Goal: Task Accomplishment & Management: Manage account settings

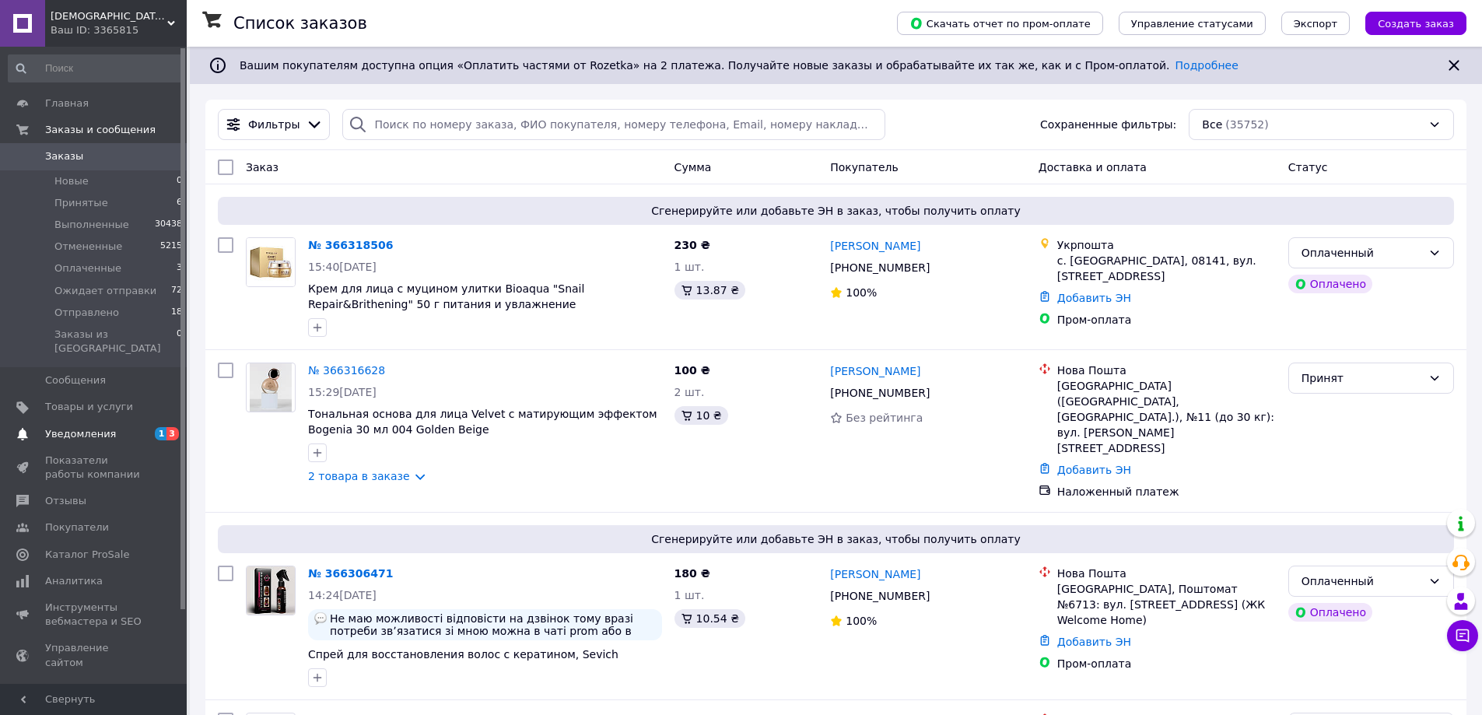
click at [103, 427] on span "Уведомления" at bounding box center [80, 434] width 71 height 14
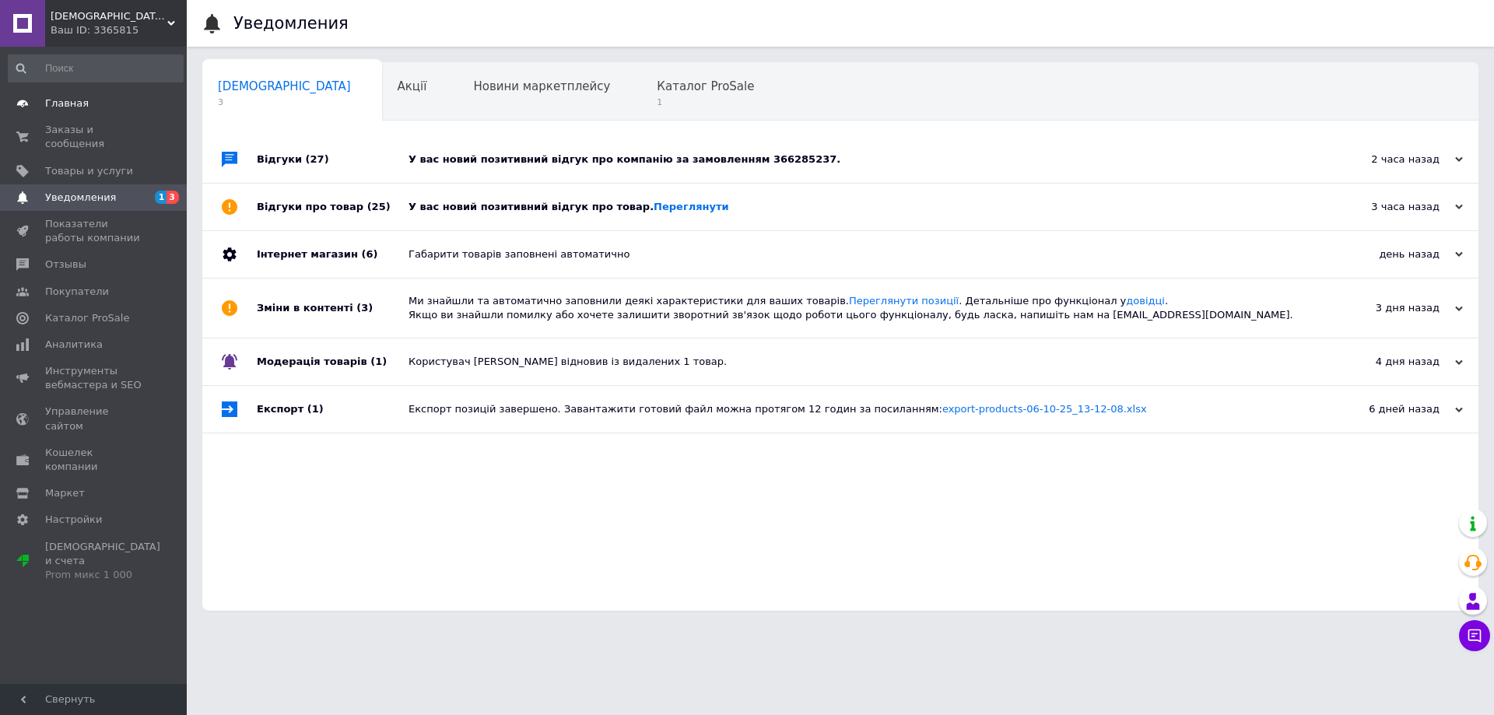
click at [100, 107] on span "Главная" at bounding box center [94, 103] width 99 height 14
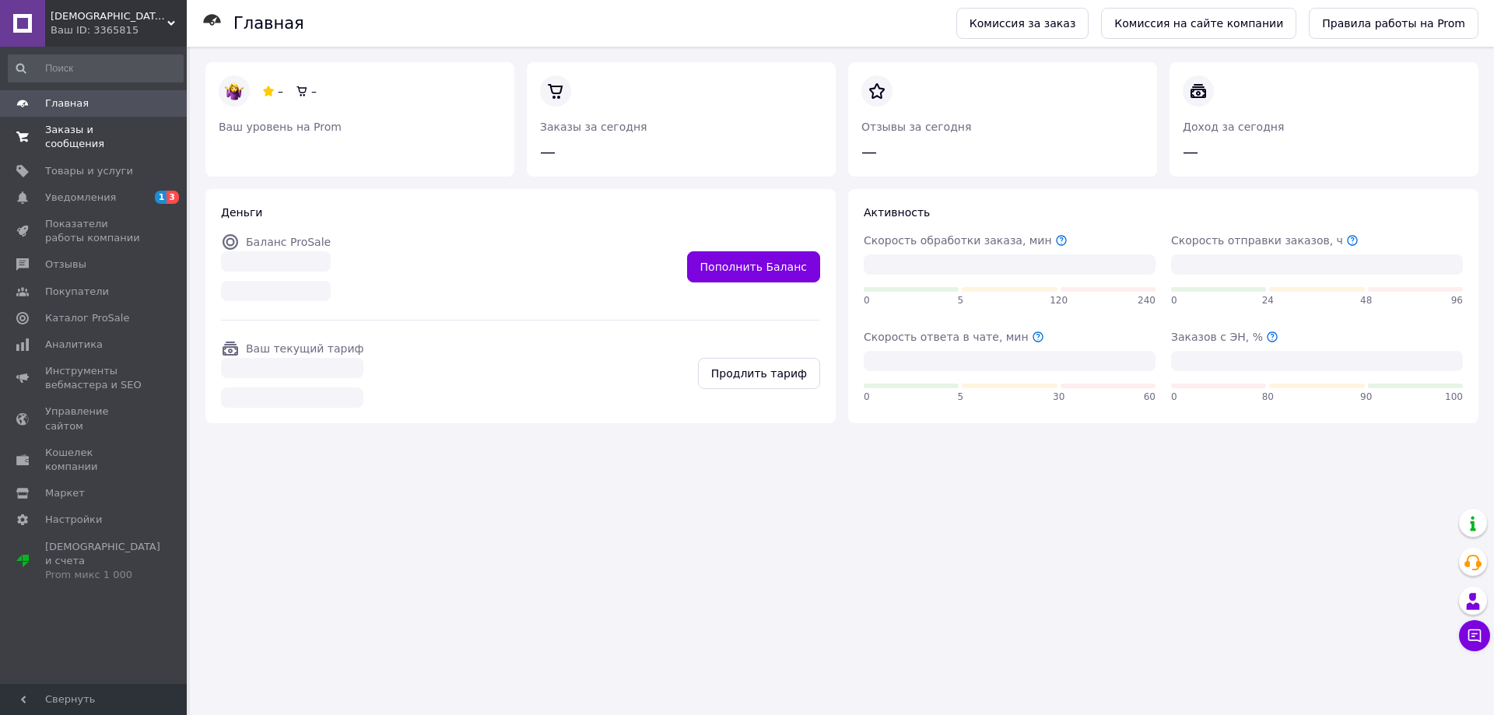
click at [100, 128] on span "Заказы и сообщения" at bounding box center [94, 137] width 99 height 28
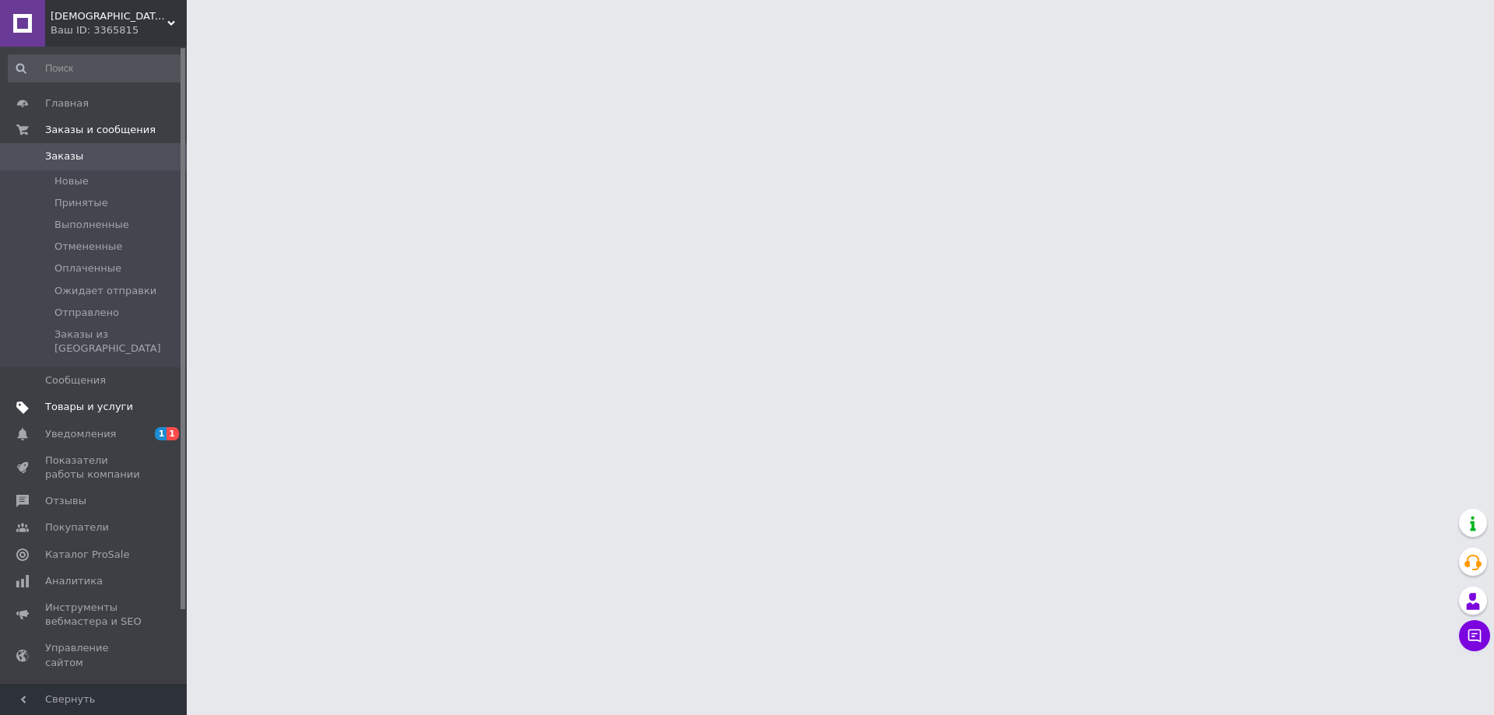
click at [87, 400] on span "Товары и услуги" at bounding box center [89, 407] width 88 height 14
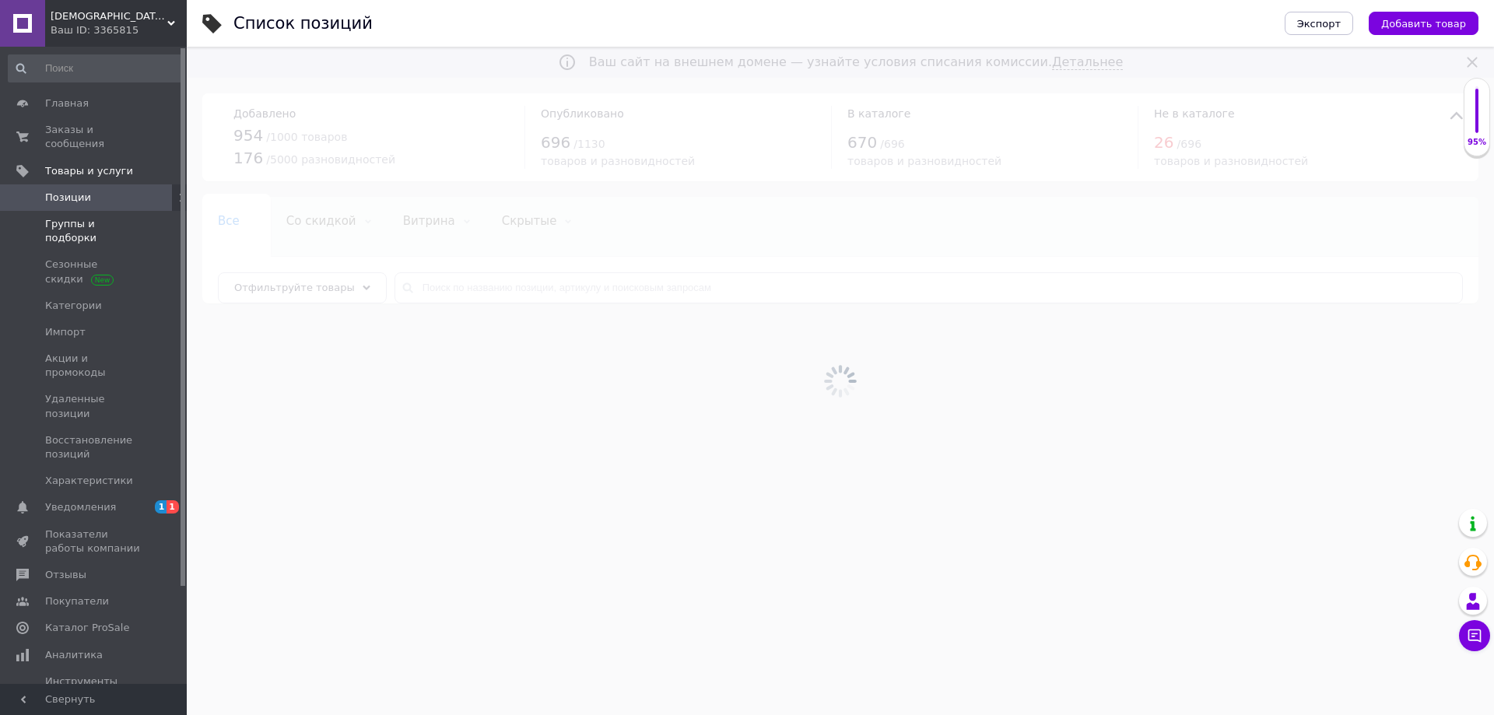
click at [149, 217] on span at bounding box center [165, 231] width 43 height 28
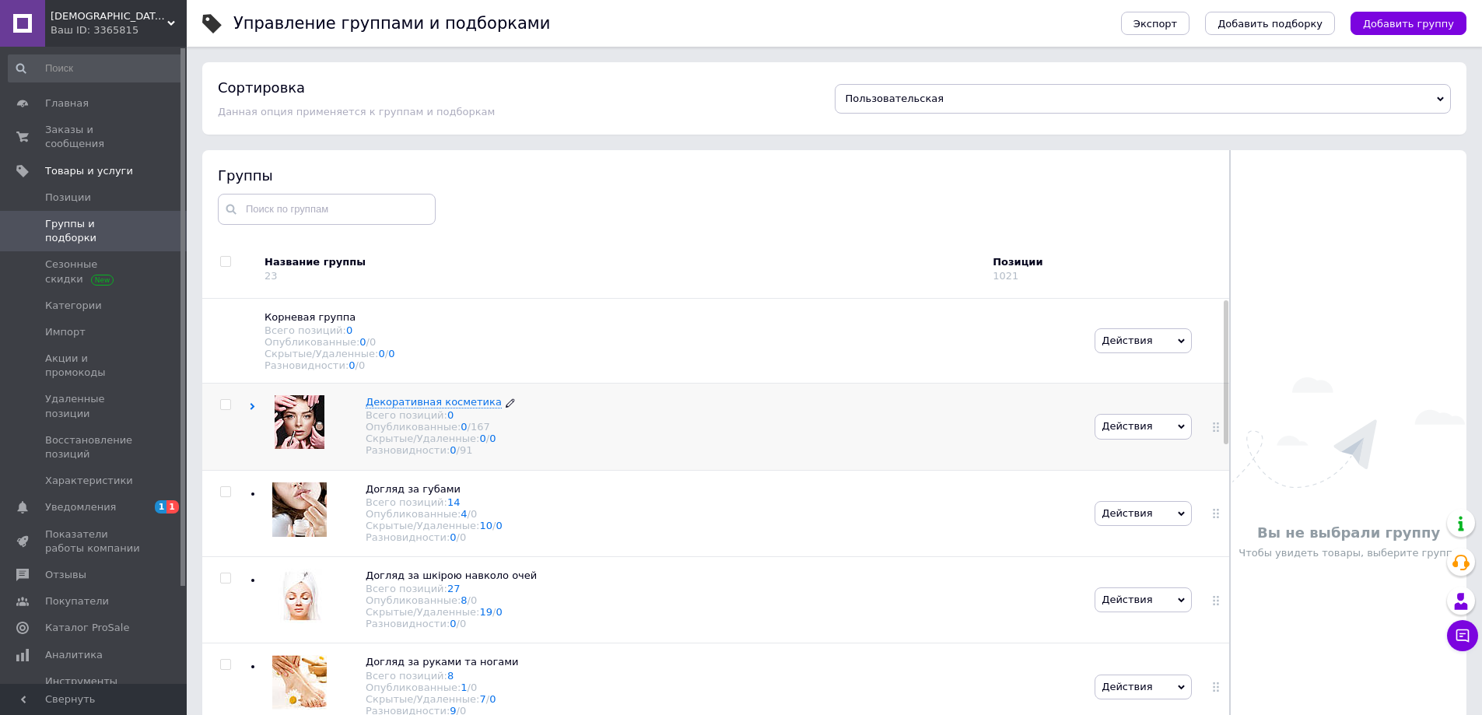
click at [421, 408] on span "Декоративная косметика" at bounding box center [434, 402] width 136 height 12
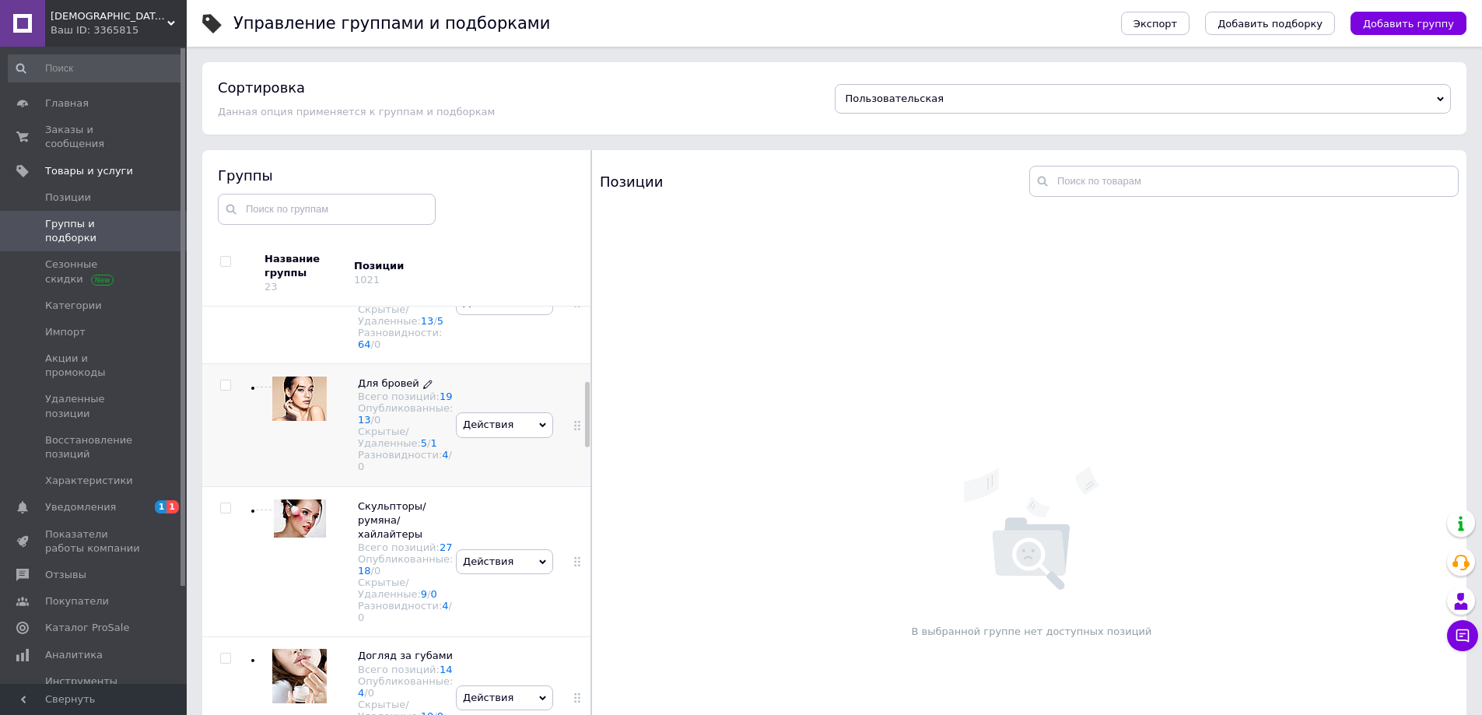
scroll to position [700, 0]
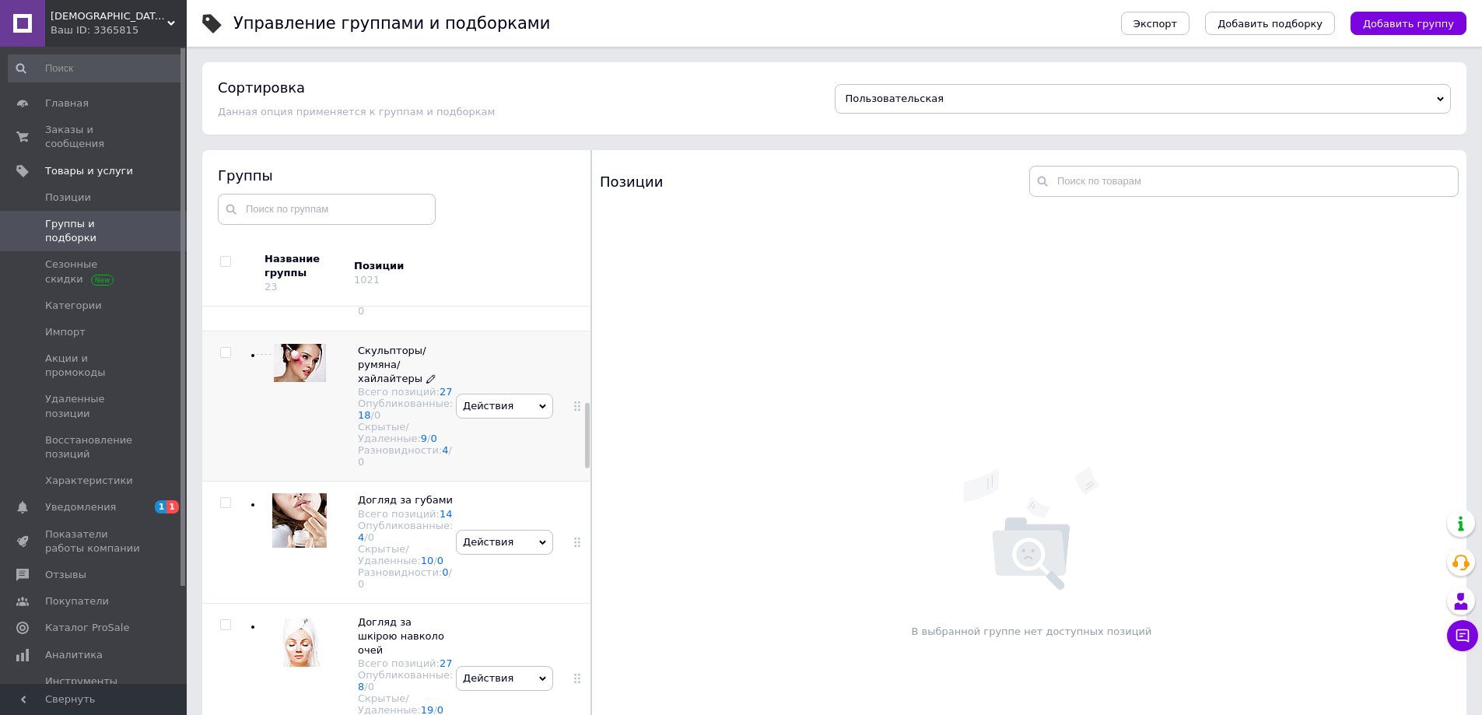
click at [383, 384] on span "Скульпторы/ румяна/ хайлайтеры" at bounding box center [392, 365] width 68 height 40
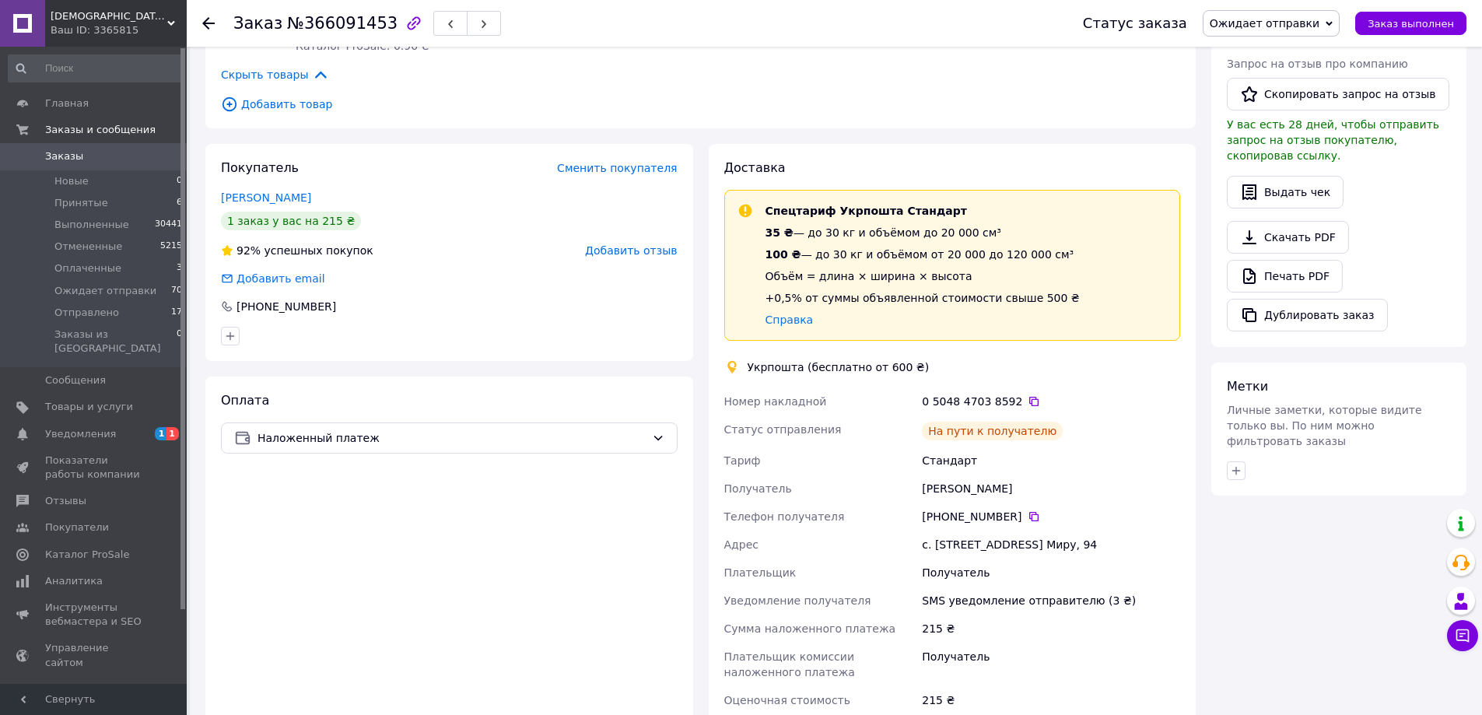
scroll to position [622, 0]
click at [1028, 394] on icon at bounding box center [1034, 400] width 12 height 12
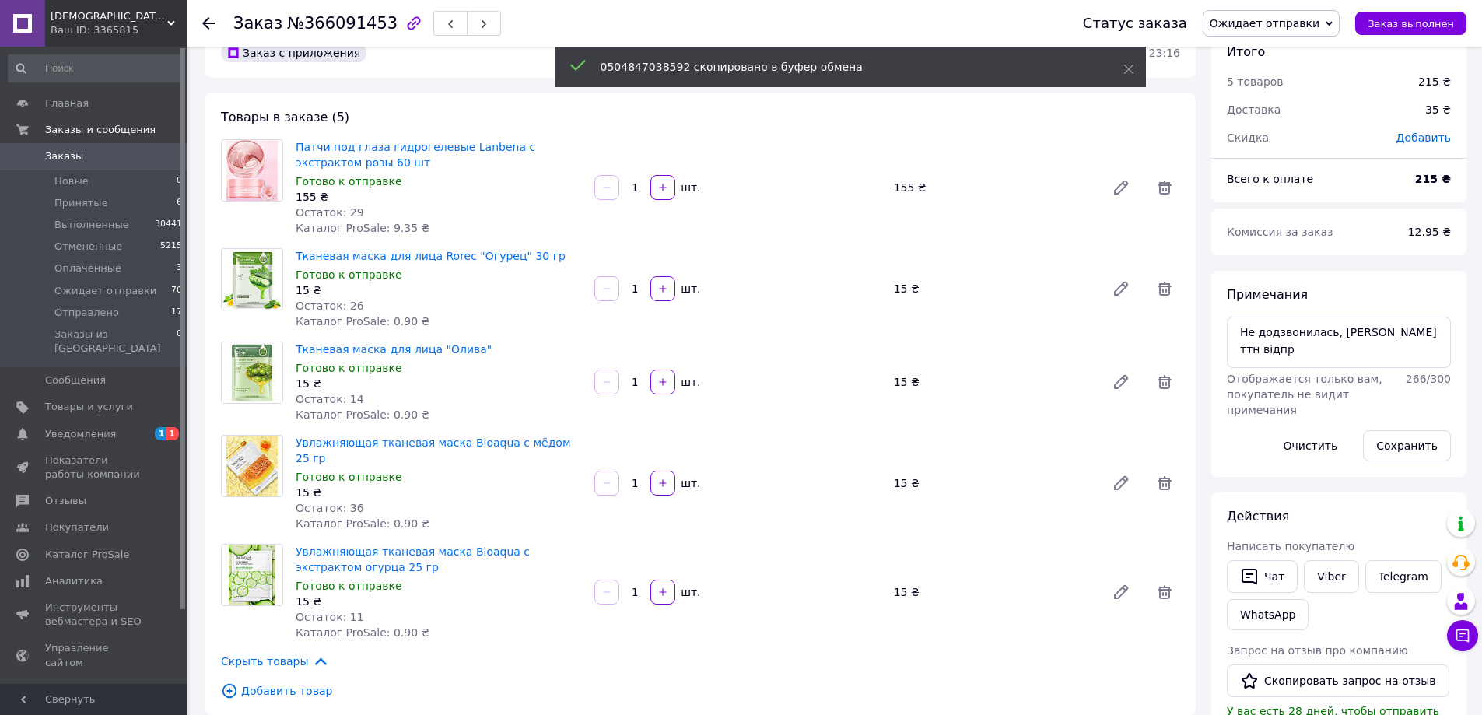
scroll to position [0, 0]
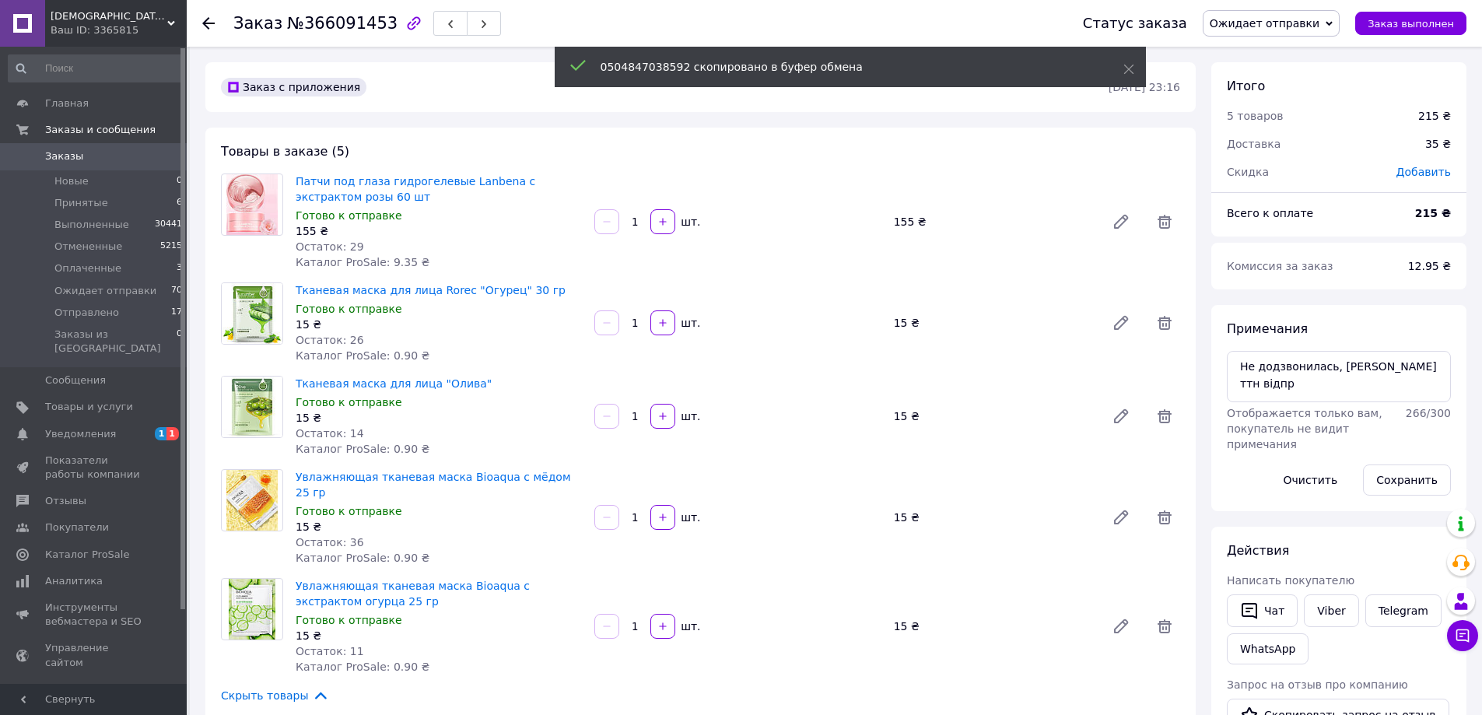
click at [1303, 19] on span "Ожидает отправки" at bounding box center [1265, 23] width 110 height 12
click at [1312, 142] on li "Отправлено" at bounding box center [1271, 147] width 135 height 23
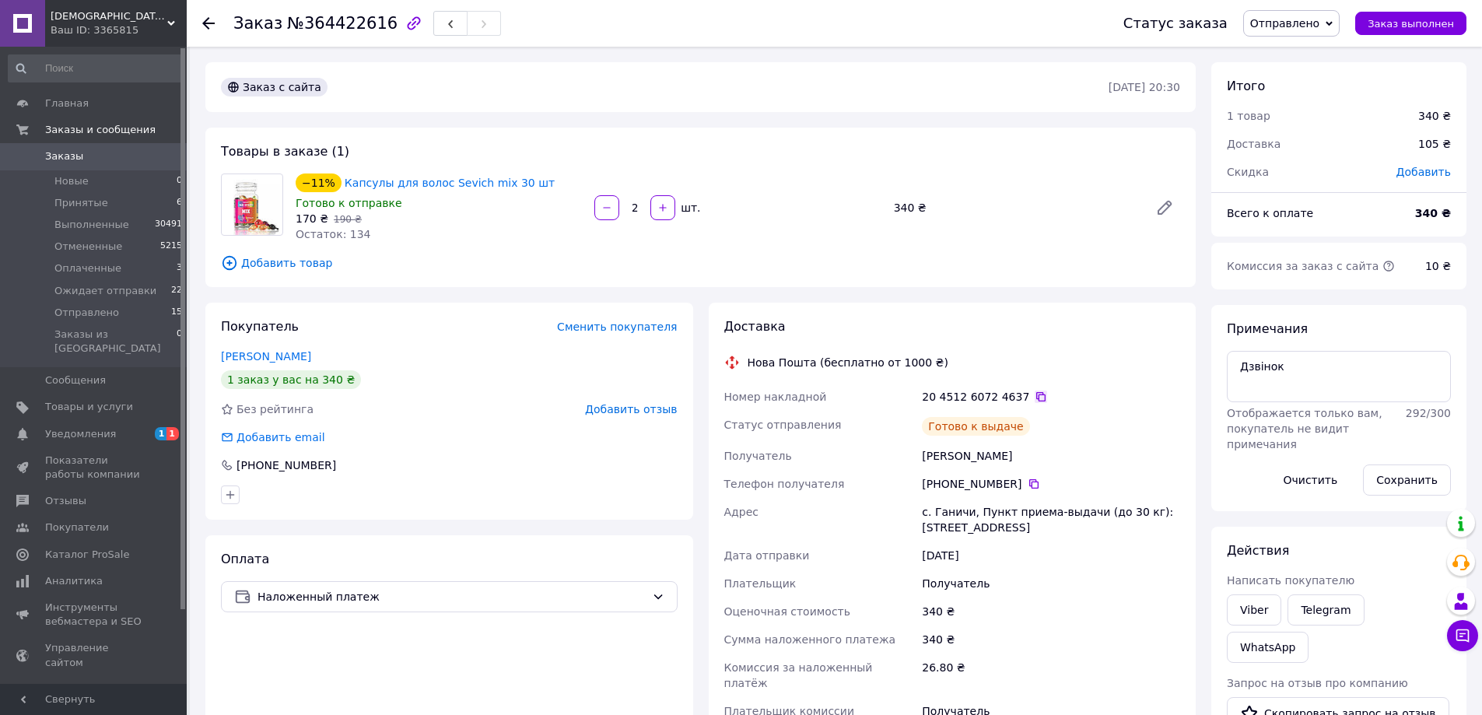
click at [1035, 391] on icon at bounding box center [1041, 397] width 12 height 12
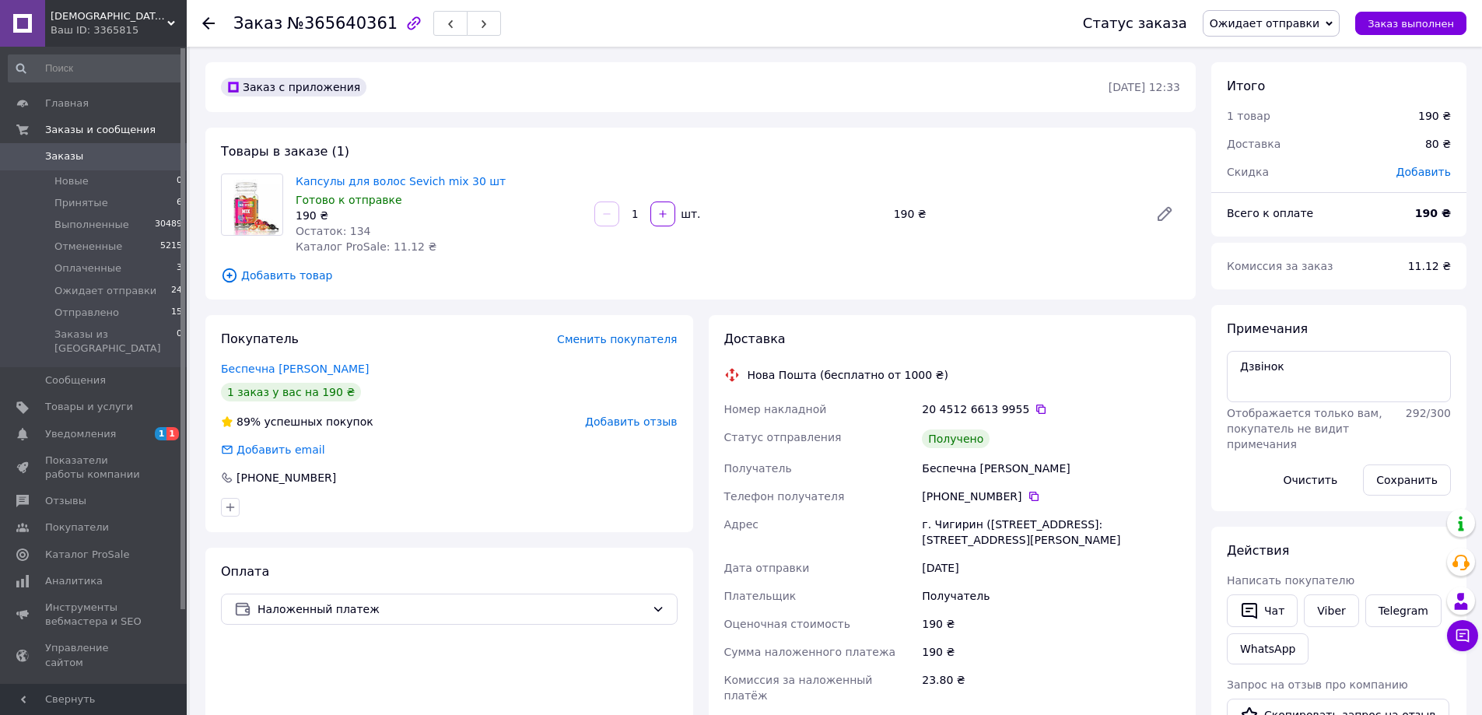
drag, startPoint x: 1026, startPoint y: 405, endPoint x: 1025, endPoint y: 417, distance: 11.7
click at [1036, 405] on icon at bounding box center [1040, 409] width 9 height 9
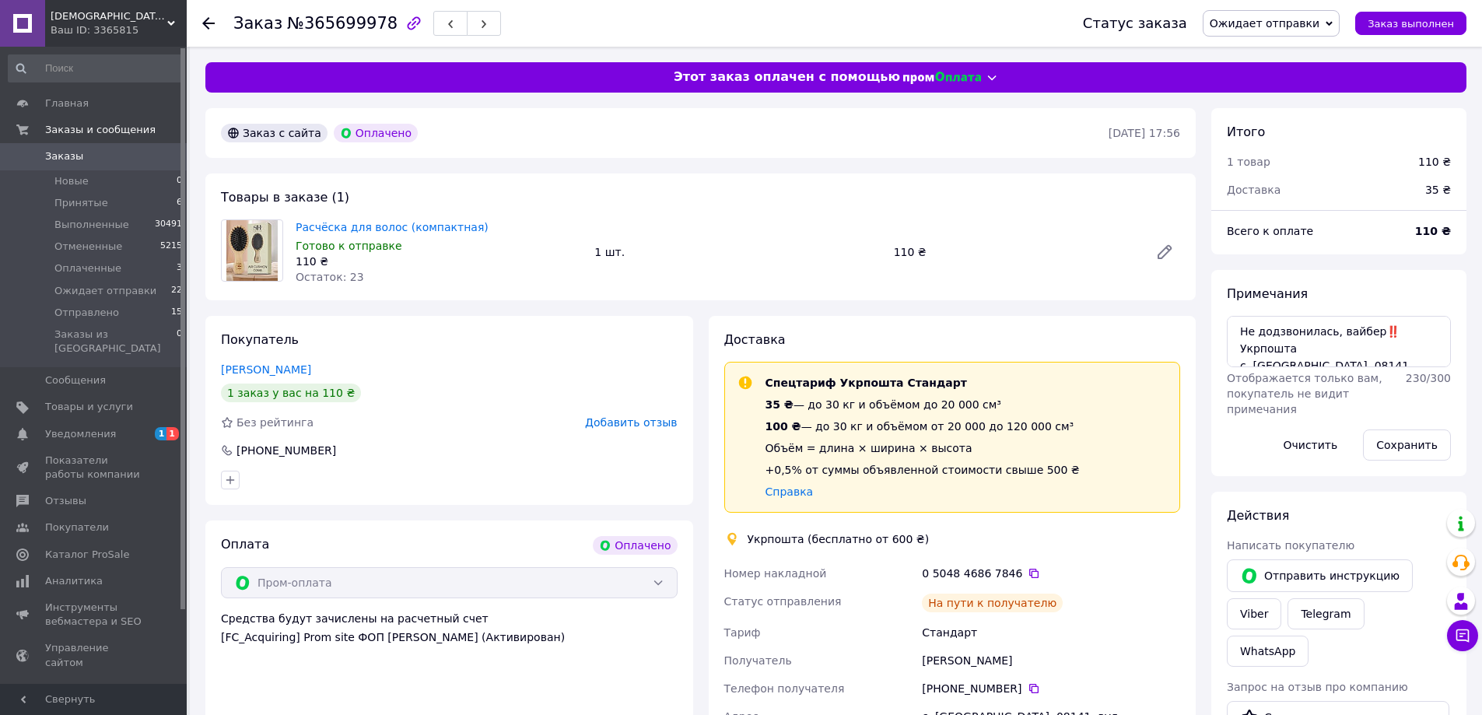
scroll to position [59, 0]
click at [1028, 573] on icon at bounding box center [1034, 573] width 12 height 12
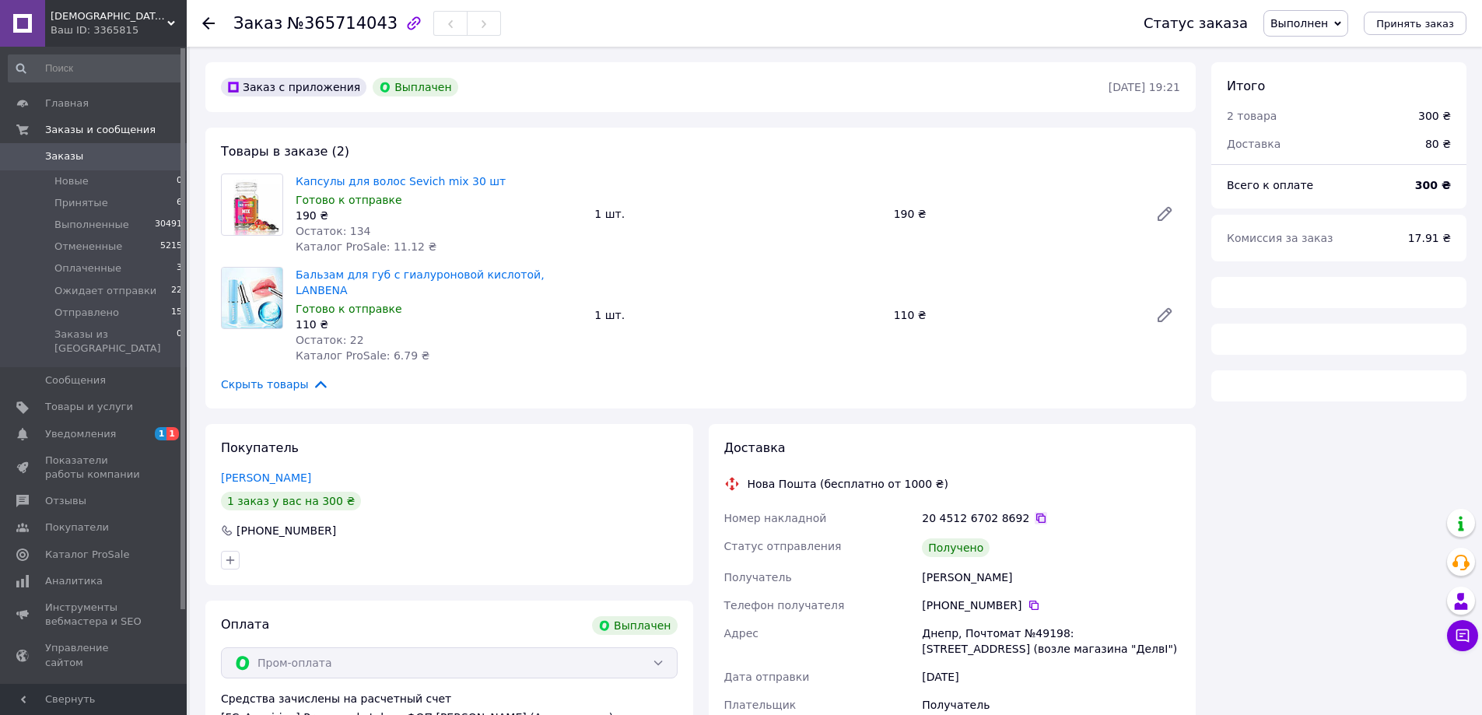
click at [1035, 512] on icon at bounding box center [1041, 518] width 12 height 12
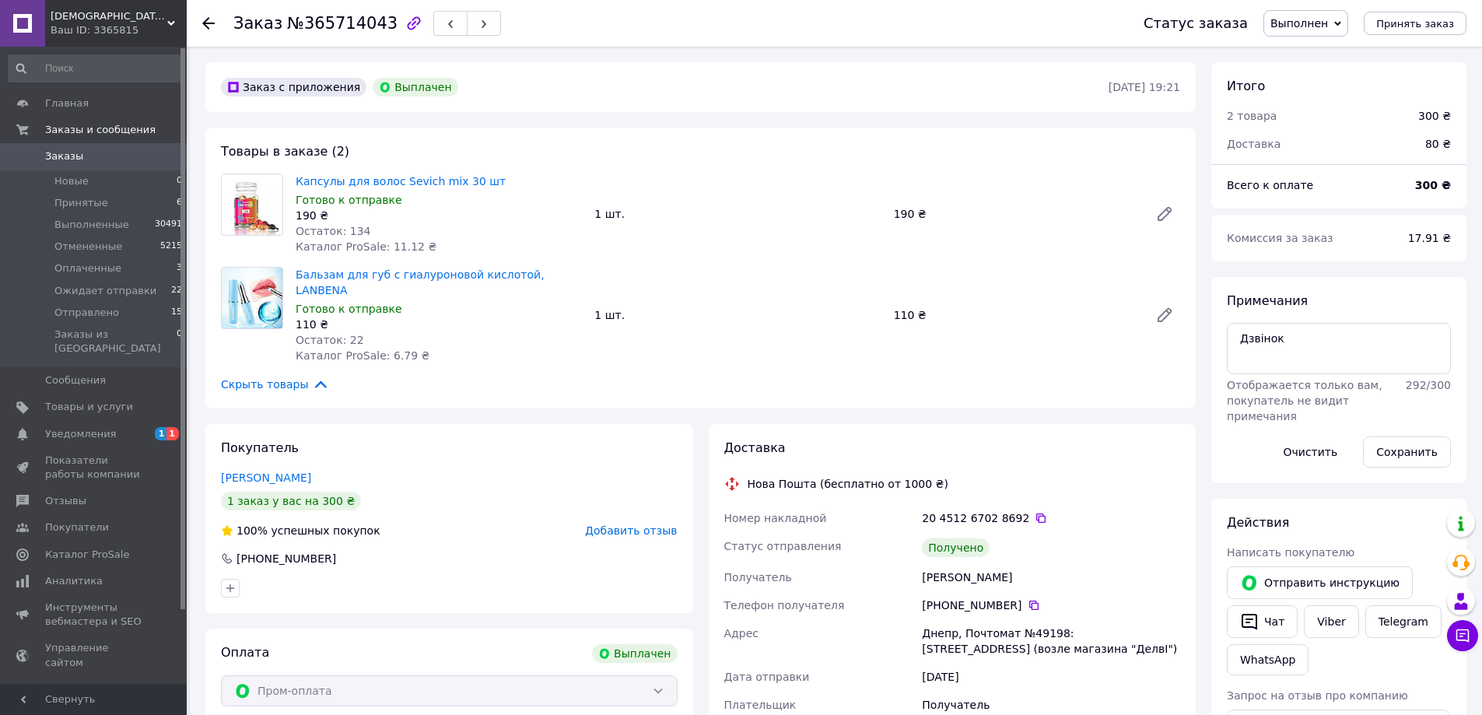
scroll to position [37, 0]
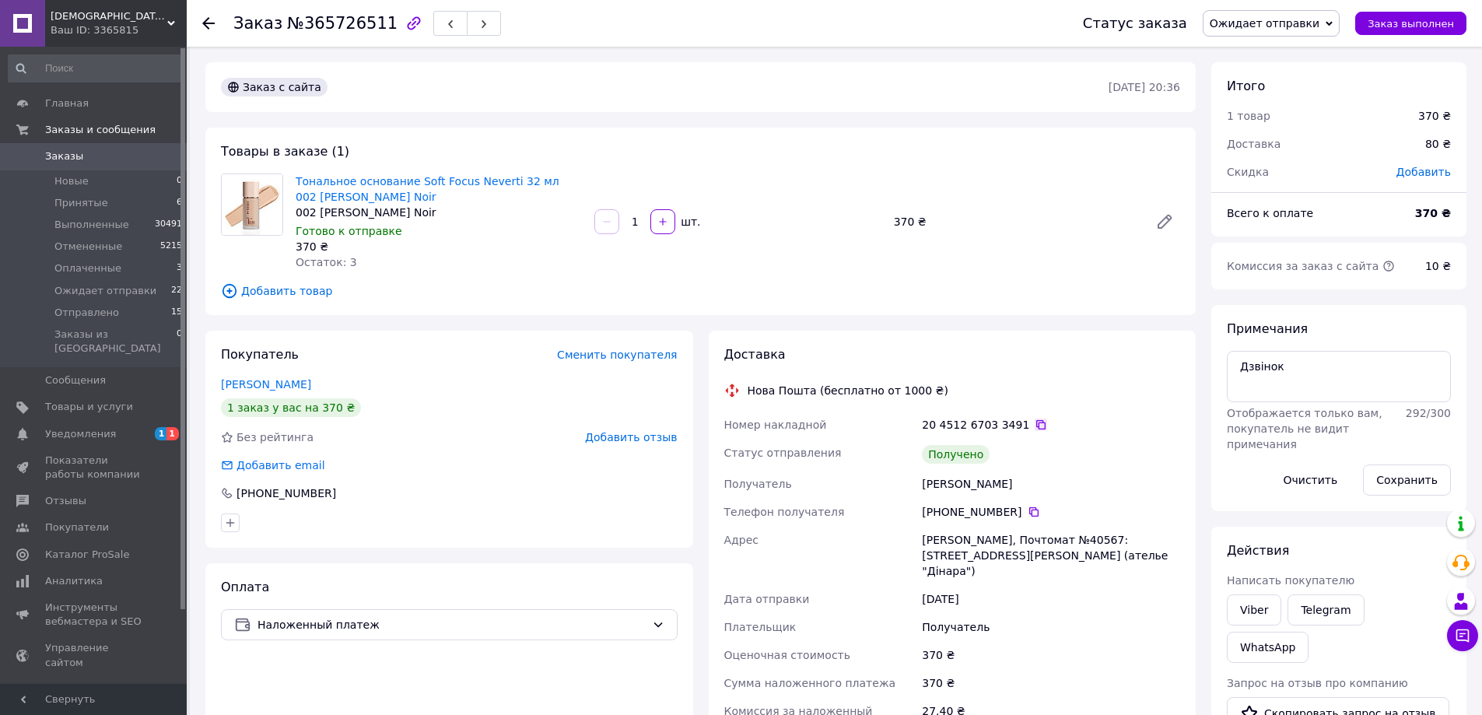
click at [1035, 423] on icon at bounding box center [1041, 425] width 12 height 12
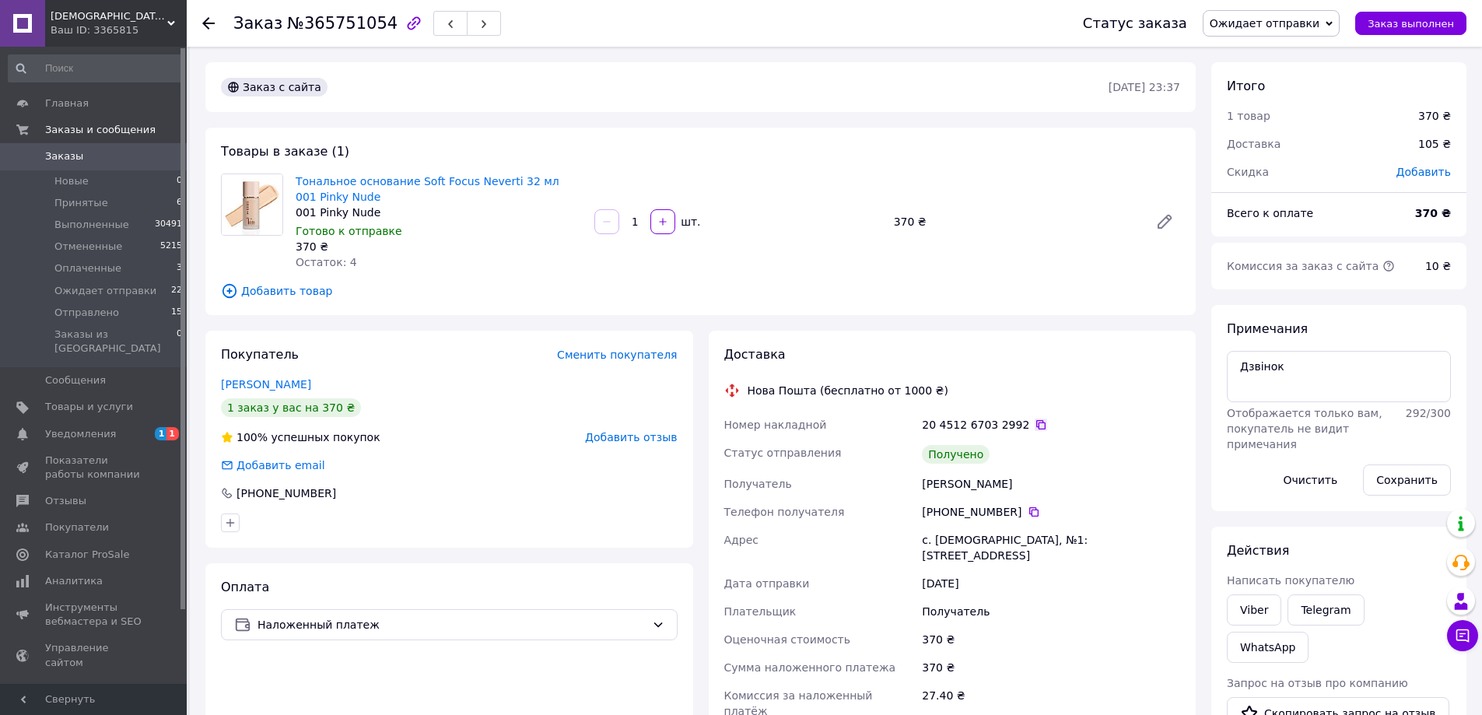
click at [1035, 426] on icon at bounding box center [1041, 425] width 12 height 12
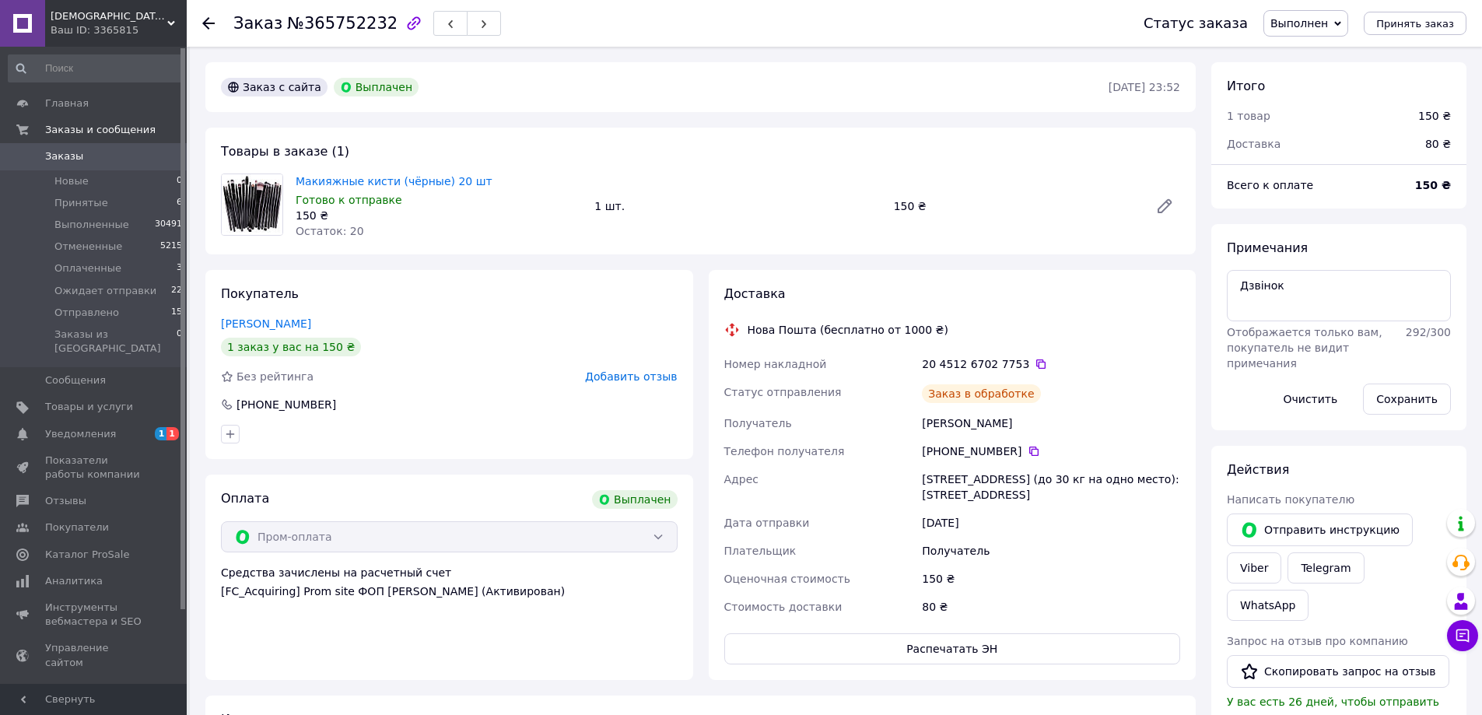
scroll to position [37, 0]
click at [1035, 364] on icon at bounding box center [1041, 364] width 12 height 12
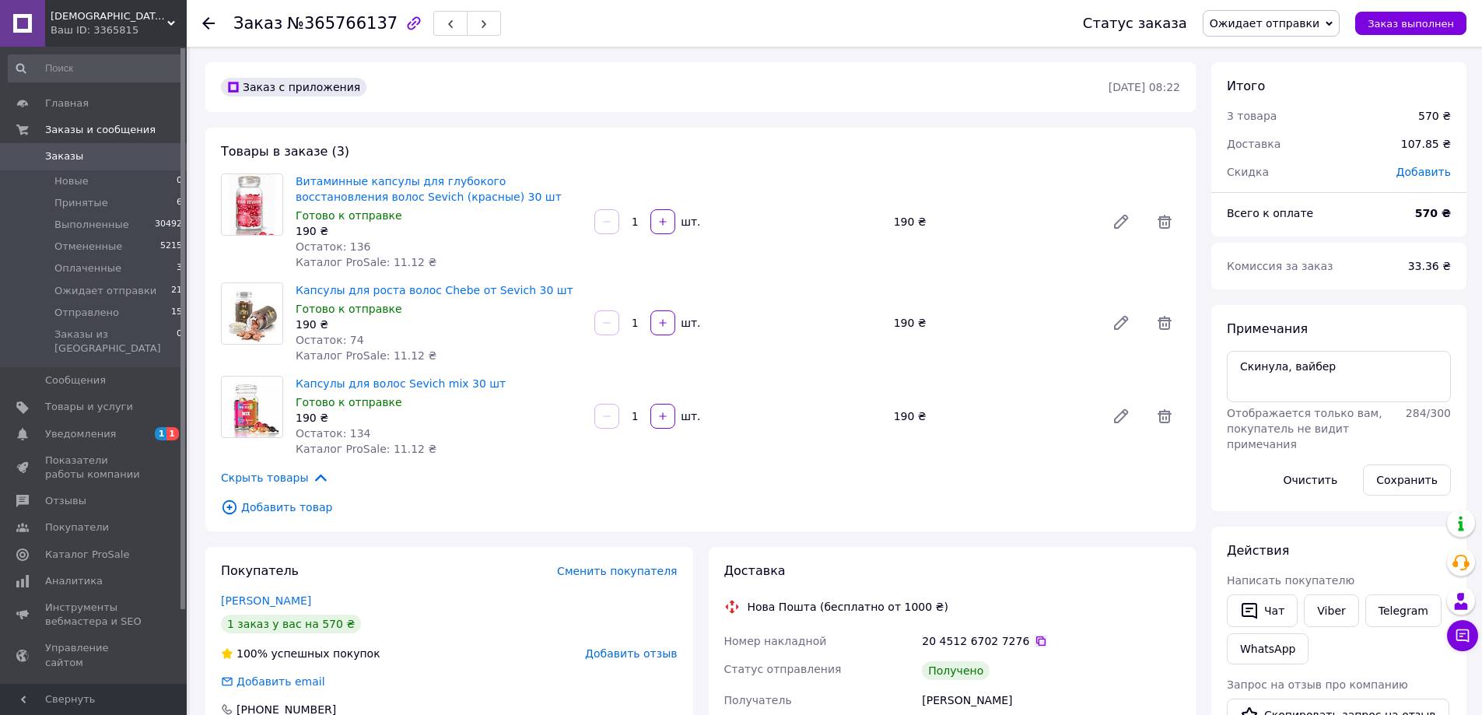
click at [1035, 637] on icon at bounding box center [1041, 641] width 12 height 12
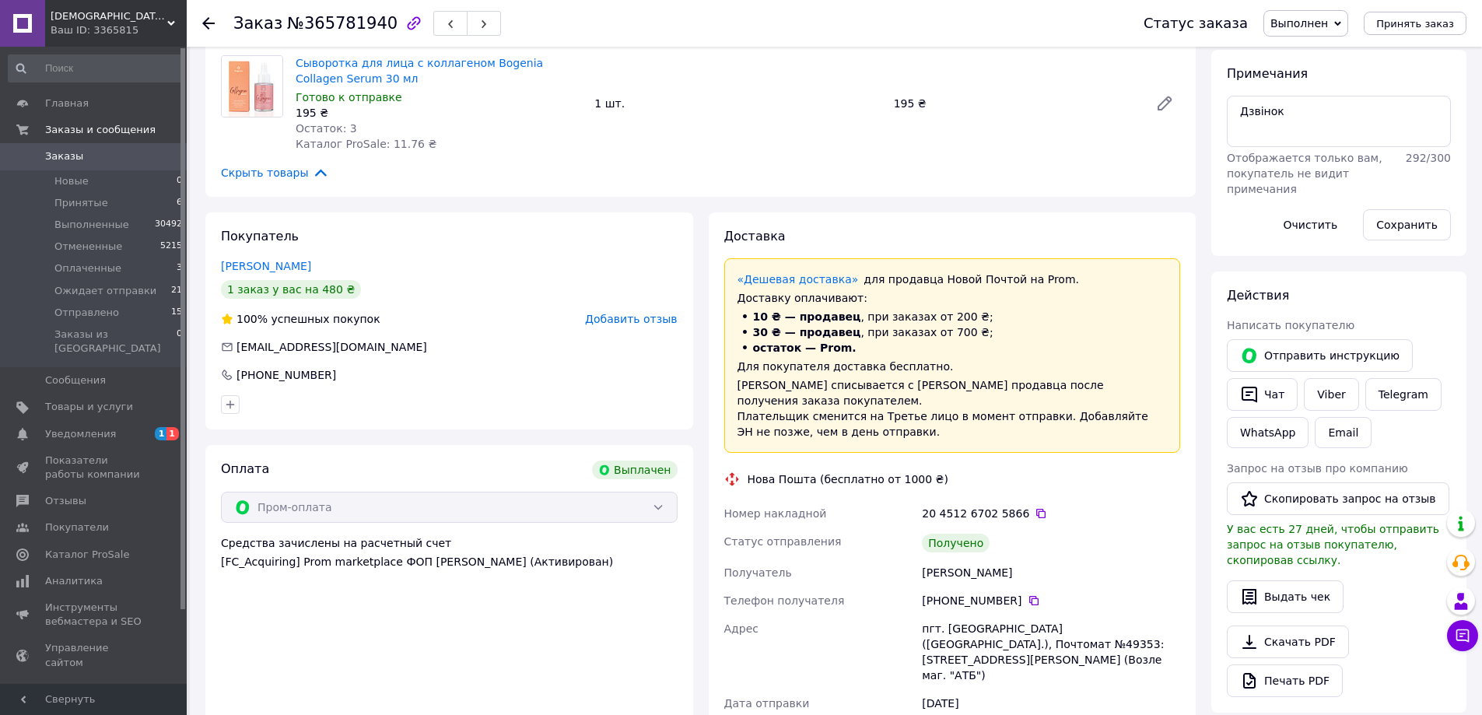
scroll to position [233, 0]
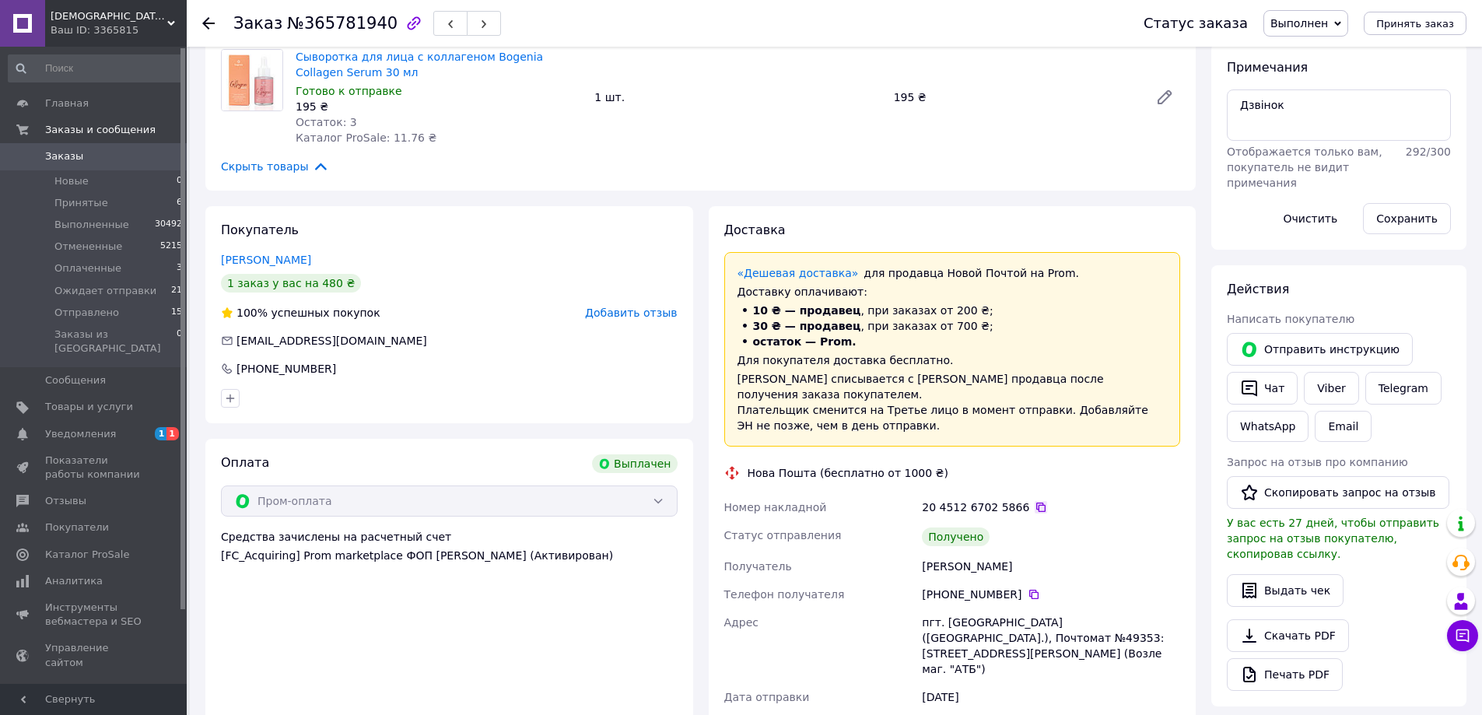
click at [1035, 501] on icon at bounding box center [1041, 507] width 12 height 12
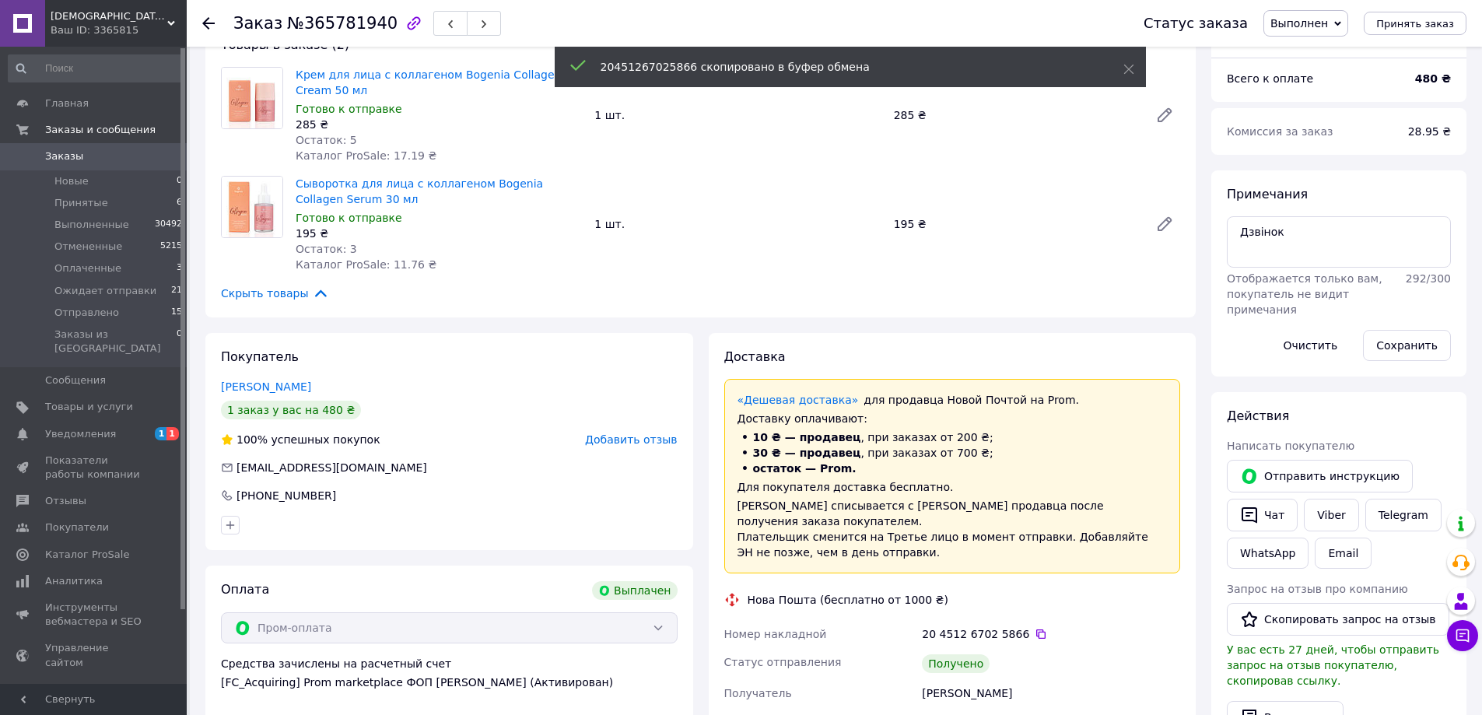
scroll to position [0, 0]
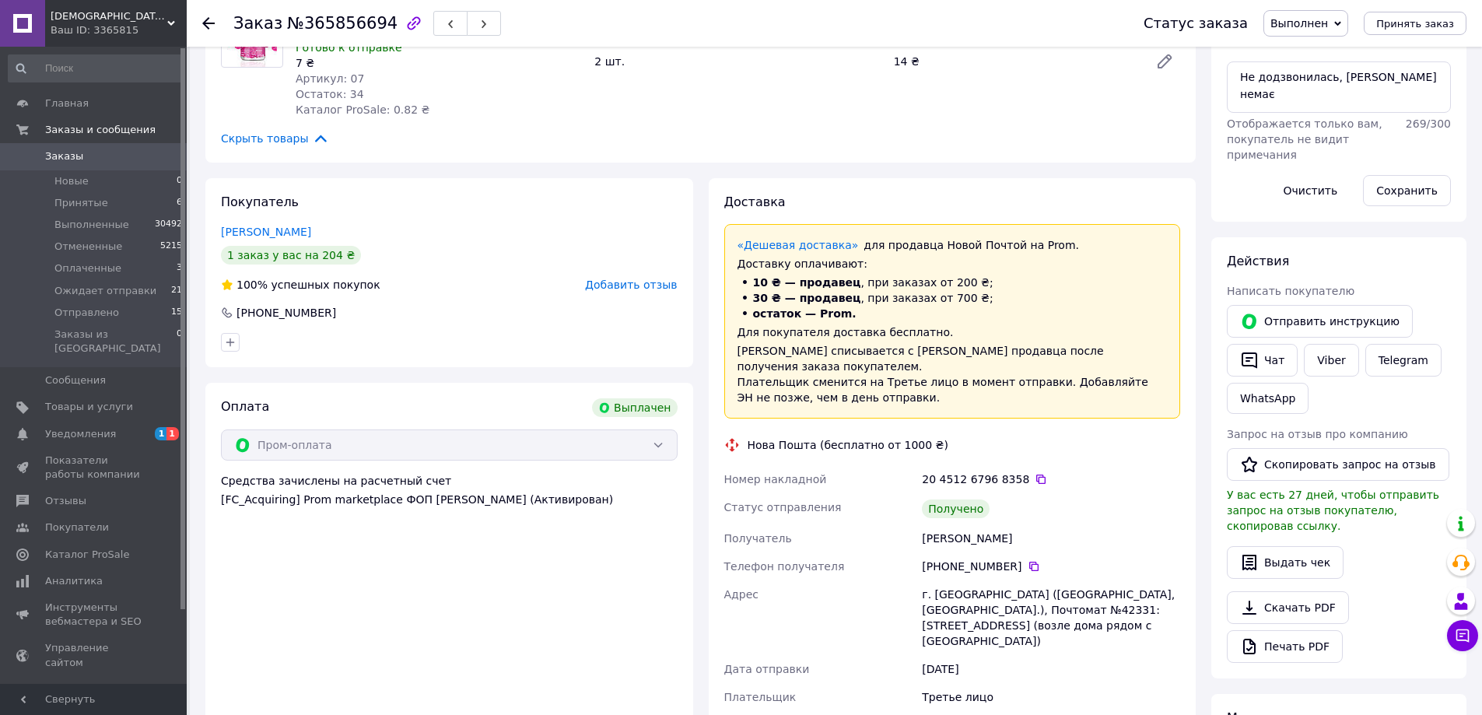
scroll to position [233, 0]
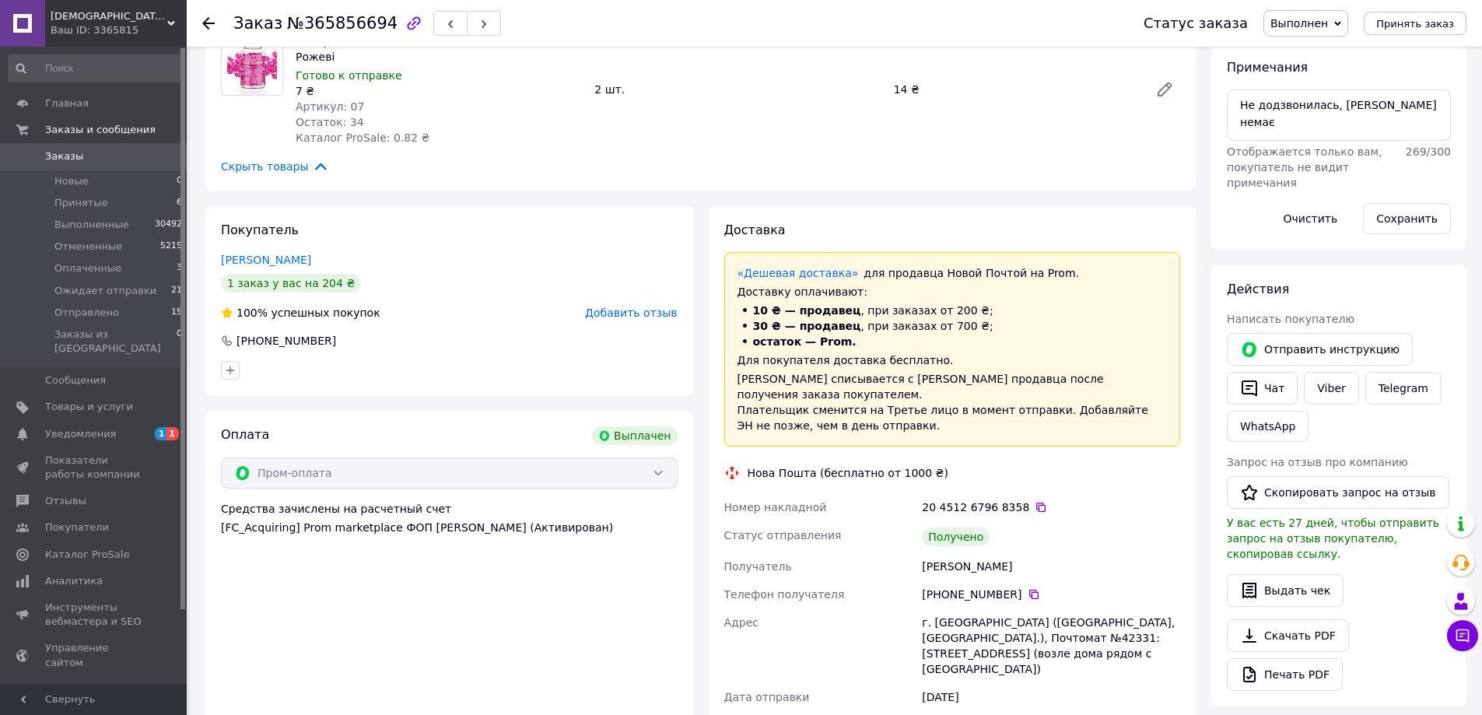
click at [1026, 413] on div "Доставка «Дешевая доставка»   для продавца Новой Почтой на Prom. Доставку оплач…" at bounding box center [952, 558] width 457 height 673
click at [1035, 501] on icon at bounding box center [1041, 507] width 12 height 12
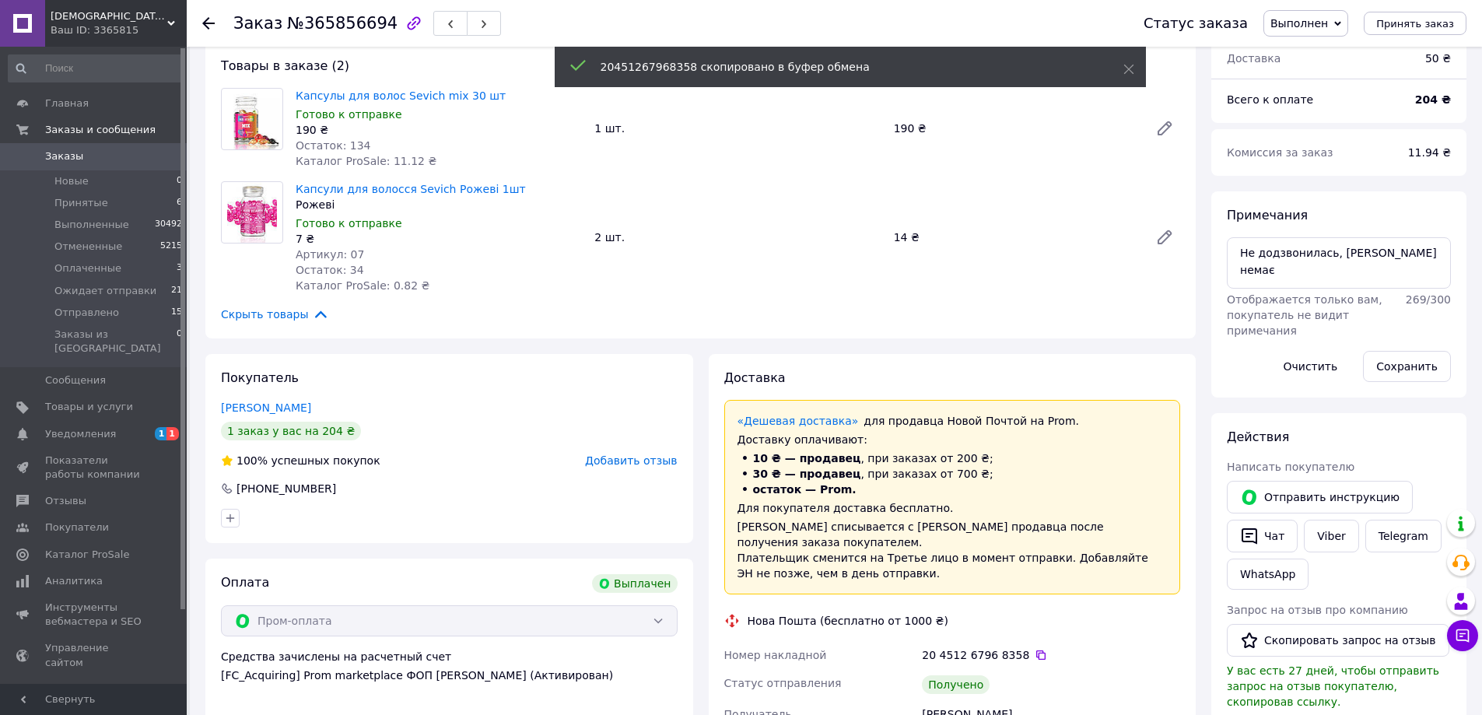
scroll to position [0, 0]
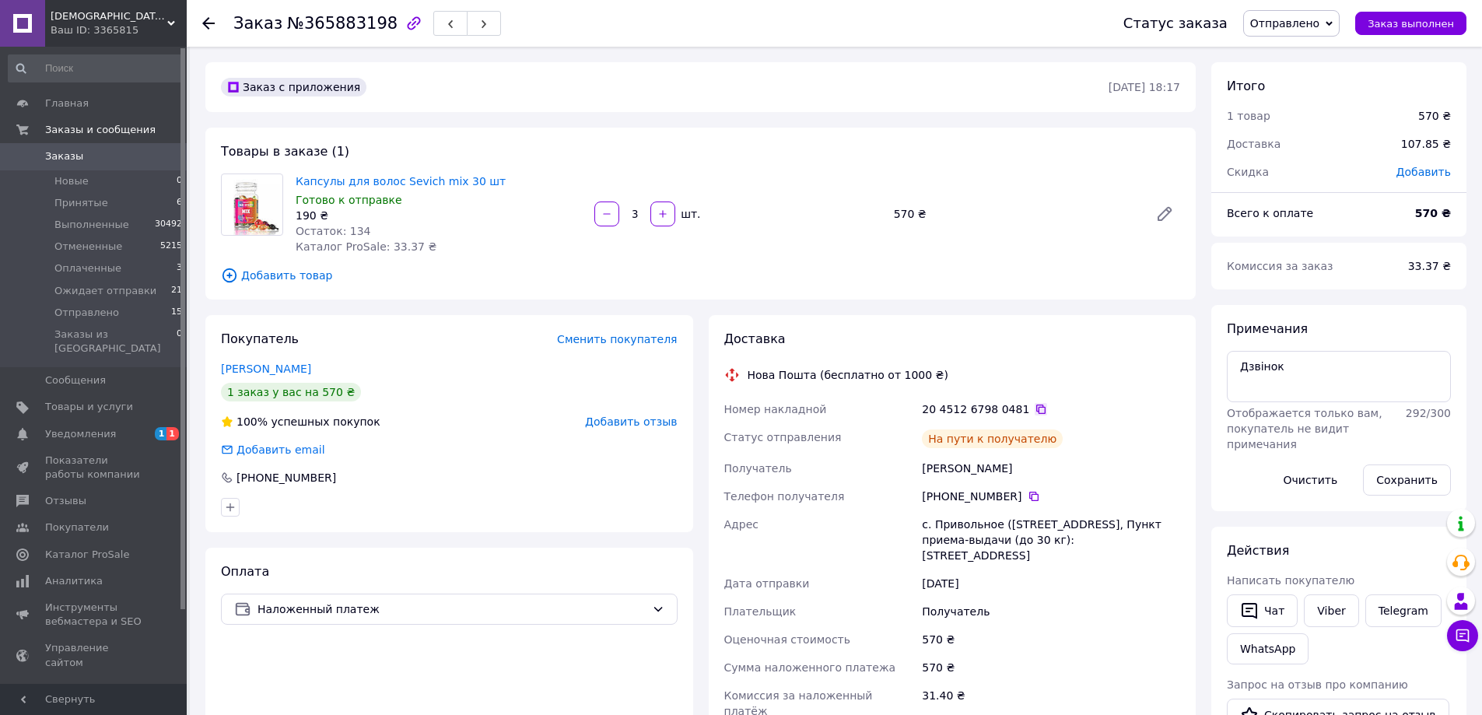
click at [1036, 411] on icon at bounding box center [1040, 409] width 9 height 9
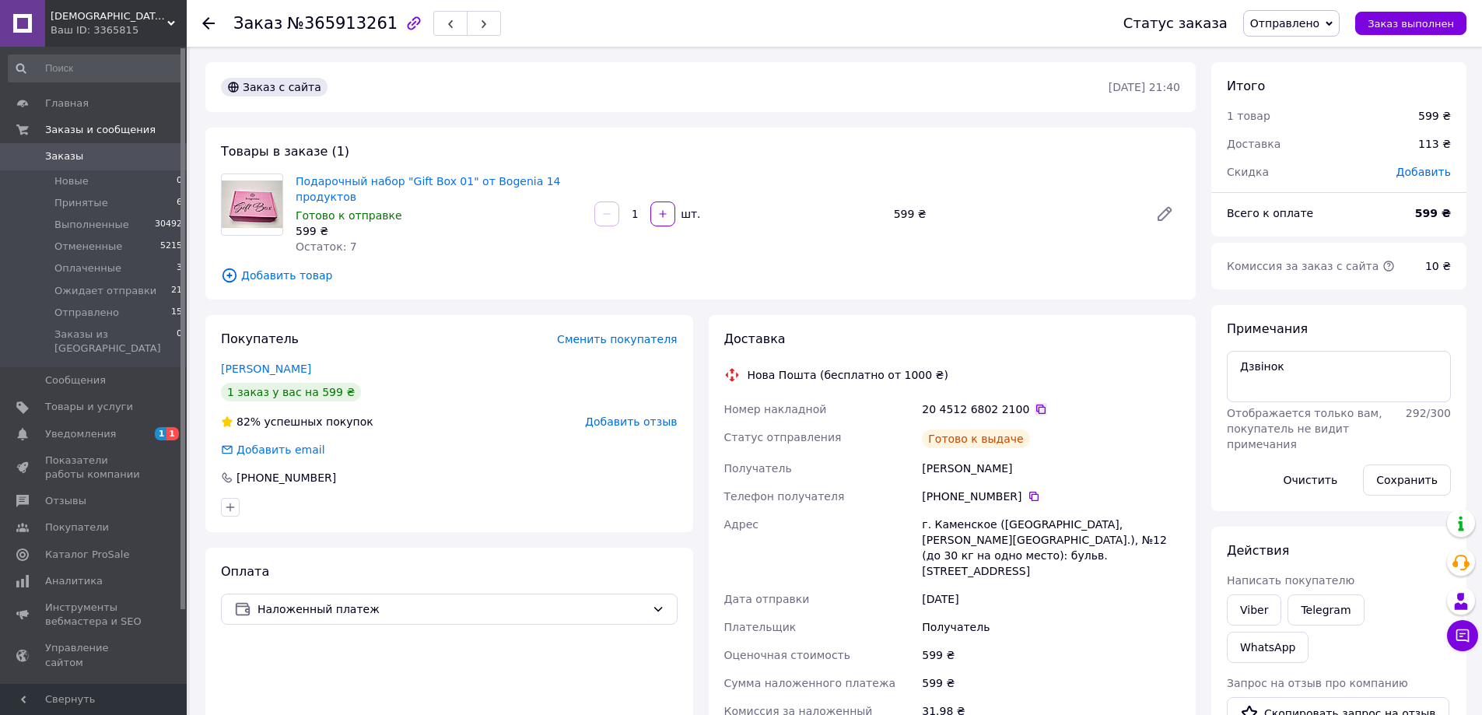
click at [1035, 410] on icon at bounding box center [1041, 409] width 12 height 12
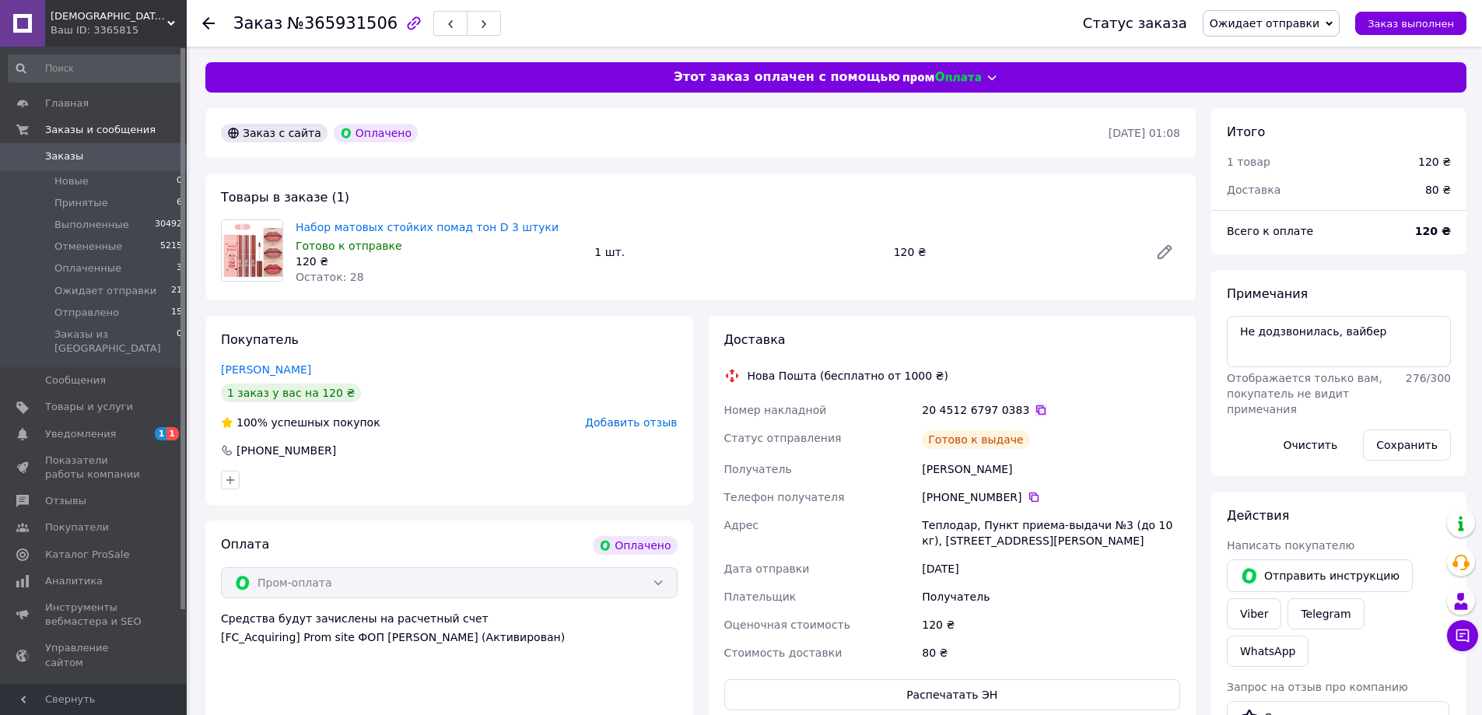
click at [1035, 410] on icon at bounding box center [1041, 410] width 12 height 12
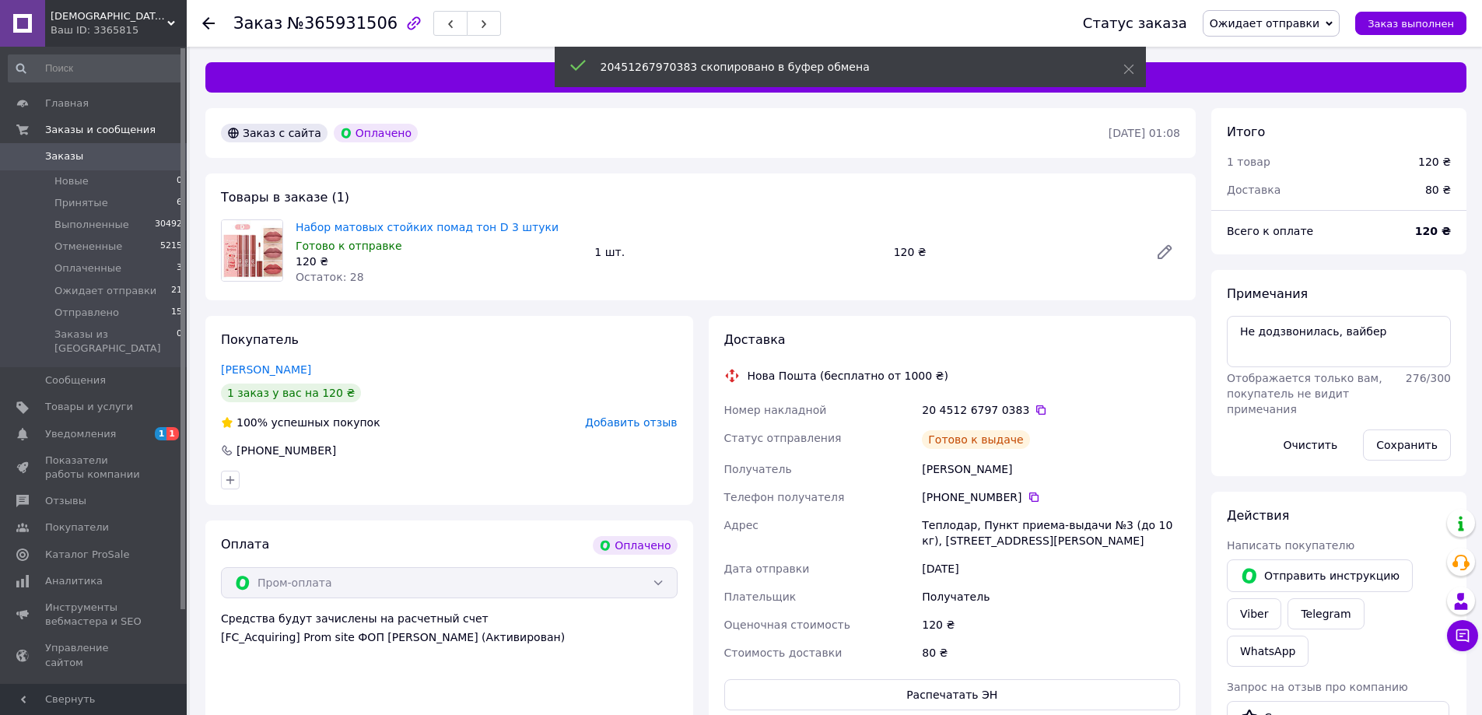
drag, startPoint x: 1278, startPoint y: 15, endPoint x: 1294, endPoint y: 60, distance: 47.7
click at [1279, 16] on span "Ожидает отправки" at bounding box center [1271, 23] width 137 height 26
click at [1306, 141] on li "Отправлено" at bounding box center [1271, 147] width 135 height 23
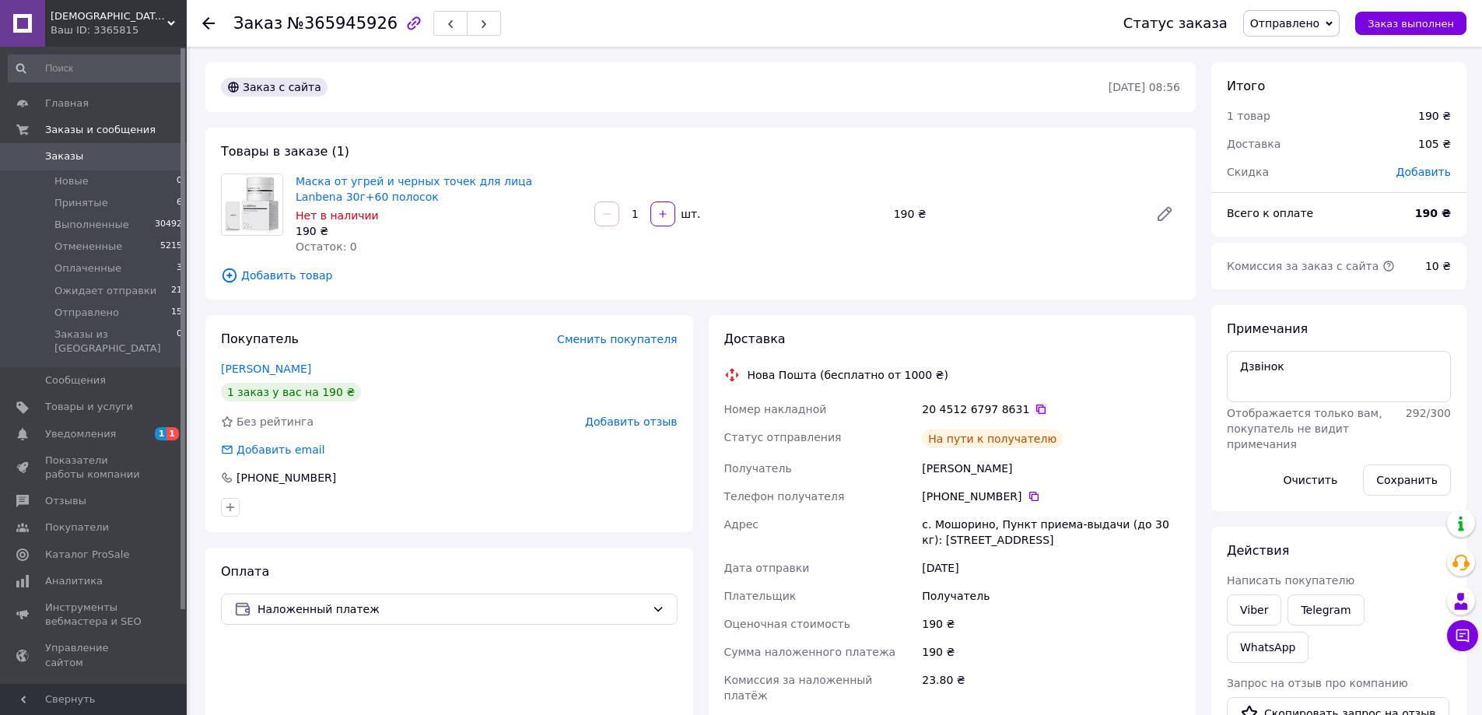
click at [1025, 402] on div "20 4512 6797 8631" at bounding box center [1051, 410] width 258 height 16
click at [1035, 409] on icon at bounding box center [1041, 409] width 12 height 12
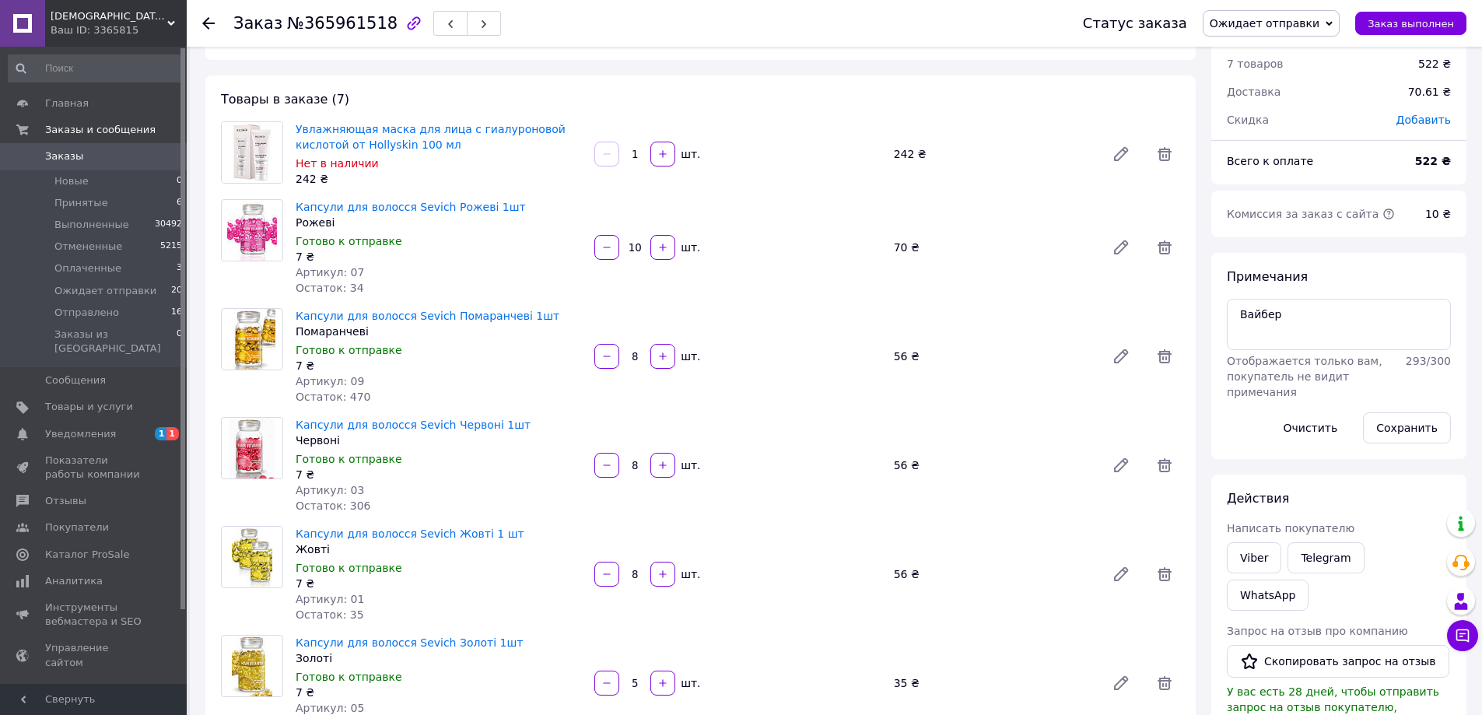
scroll to position [156, 0]
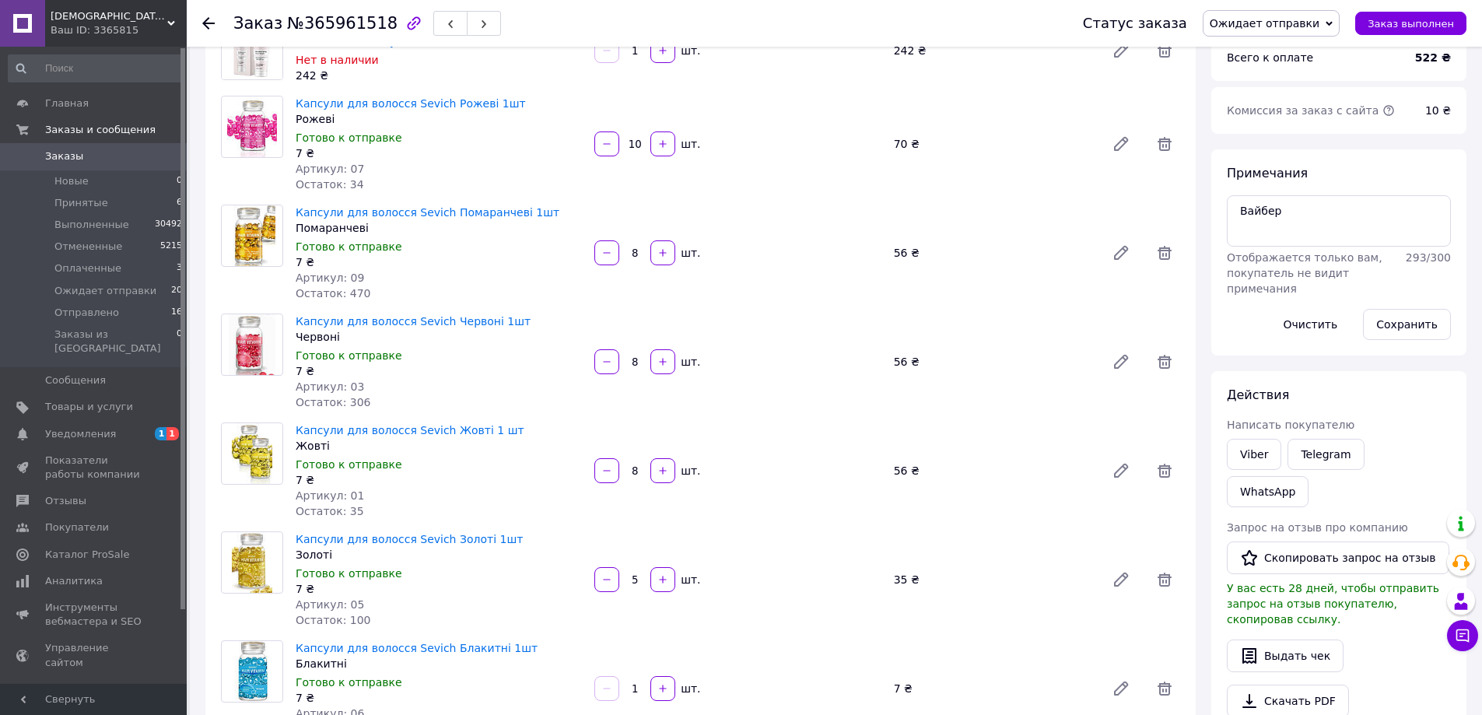
click at [1306, 14] on span "Ожидает отправки" at bounding box center [1271, 23] width 137 height 26
click at [1297, 148] on li "Отправлено" at bounding box center [1271, 147] width 135 height 23
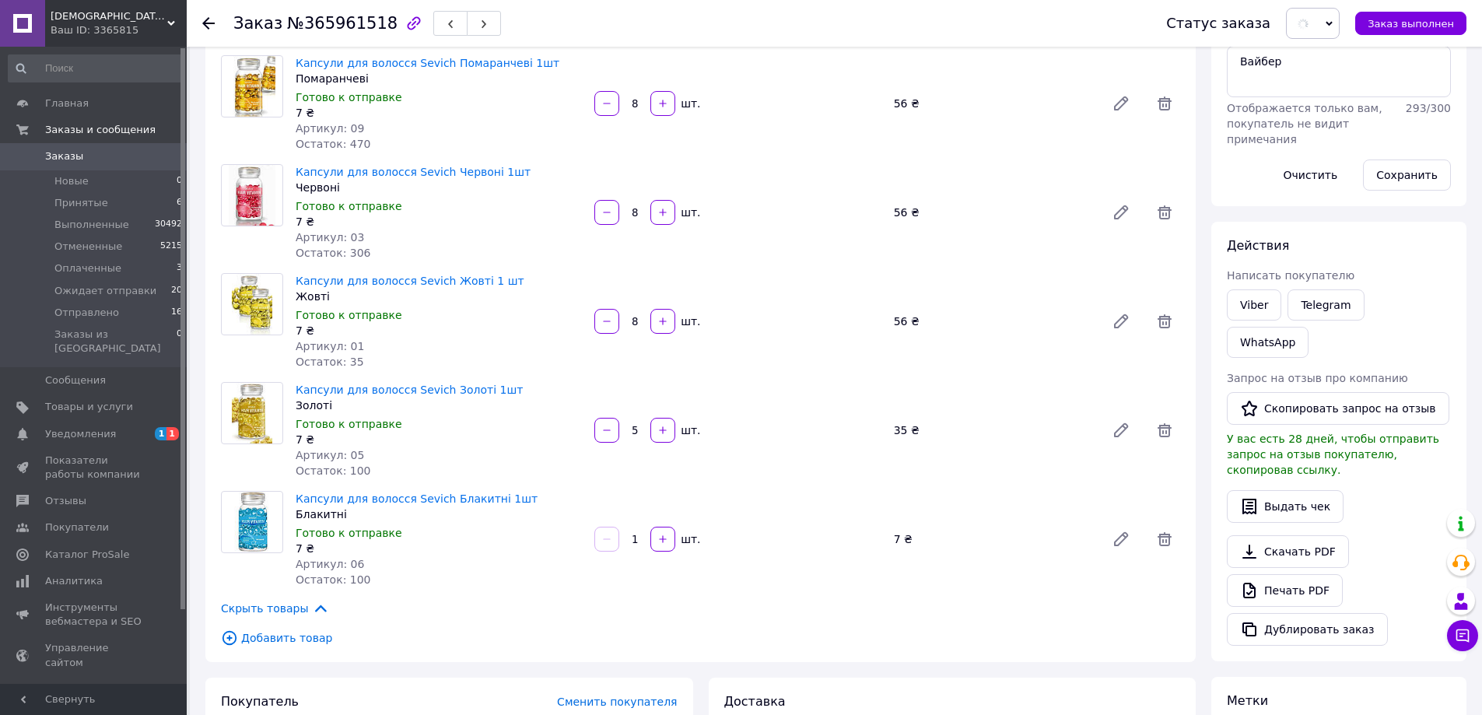
scroll to position [778, 0]
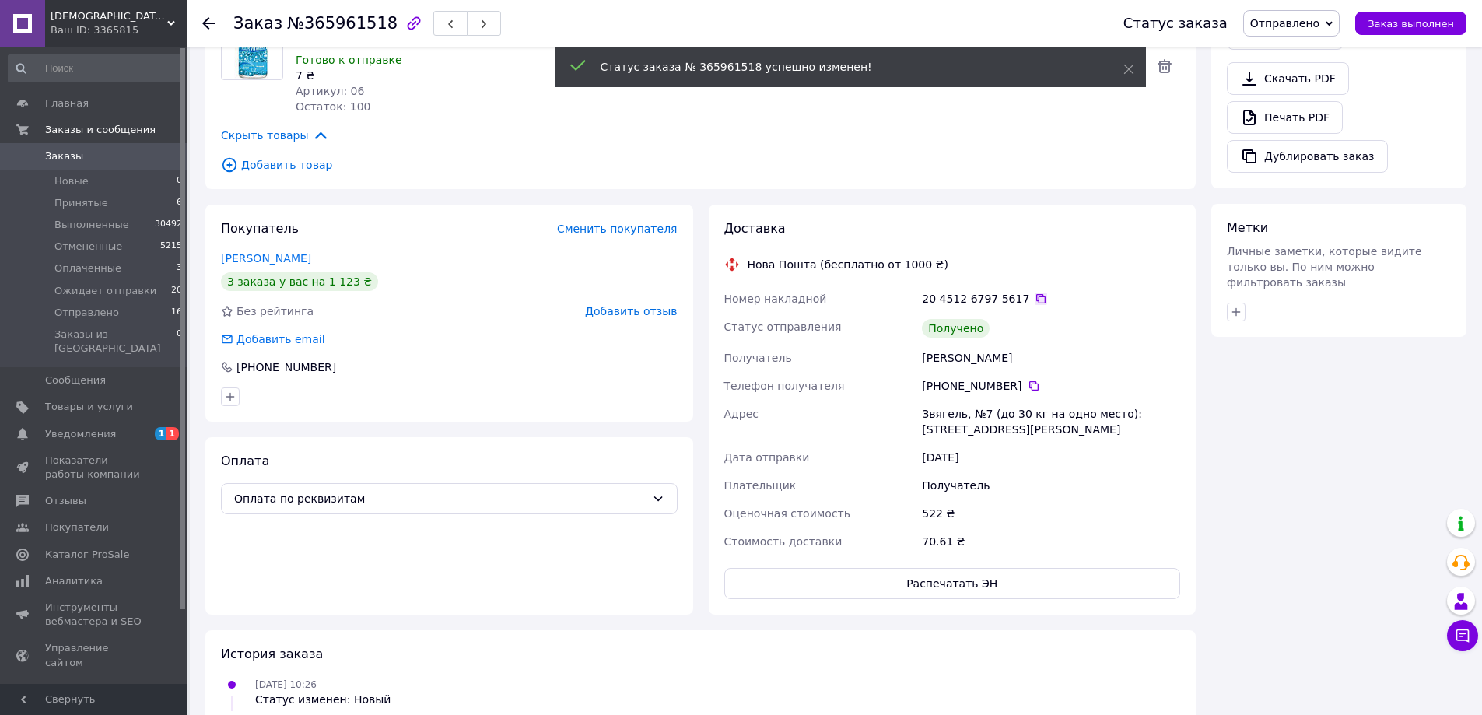
click at [1035, 300] on icon at bounding box center [1041, 299] width 12 height 12
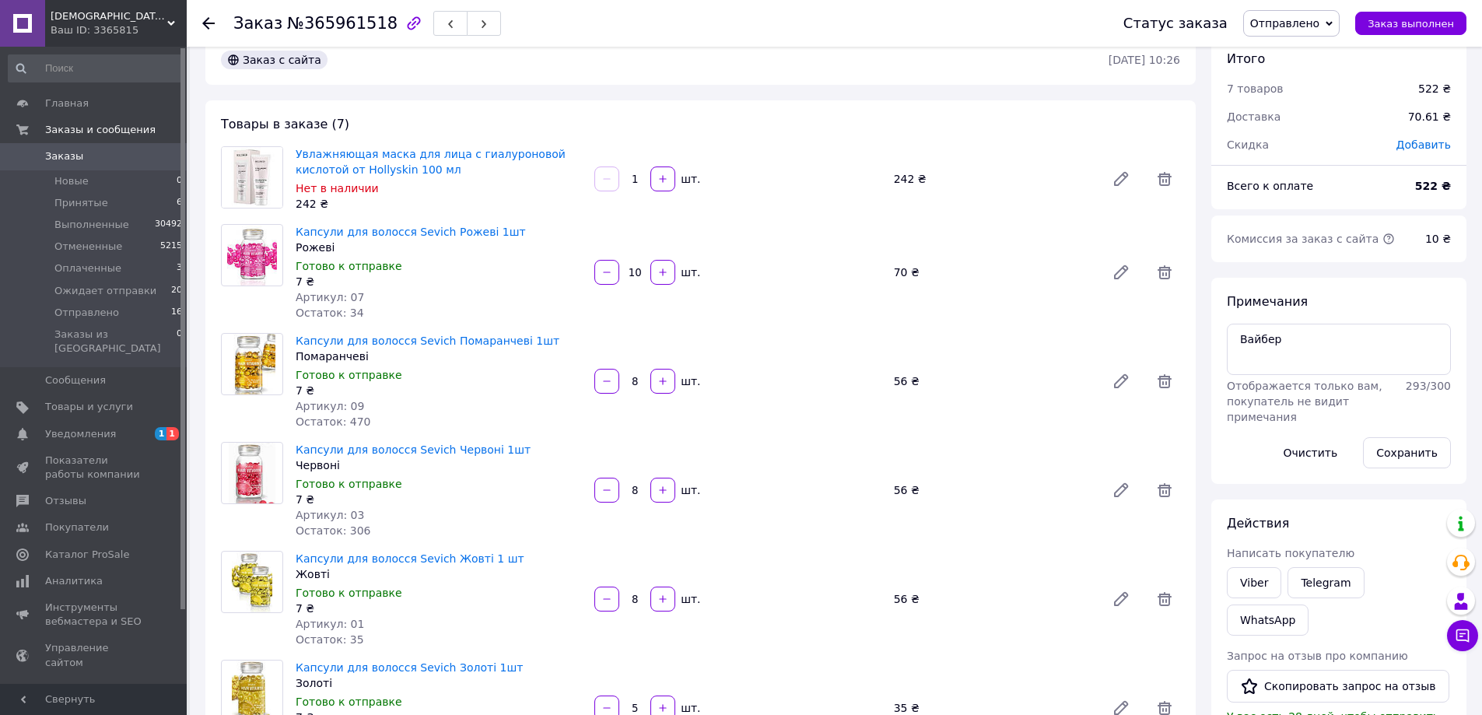
scroll to position [0, 0]
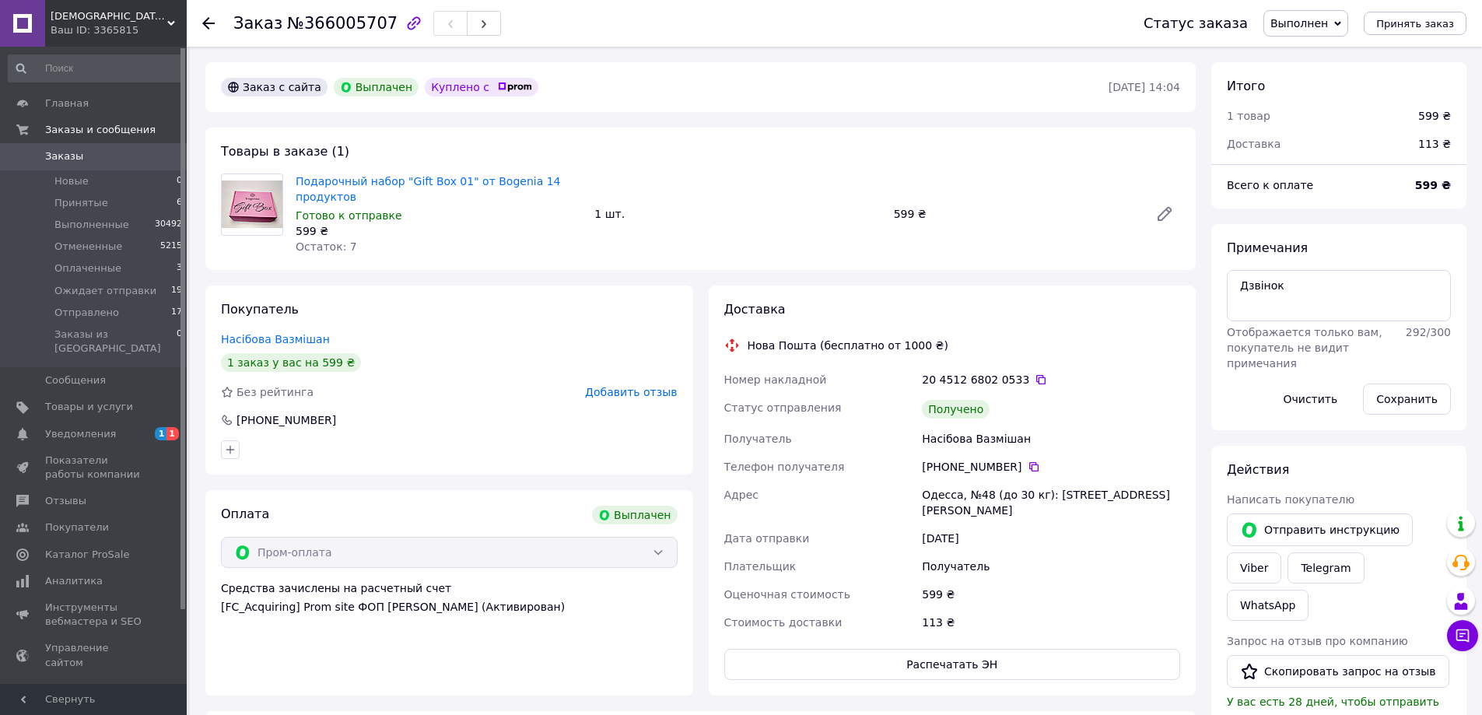
scroll to position [134, 0]
click at [1035, 377] on icon at bounding box center [1041, 379] width 12 height 12
click at [101, 155] on span "Заказы" at bounding box center [94, 156] width 99 height 14
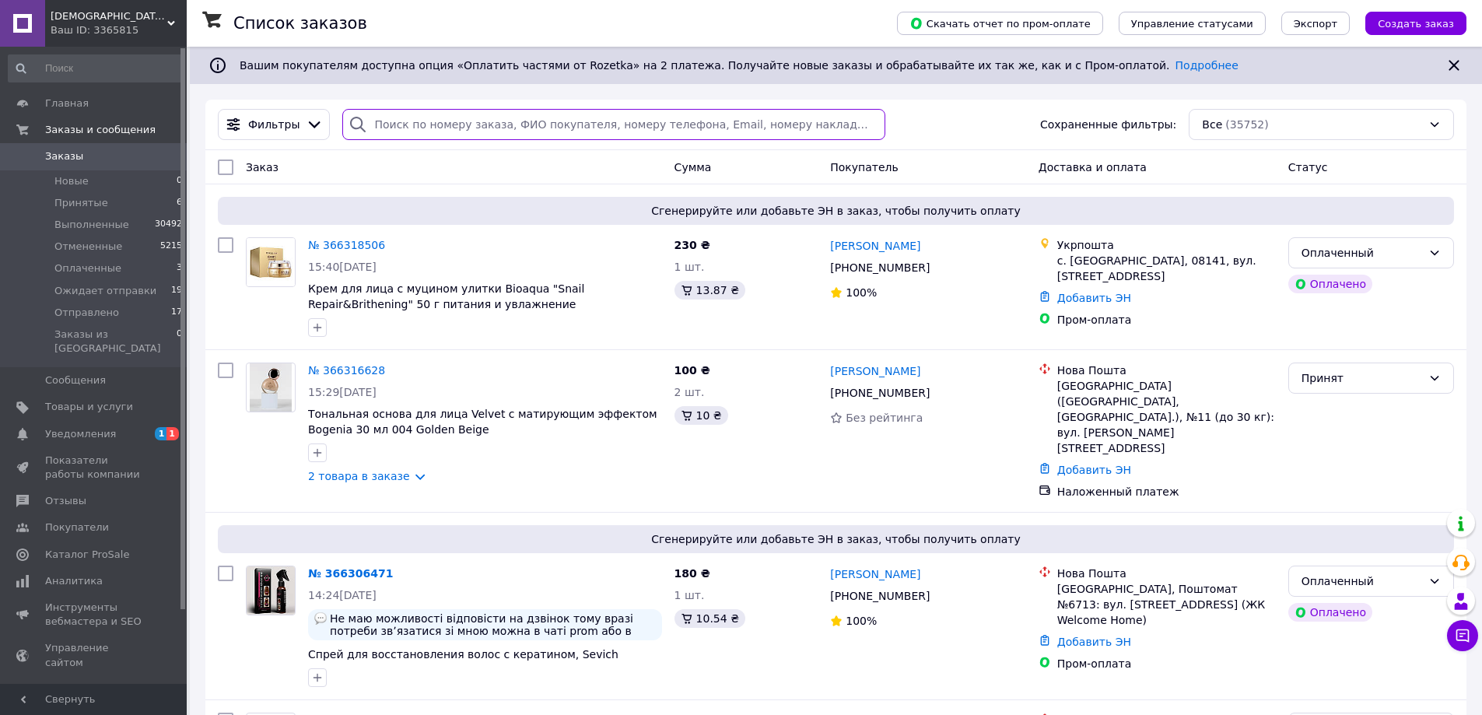
click at [486, 132] on input "search" at bounding box center [613, 124] width 542 height 31
paste input "+380952105274"
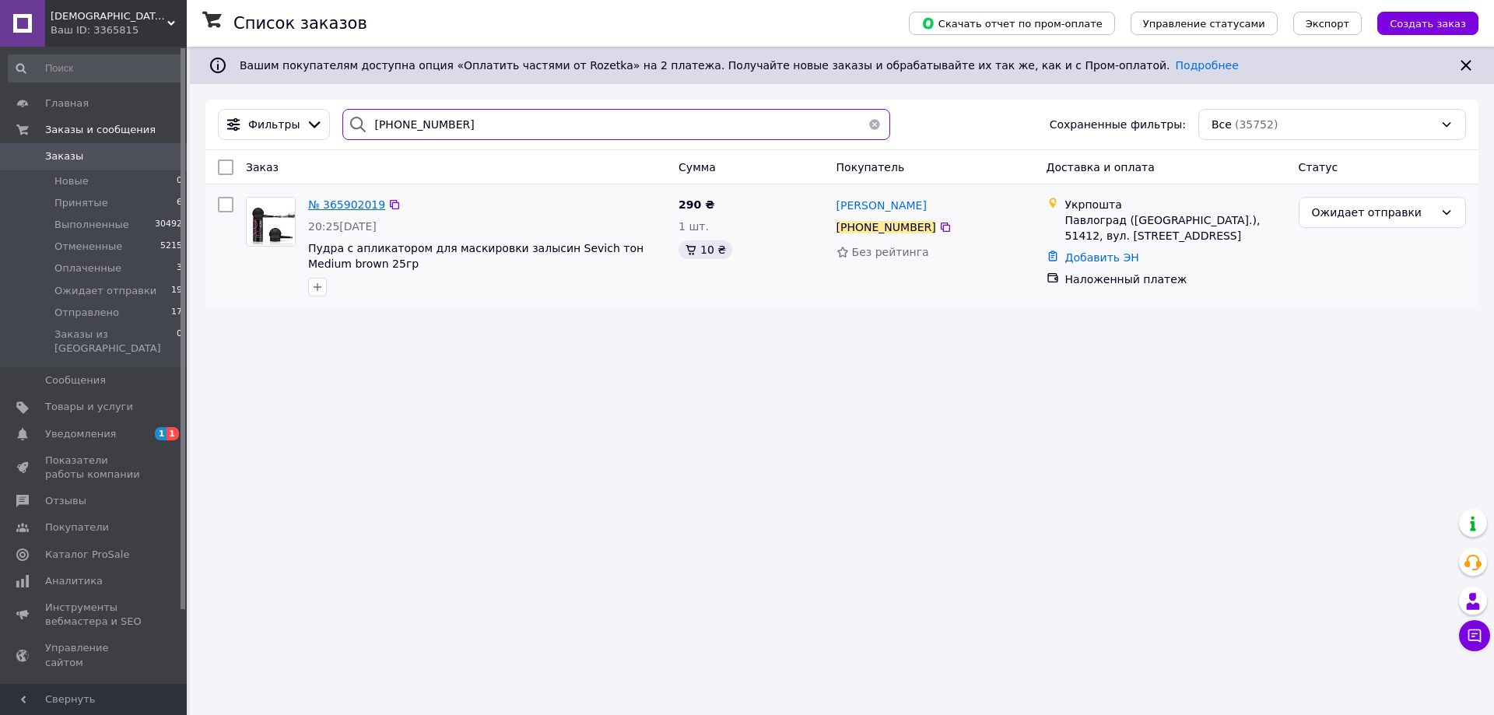
type input "+380952105274"
click at [360, 210] on span "№ 365902019" at bounding box center [346, 204] width 77 height 12
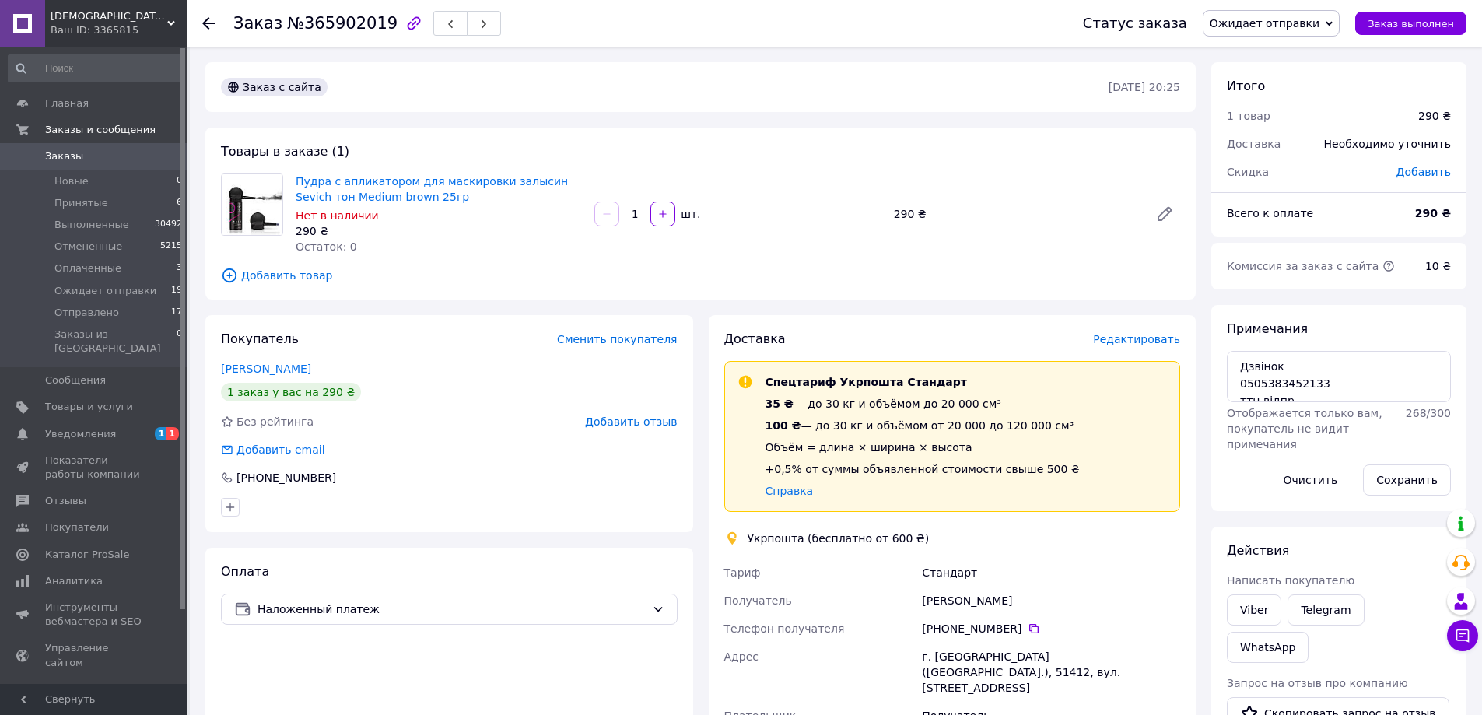
drag, startPoint x: 1023, startPoint y: 629, endPoint x: 1015, endPoint y: 607, distance: 23.9
click at [1028, 630] on icon at bounding box center [1034, 628] width 12 height 12
click at [1292, 5] on div "Статус заказа Ожидает отправки Принят Выполнен Отменен Оплаченный Отправлено За…" at bounding box center [1259, 23] width 415 height 47
click at [1291, 17] on span "Ожидает отправки" at bounding box center [1265, 23] width 110 height 12
click at [1309, 143] on li "Отправлено" at bounding box center [1271, 147] width 135 height 23
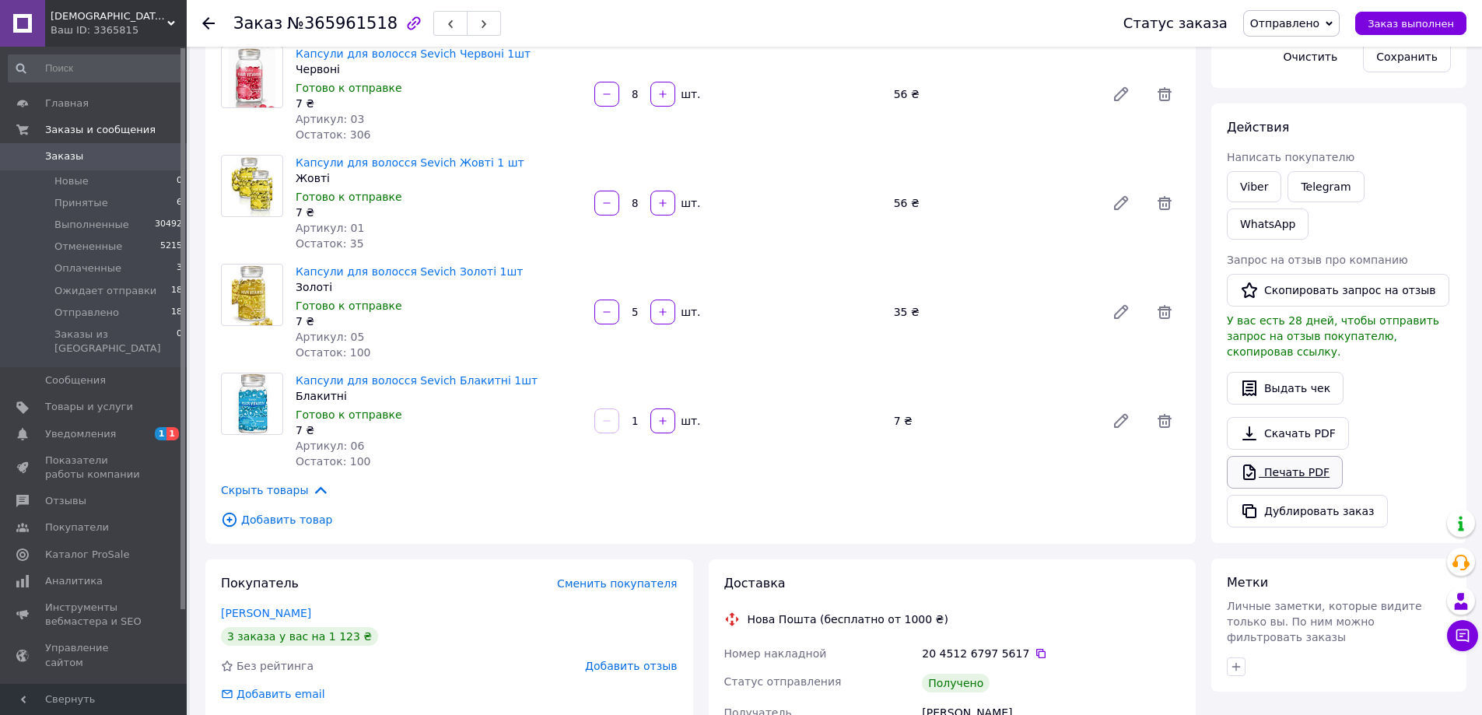
scroll to position [545, 0]
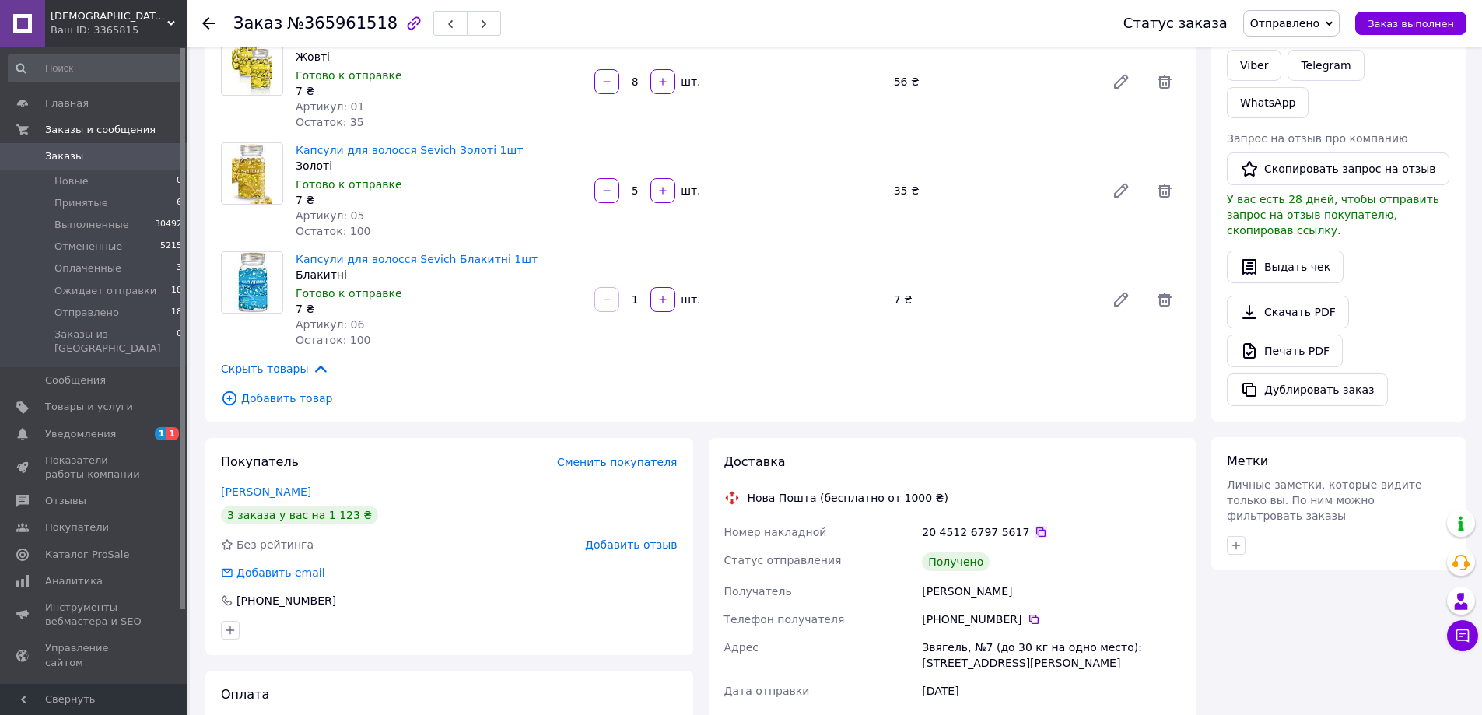
click at [1036, 534] on icon at bounding box center [1040, 532] width 9 height 9
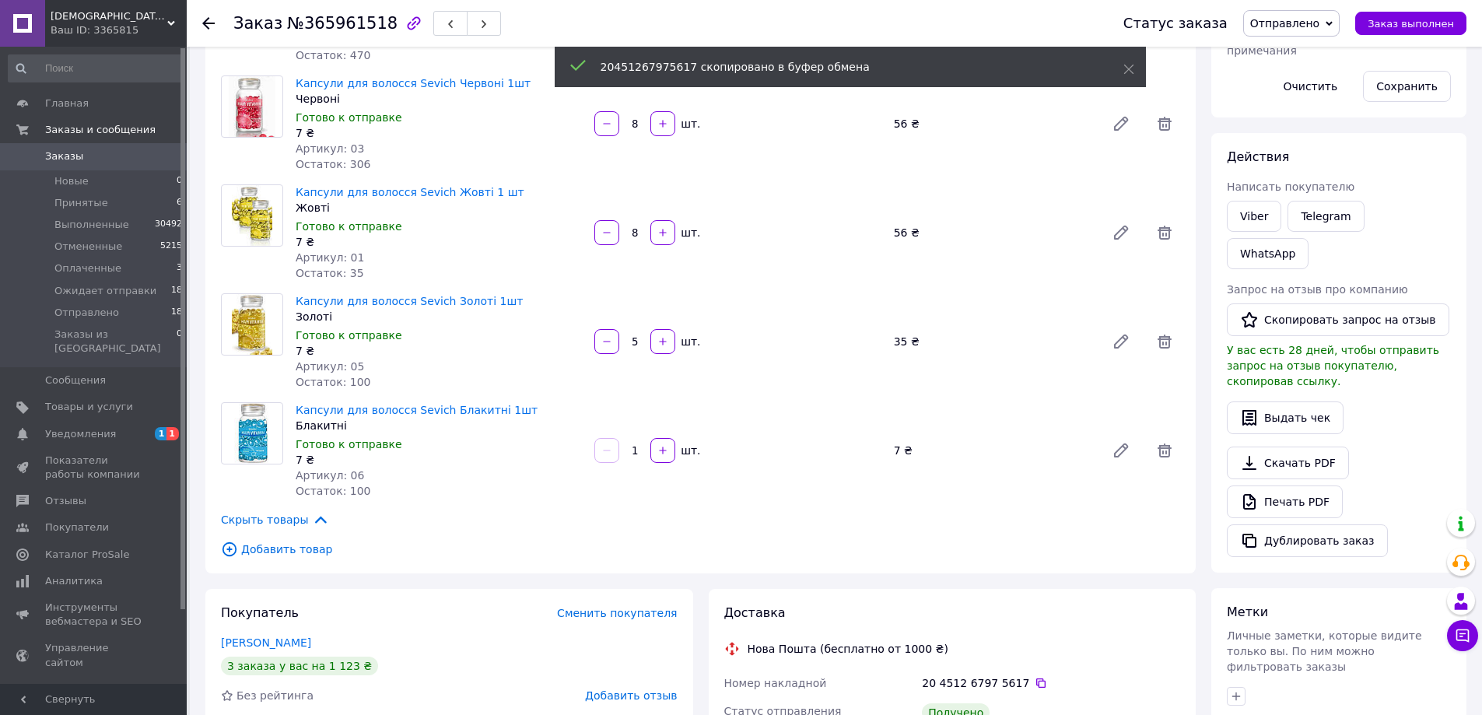
scroll to position [0, 0]
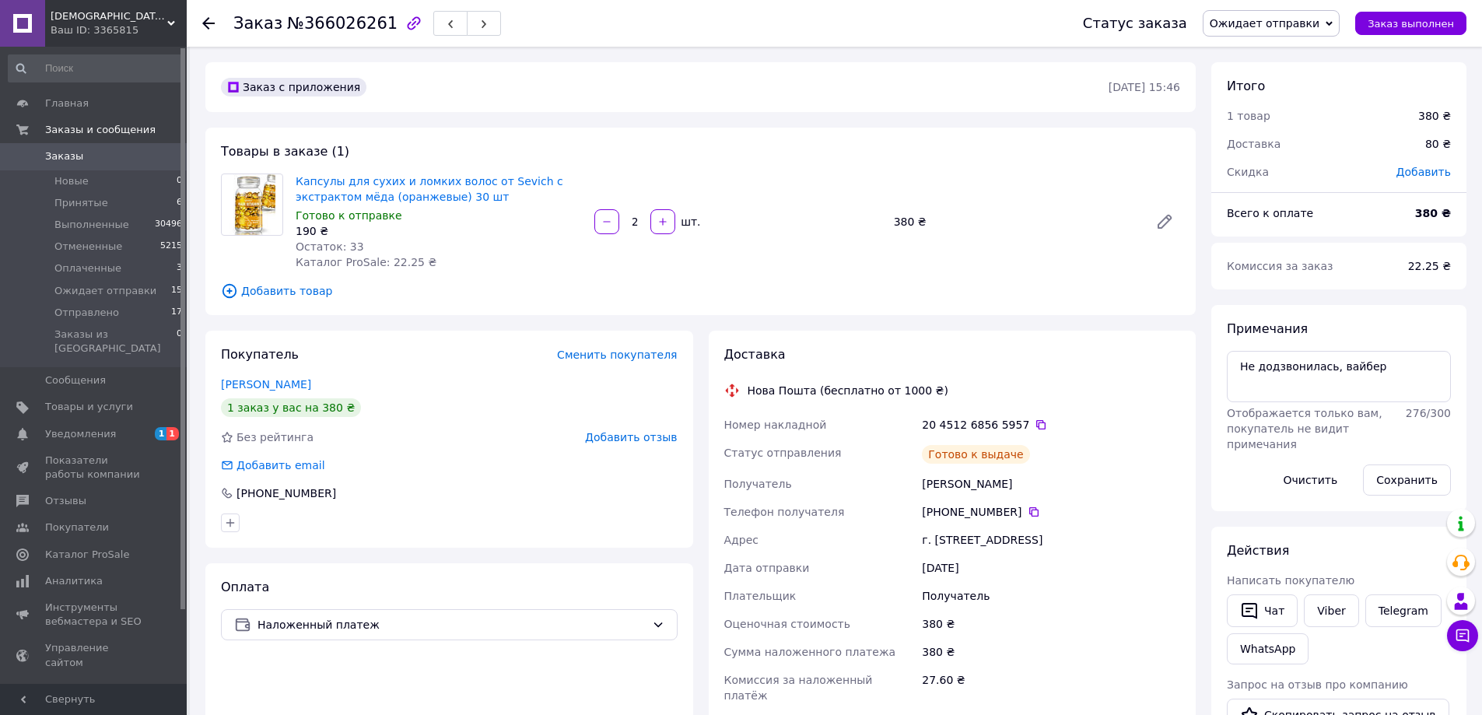
click at [1035, 422] on icon at bounding box center [1041, 425] width 12 height 12
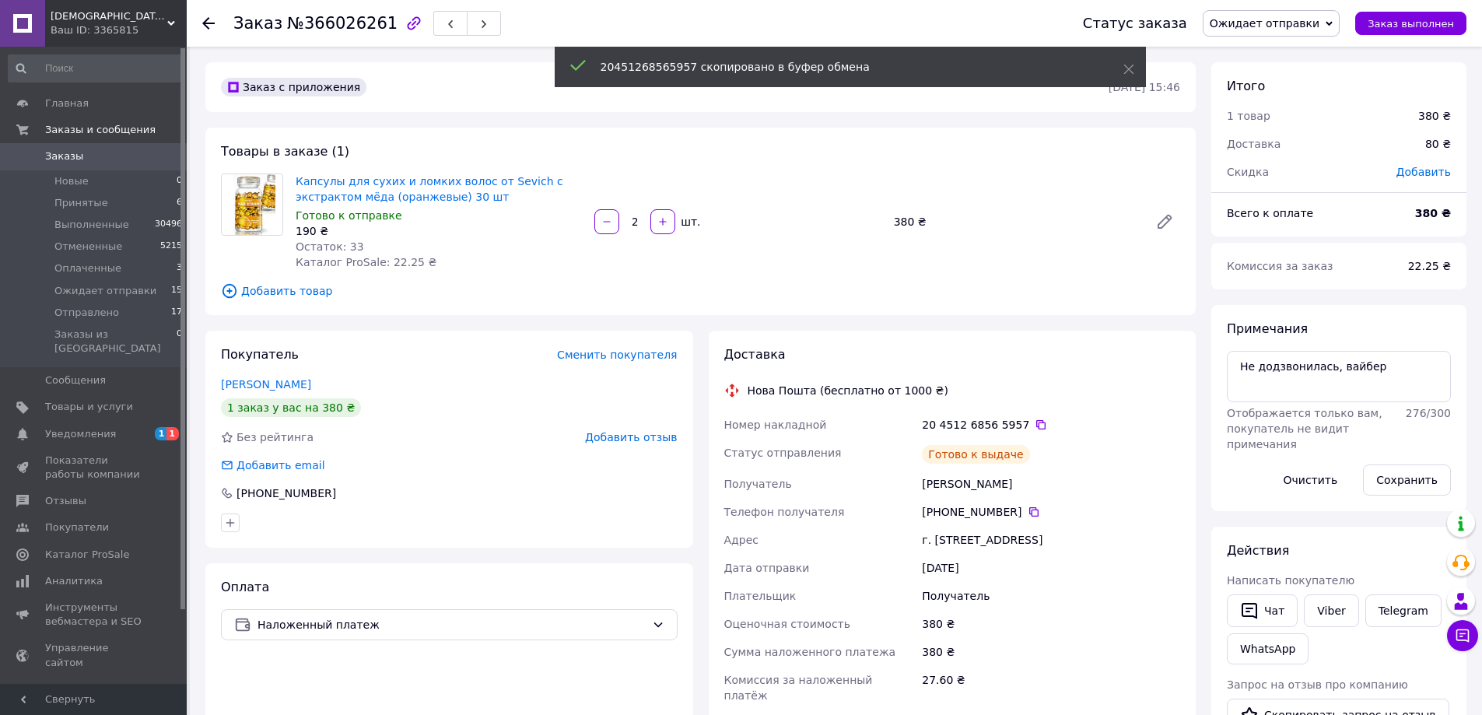
drag, startPoint x: 1241, startPoint y: 17, endPoint x: 1253, endPoint y: 35, distance: 21.4
click at [1242, 17] on span "Ожидает отправки" at bounding box center [1265, 23] width 110 height 12
click at [1288, 149] on li "Отправлено" at bounding box center [1271, 147] width 135 height 23
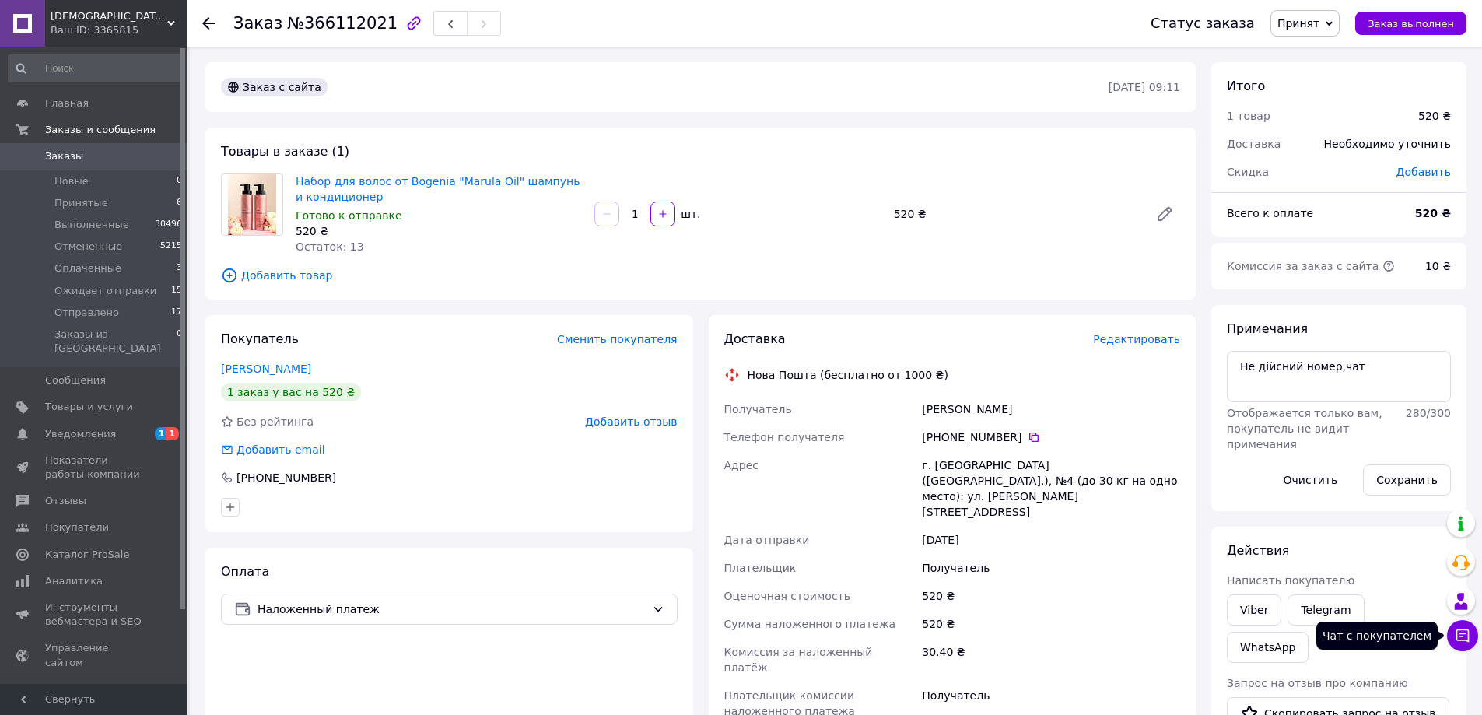
click at [1464, 640] on icon at bounding box center [1463, 635] width 13 height 13
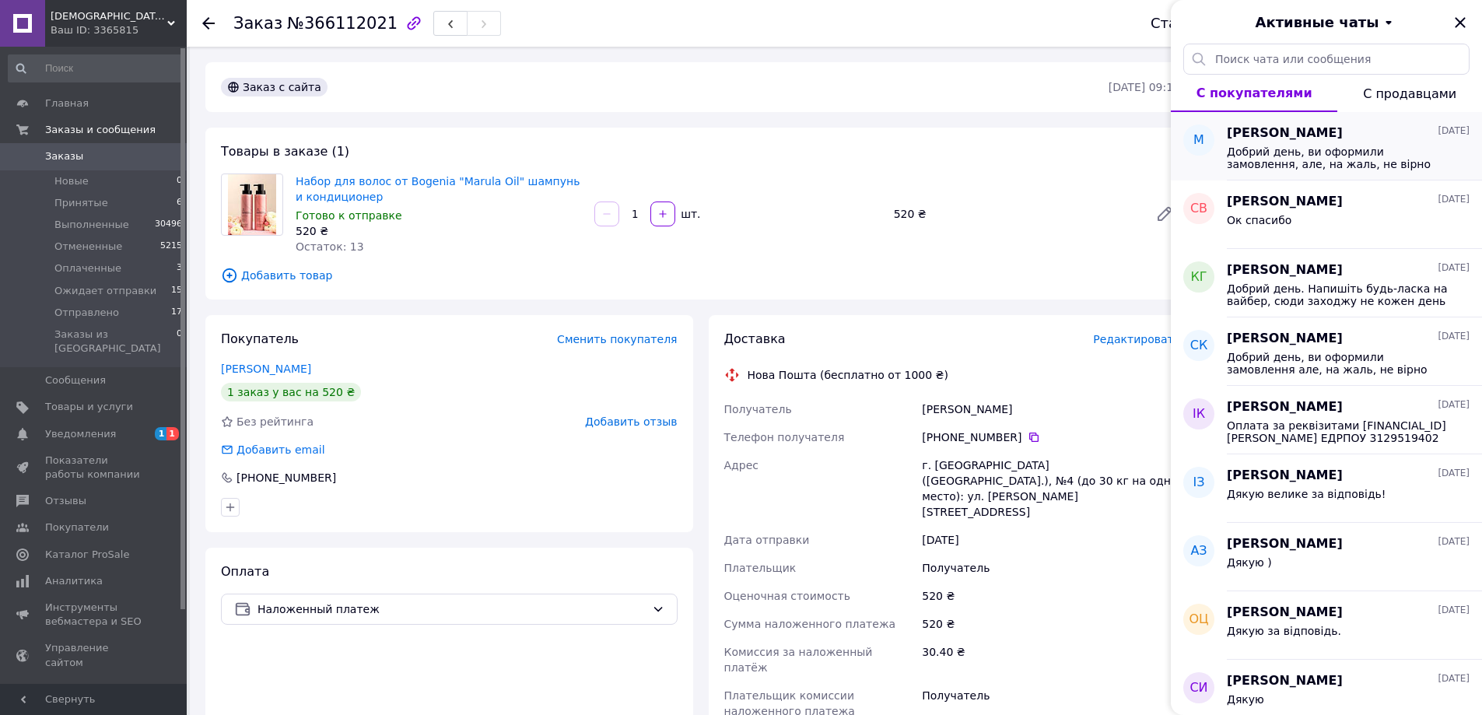
click at [1315, 159] on span "Добрий день, ви оформили замовлення, але, на жаль, не вірно вказали номер телеф…" at bounding box center [1337, 158] width 221 height 25
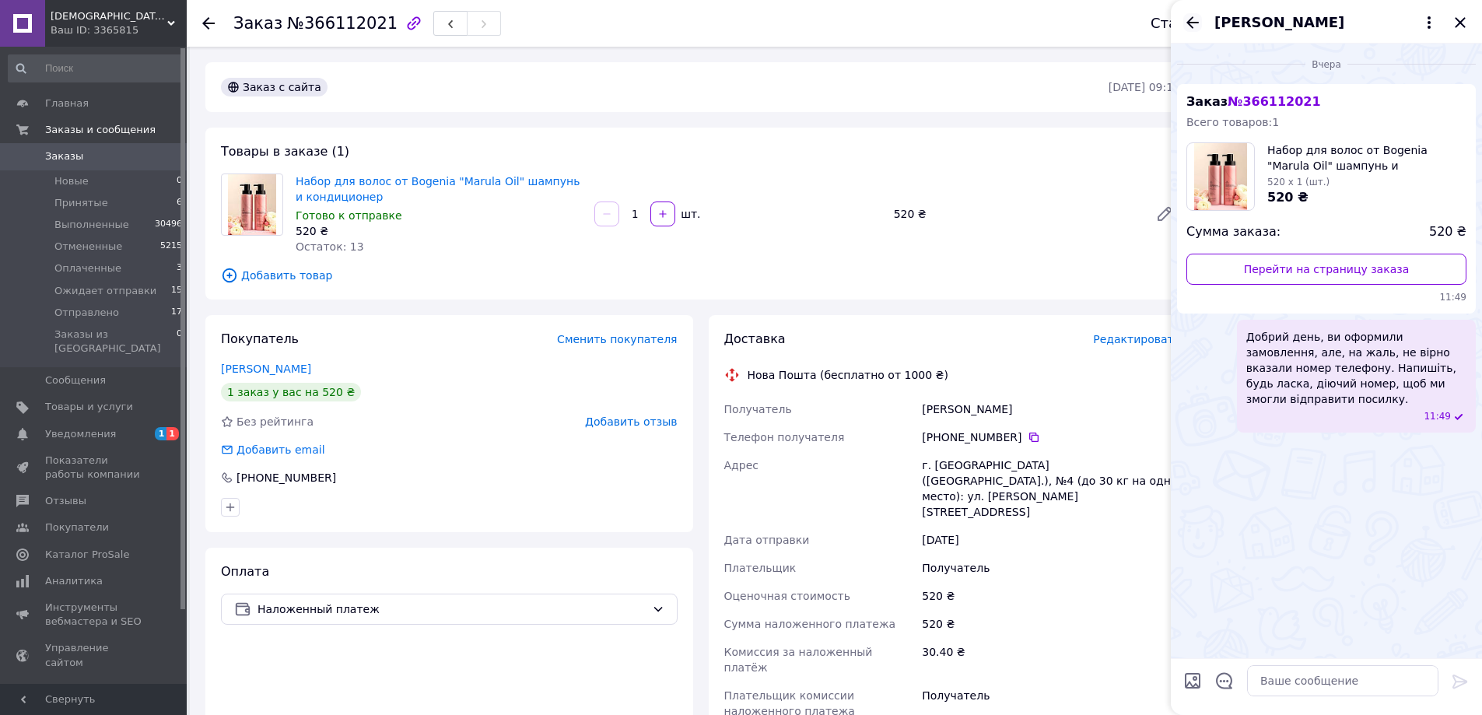
click at [1193, 17] on icon "Назад" at bounding box center [1193, 22] width 12 height 12
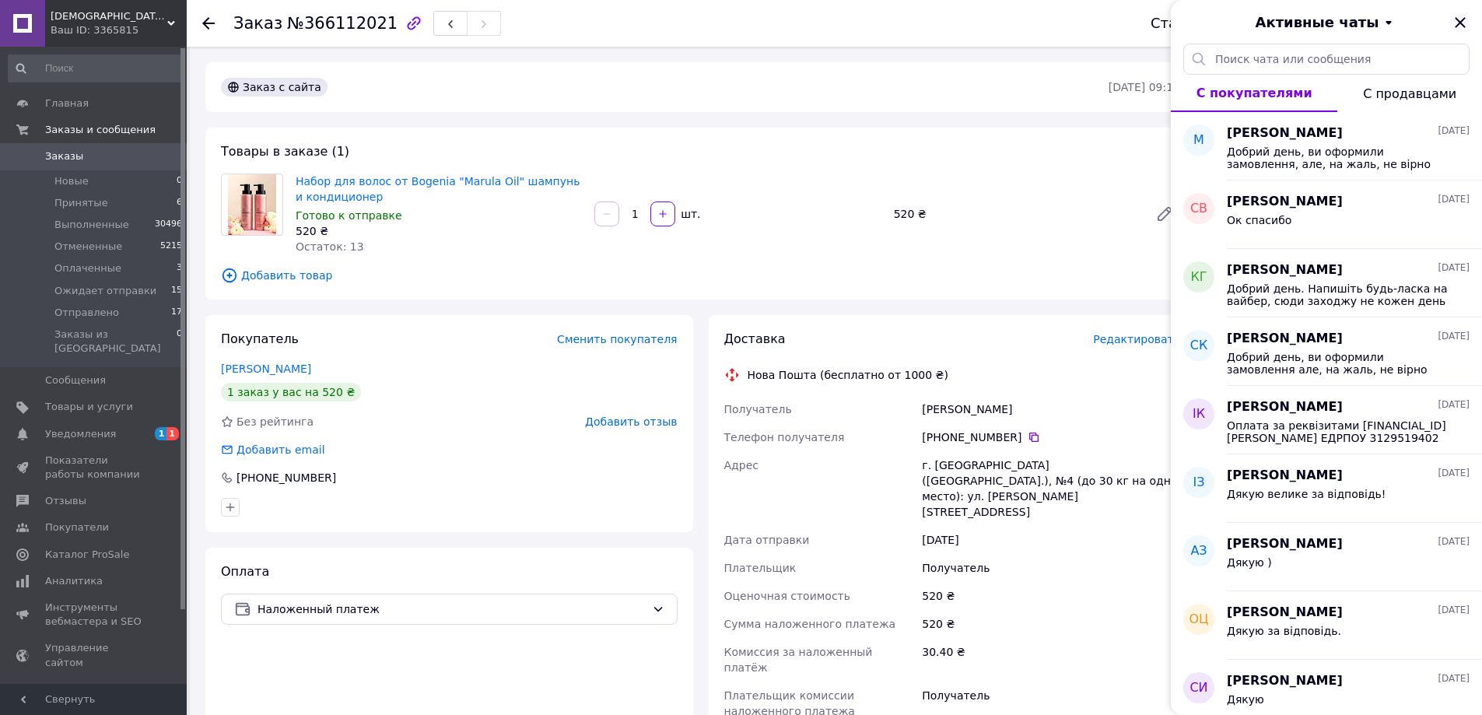
click at [1461, 25] on icon "Закрыть" at bounding box center [1460, 22] width 19 height 19
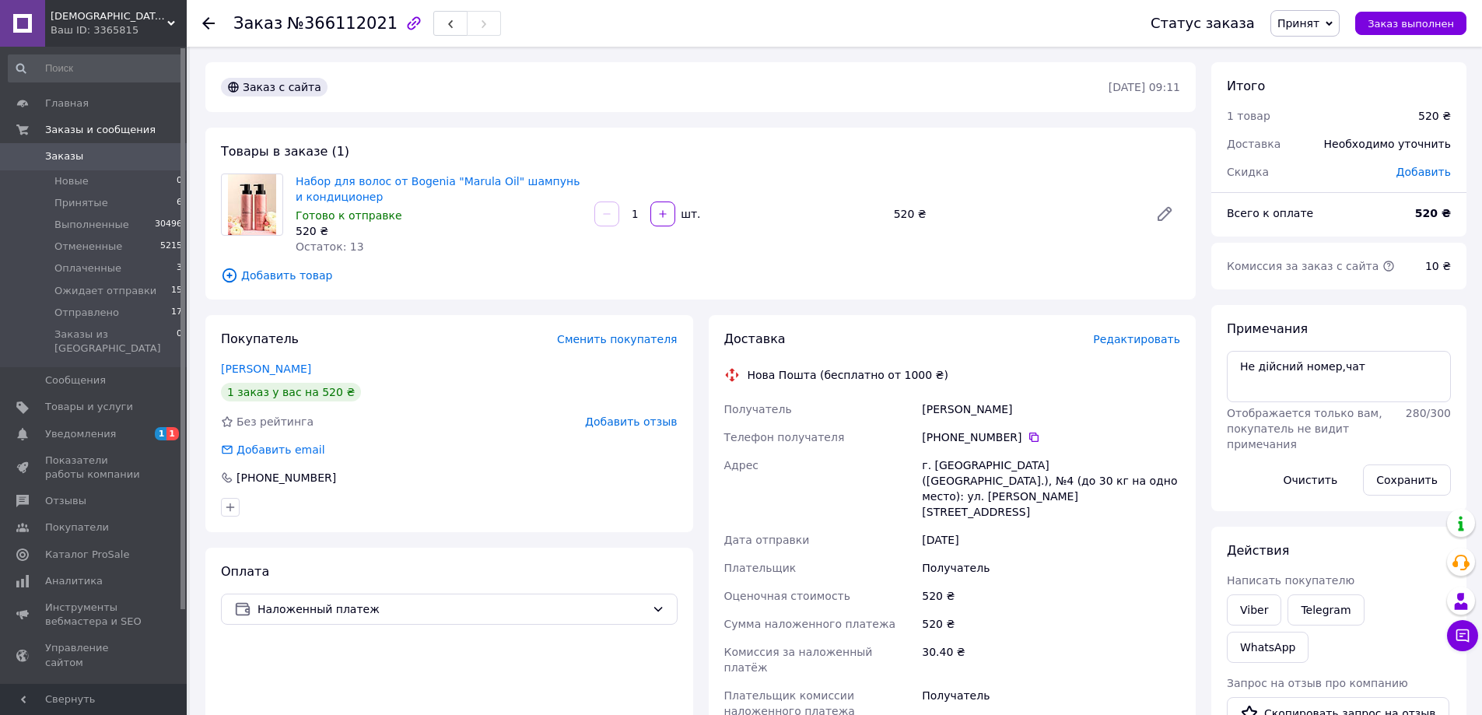
click at [207, 24] on use at bounding box center [208, 23] width 12 height 12
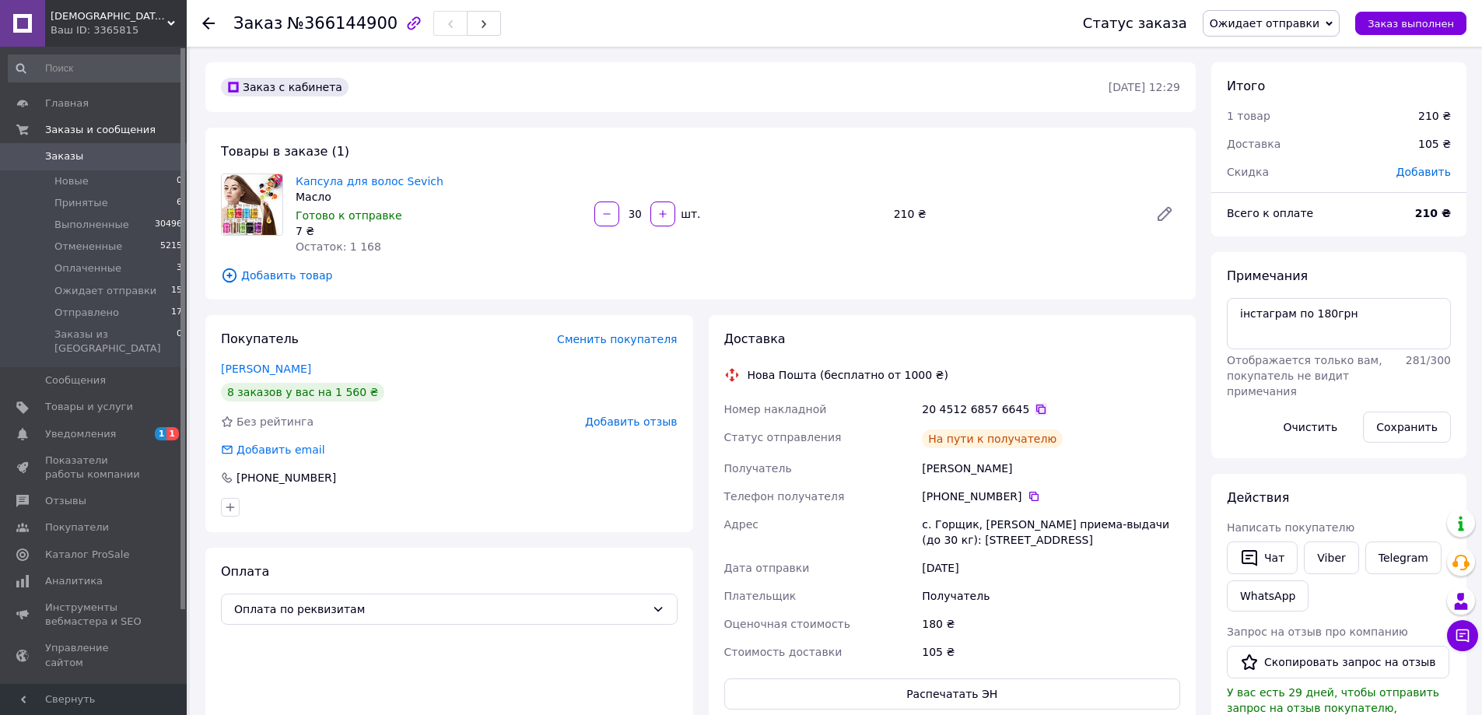
click at [1035, 415] on icon at bounding box center [1041, 409] width 12 height 12
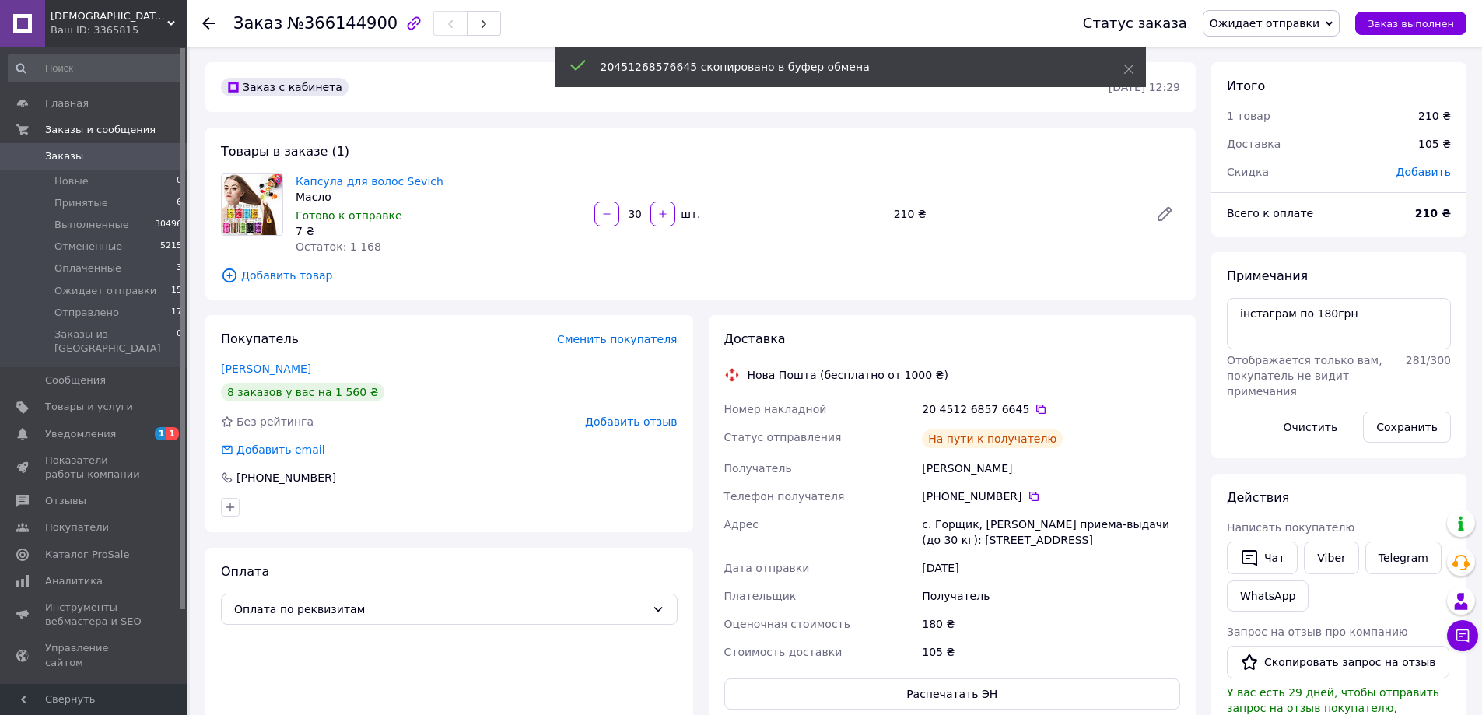
click at [1306, 15] on span "Ожидает отправки" at bounding box center [1271, 23] width 137 height 26
click at [1310, 146] on li "Отправлено" at bounding box center [1271, 147] width 135 height 23
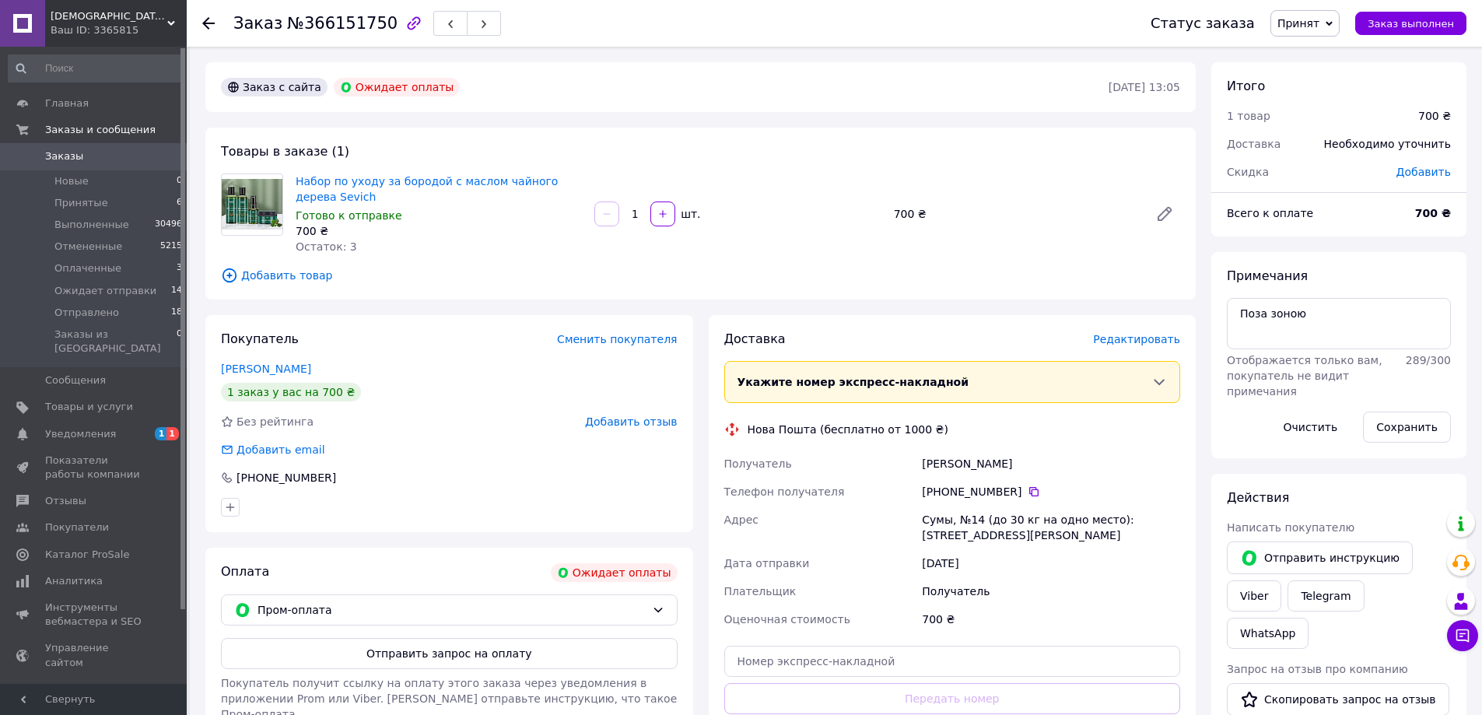
drag, startPoint x: 1307, startPoint y: 25, endPoint x: 1306, endPoint y: 33, distance: 8.6
click at [1306, 26] on span "Принят" at bounding box center [1299, 23] width 42 height 12
click at [1313, 89] on li "Оплаченный" at bounding box center [1329, 100] width 117 height 23
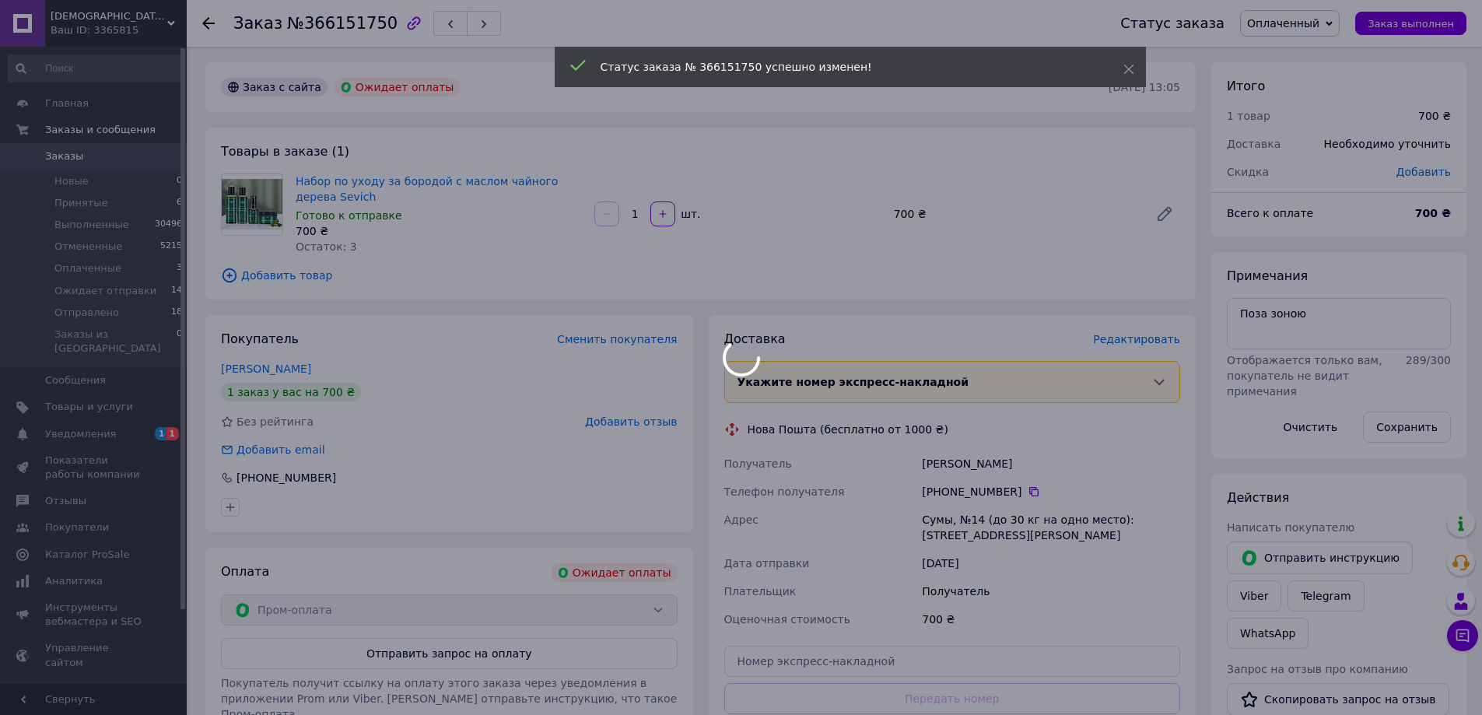
click at [1331, 21] on body "Ladies' Secrets Ваш ID: 3365815 Сайт Ladies' Secrets Кабинет покупателя Провери…" at bounding box center [741, 539] width 1482 height 1078
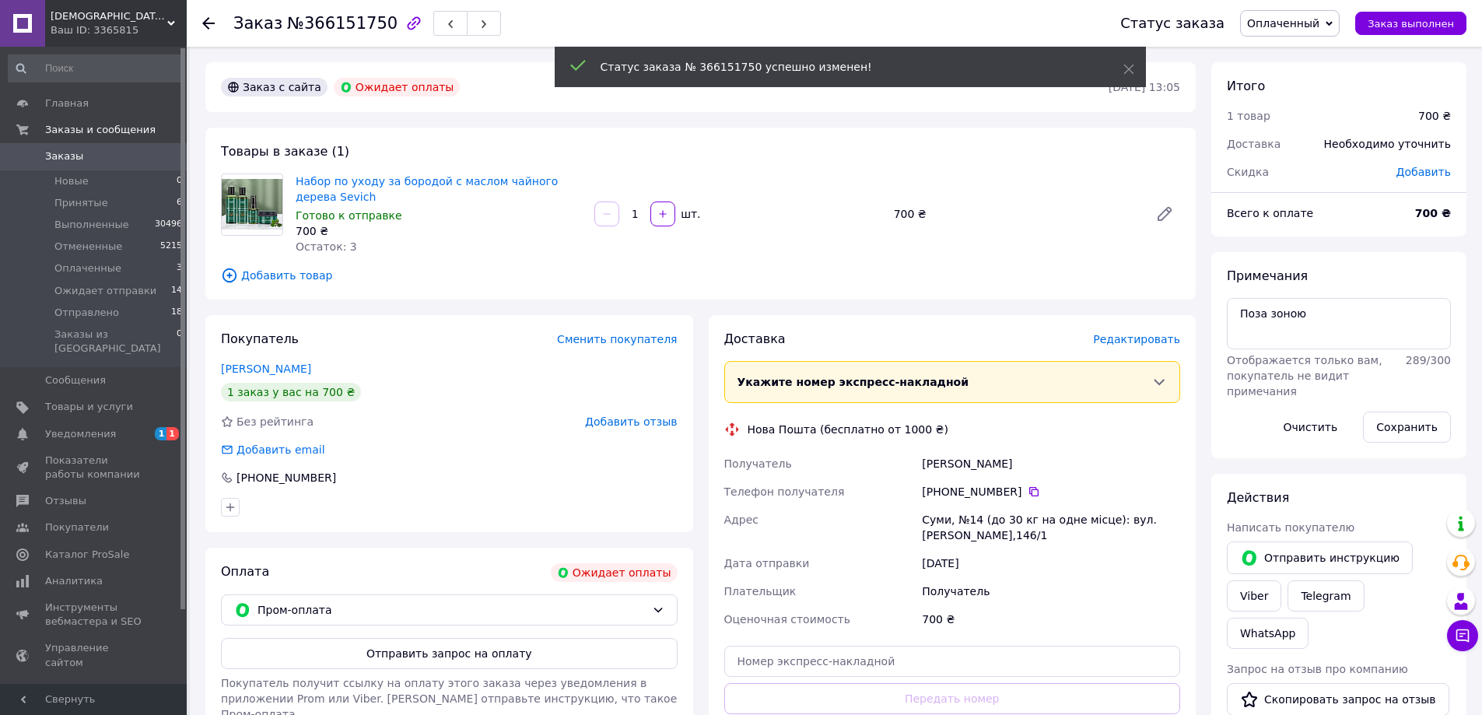
click at [1320, 21] on span "Оплаченный" at bounding box center [1283, 23] width 72 height 12
click at [1302, 99] on li "Отменен" at bounding box center [1299, 100] width 117 height 23
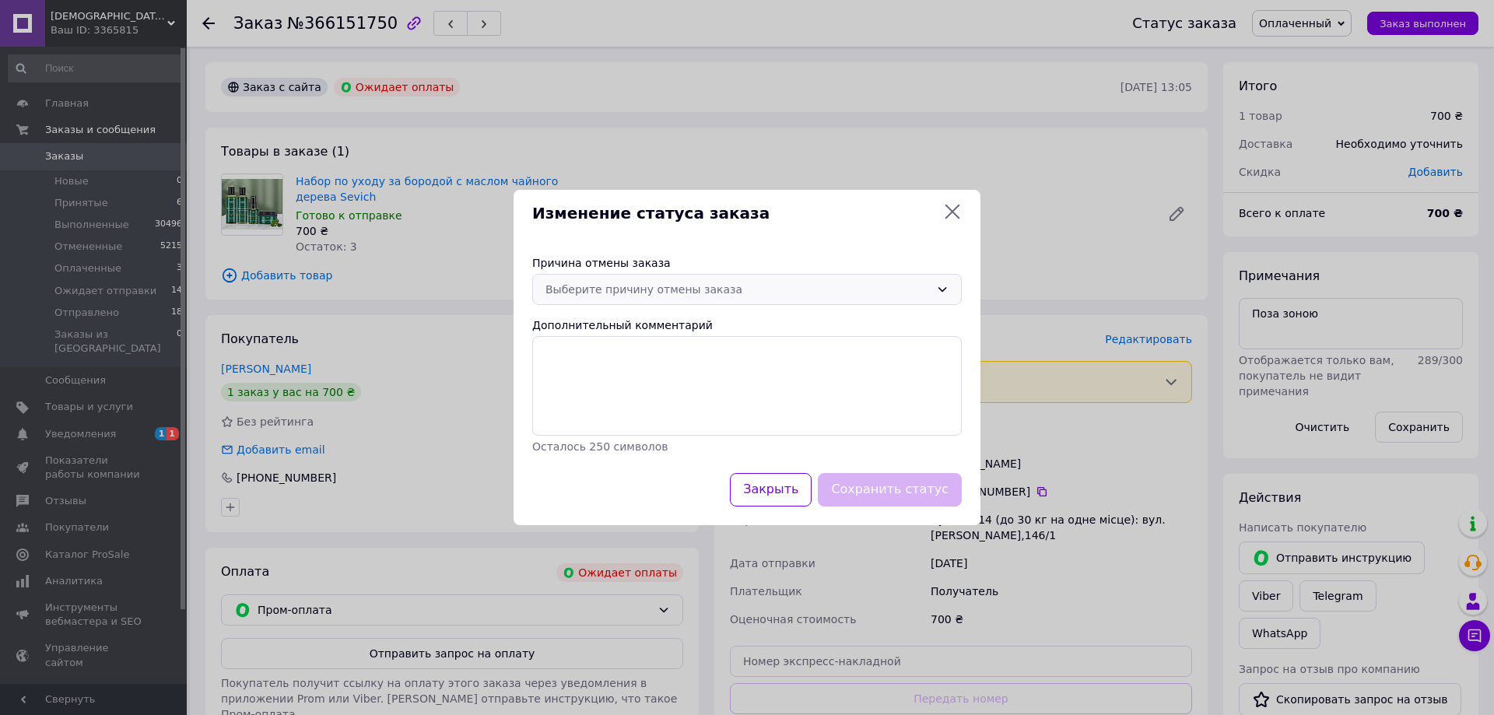
click at [824, 289] on div "Выберите причину отмены заказа" at bounding box center [737, 289] width 384 height 17
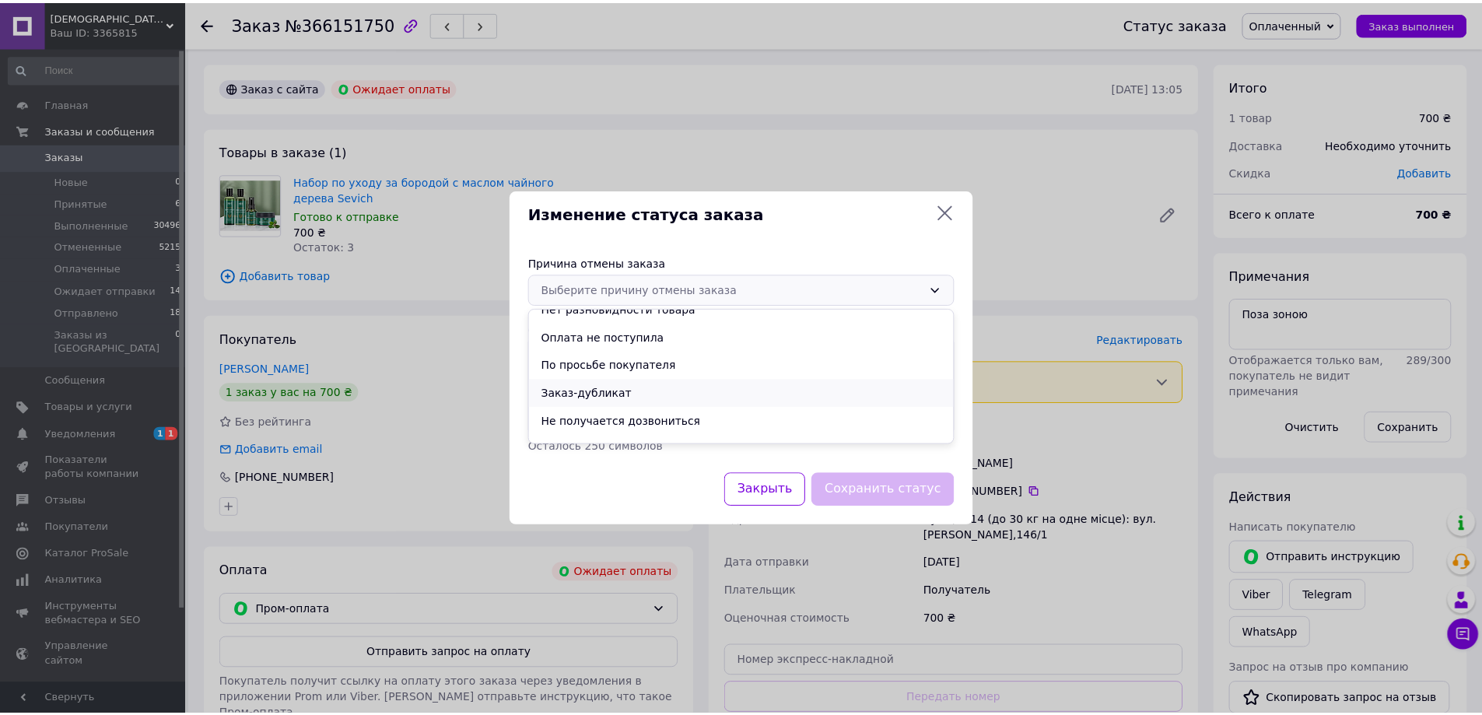
scroll to position [61, 0]
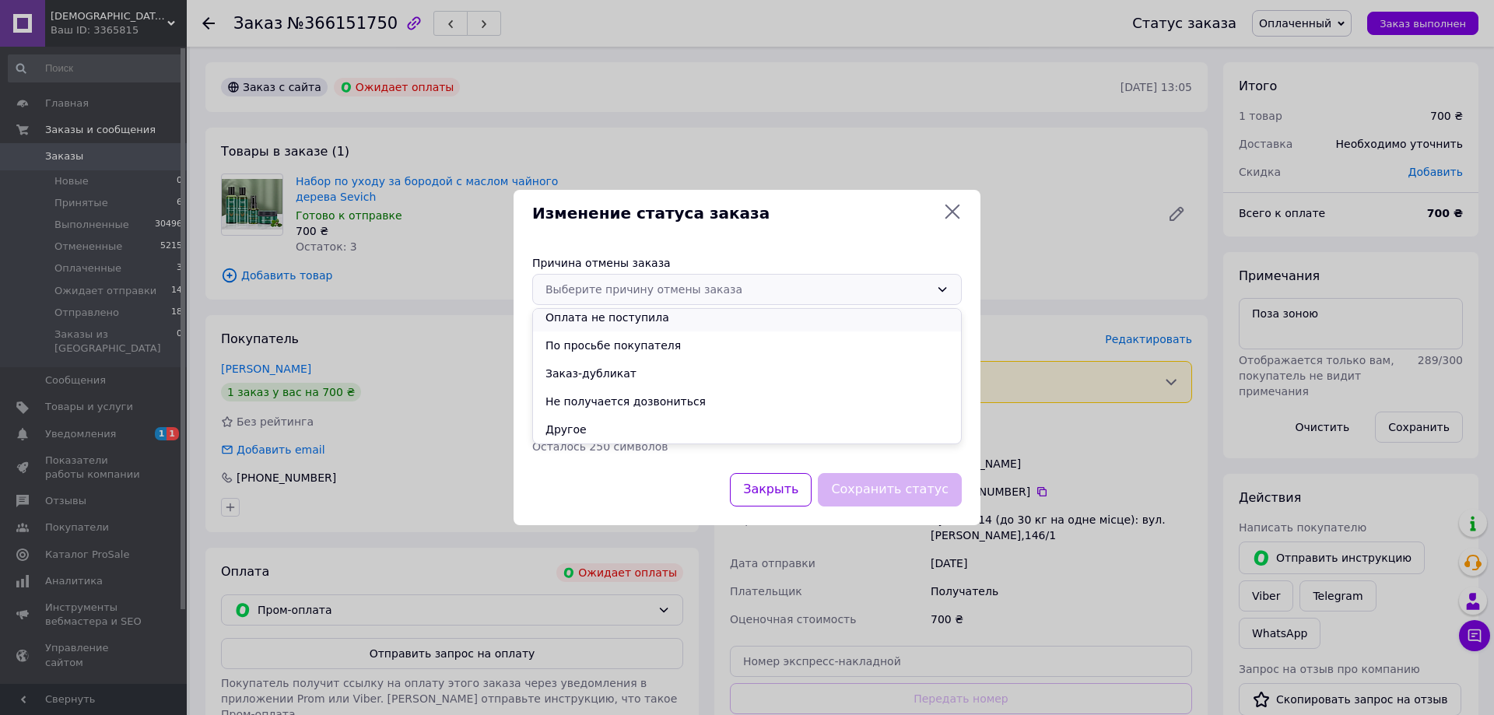
click at [593, 325] on li "Оплата не поступила" at bounding box center [747, 317] width 428 height 28
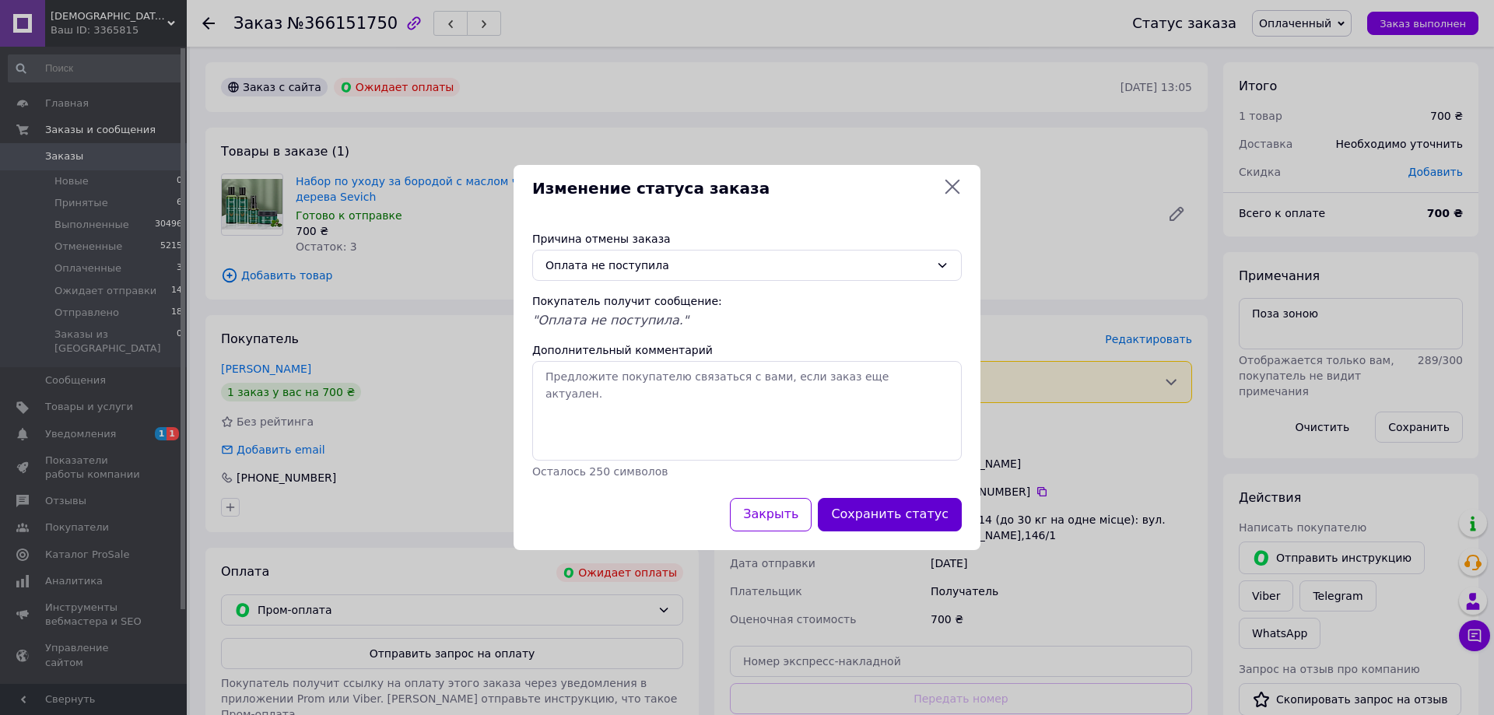
click at [898, 514] on button "Сохранить статус" at bounding box center [890, 514] width 144 height 33
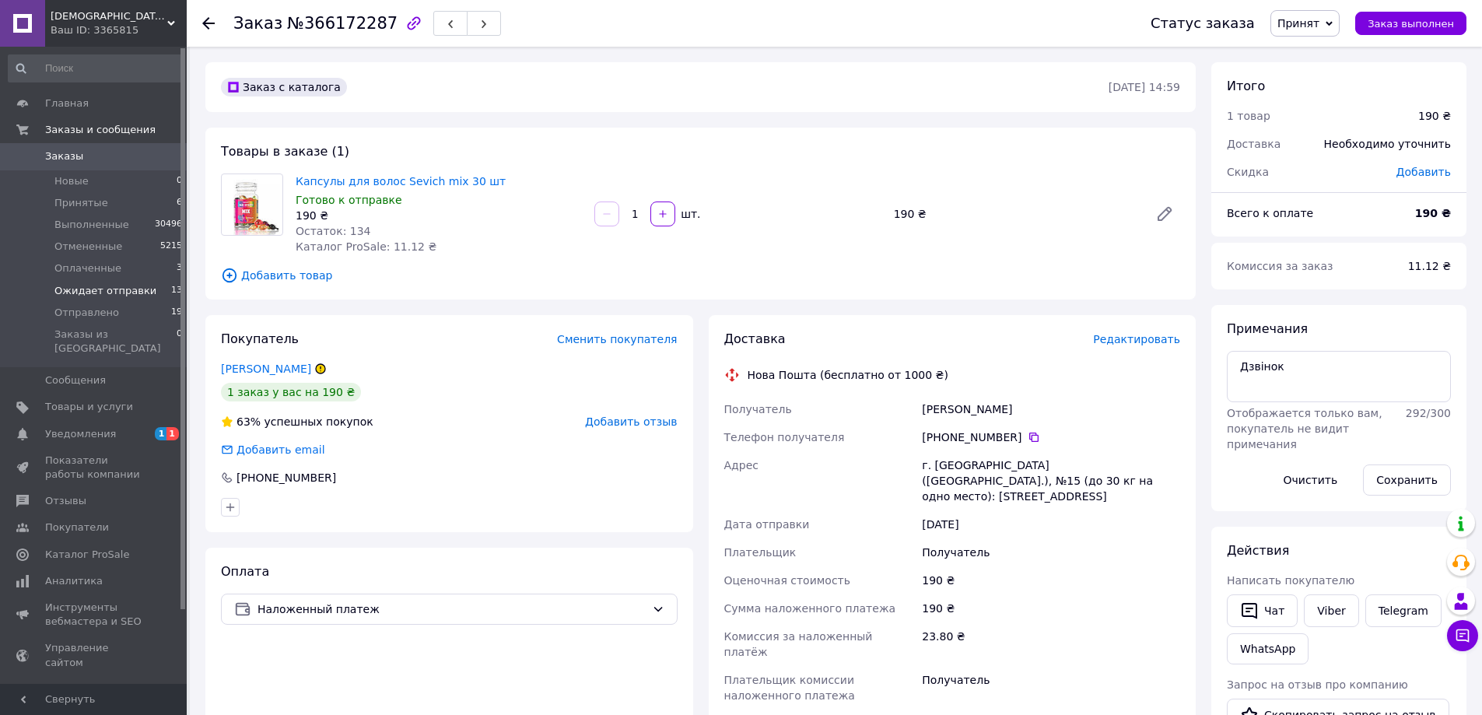
click at [120, 289] on span "Ожидает отправки" at bounding box center [105, 291] width 102 height 14
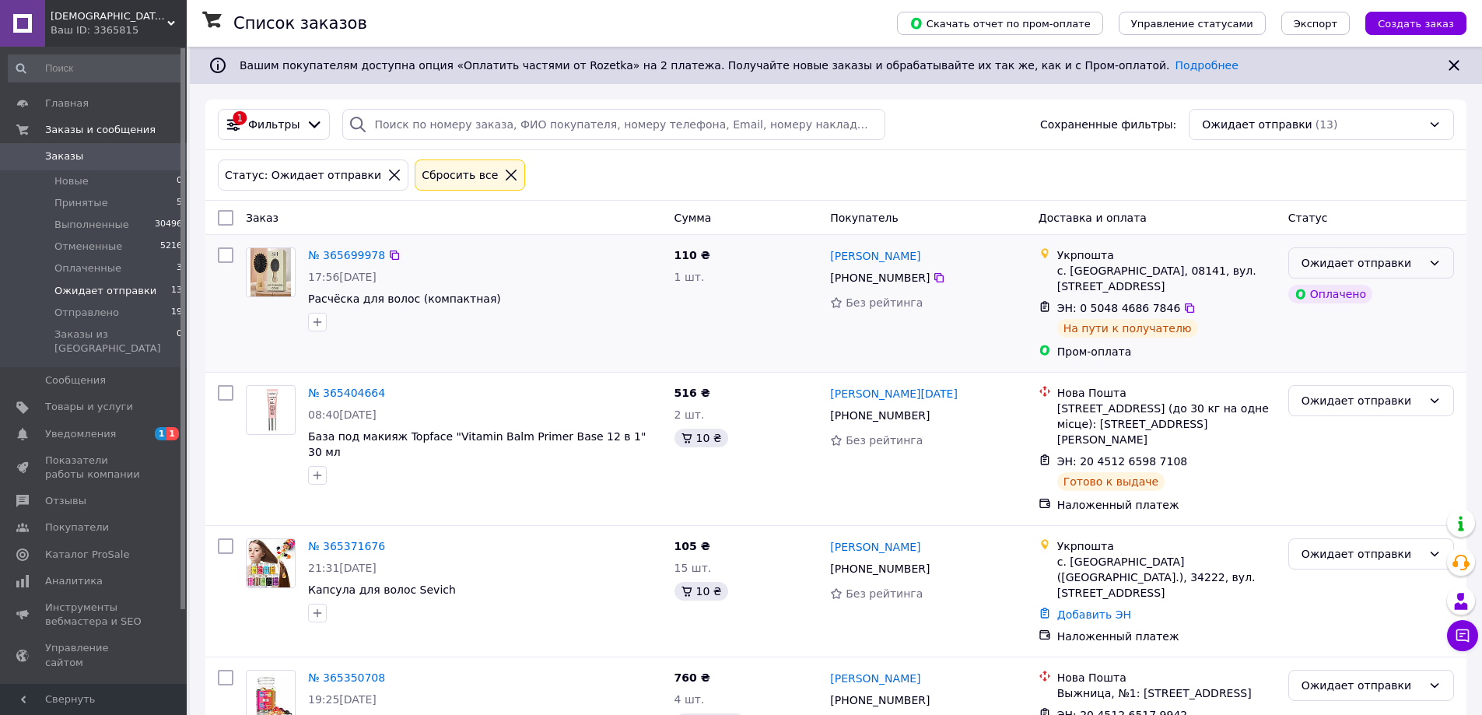
click at [1400, 258] on div "Ожидает отправки" at bounding box center [1362, 262] width 121 height 17
click at [1382, 409] on li "Отправлено" at bounding box center [1371, 409] width 164 height 28
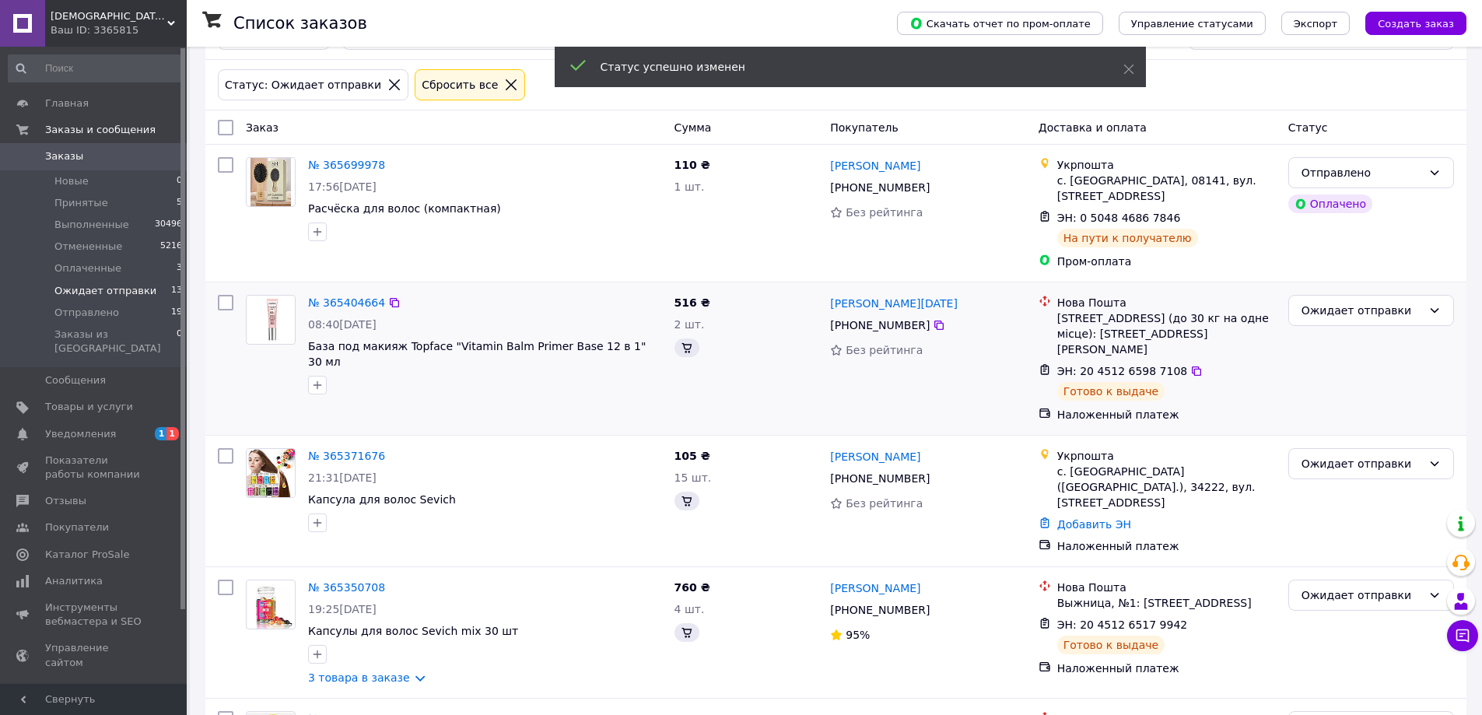
scroll to position [233, 0]
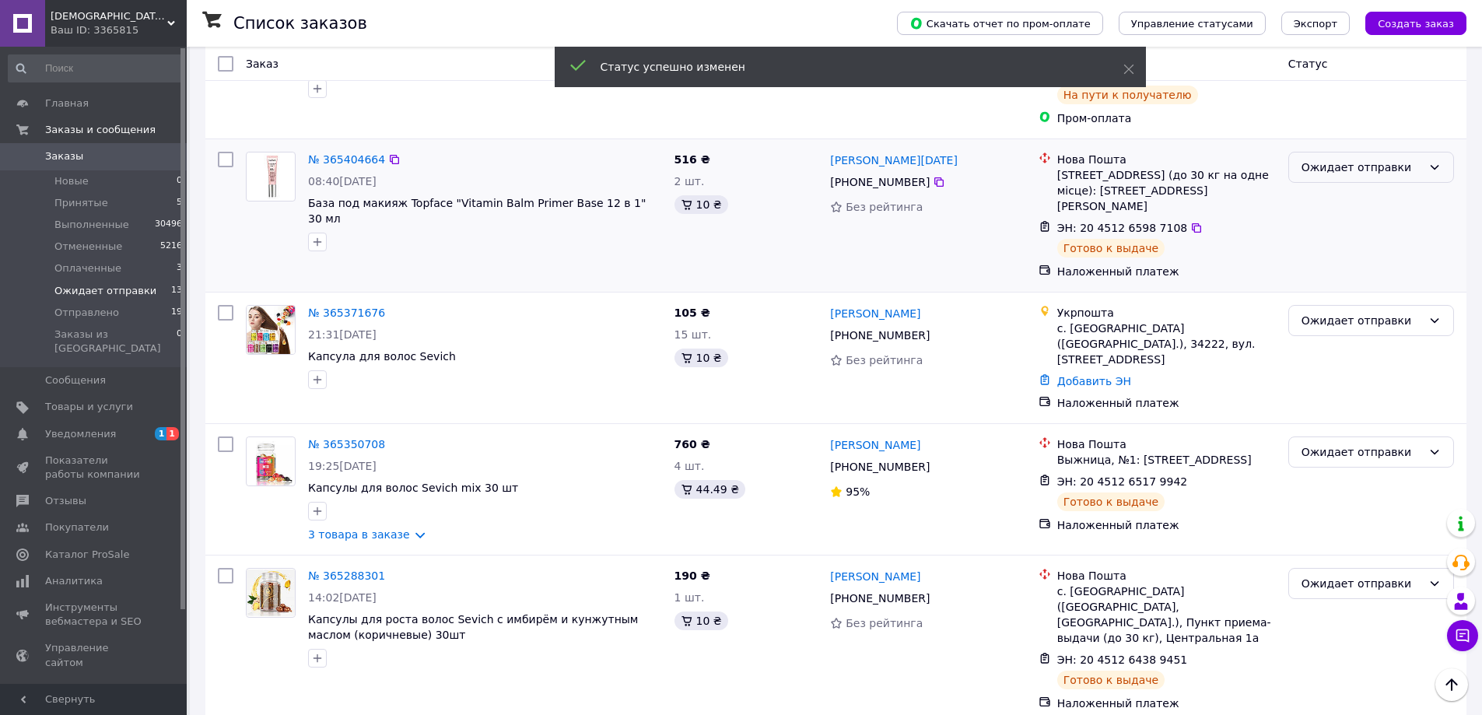
click at [1345, 162] on div "Ожидает отправки" at bounding box center [1362, 167] width 121 height 17
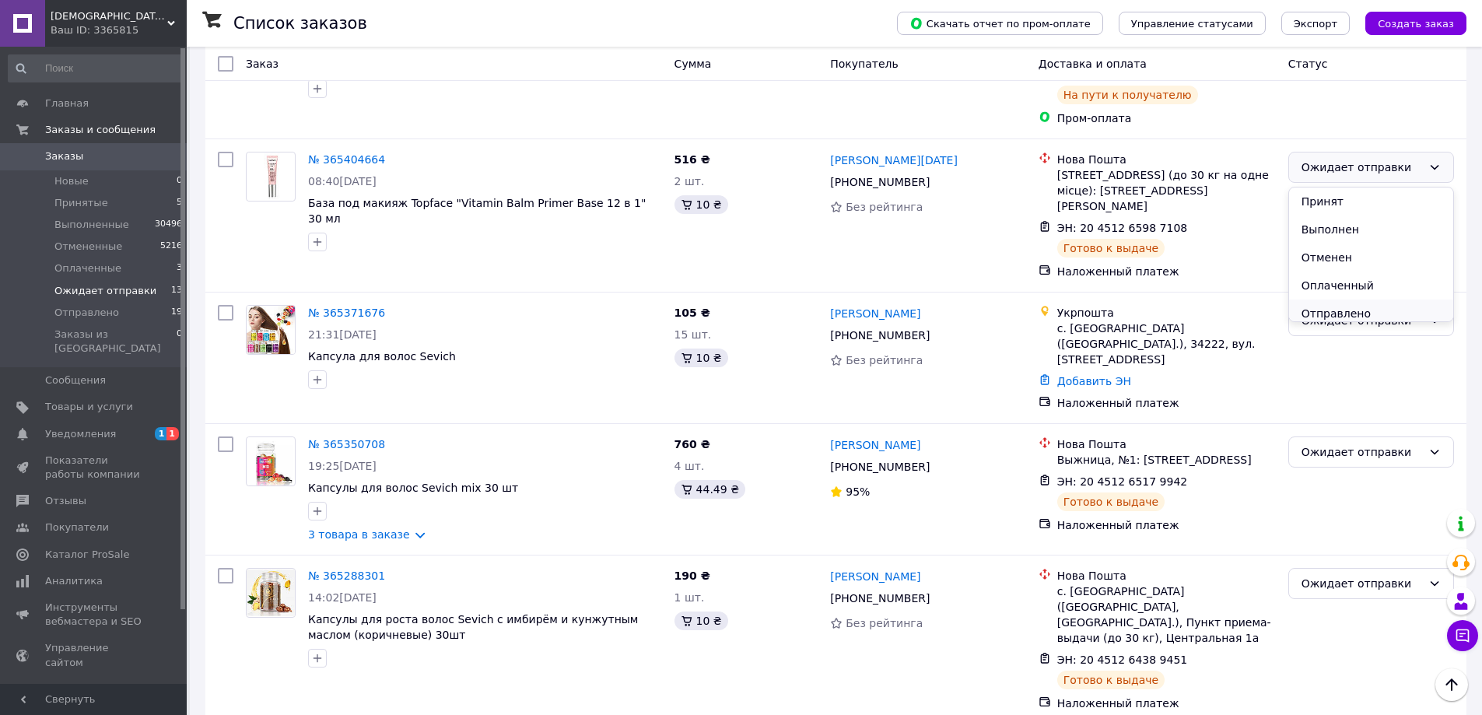
click at [1362, 310] on li "Отправлено" at bounding box center [1371, 314] width 164 height 28
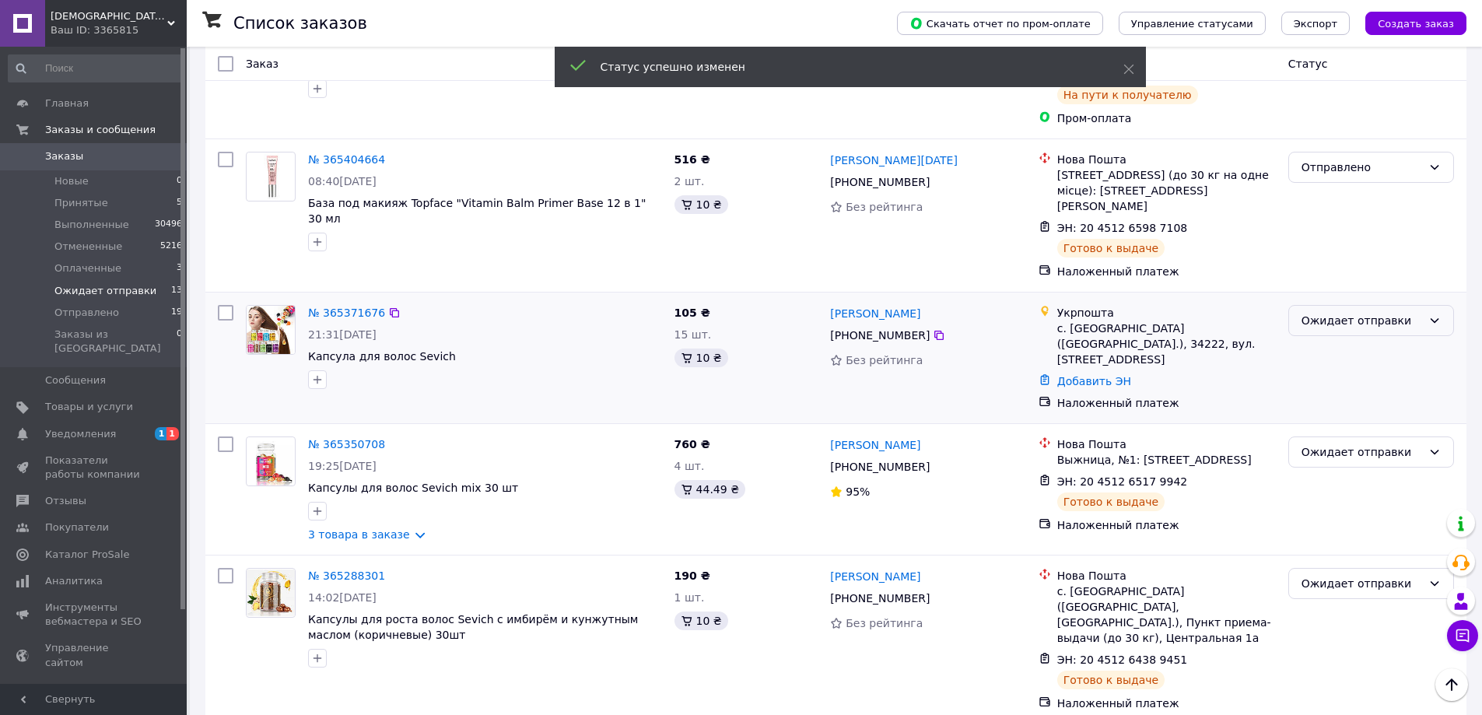
click at [1355, 312] on div "Ожидает отправки" at bounding box center [1362, 320] width 121 height 17
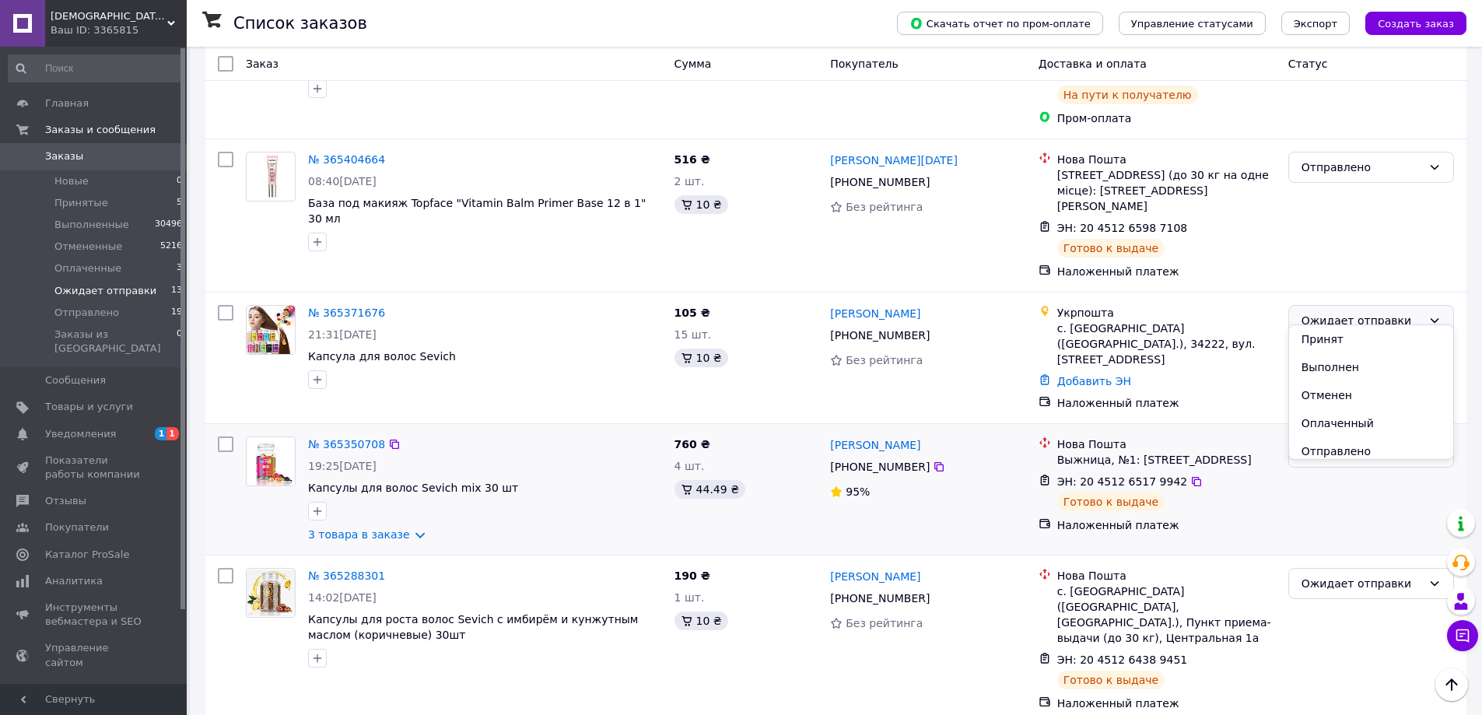
click at [1357, 451] on li "Отправлено" at bounding box center [1371, 451] width 164 height 28
click at [1346, 444] on div "Ожидает отправки" at bounding box center [1362, 452] width 121 height 17
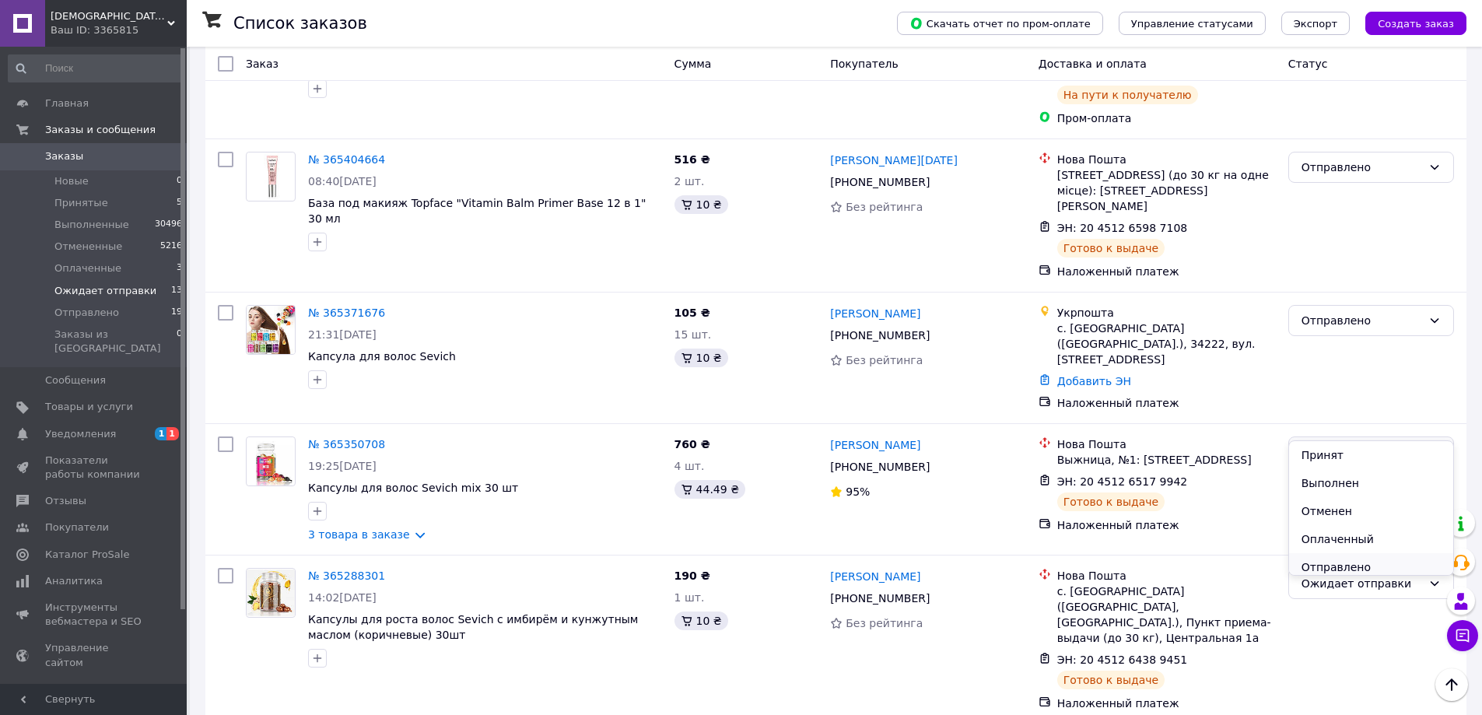
click at [1340, 562] on li "Отправлено" at bounding box center [1371, 567] width 164 height 28
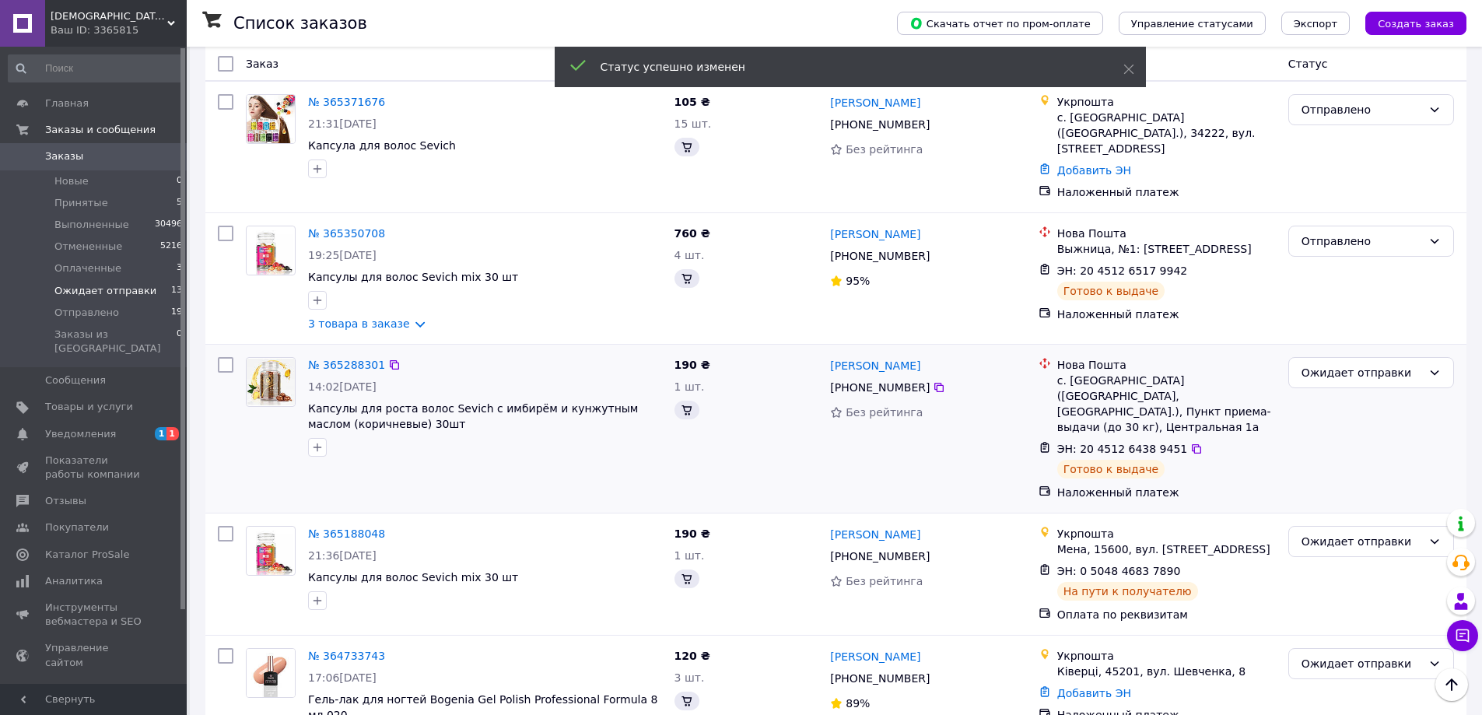
scroll to position [467, 0]
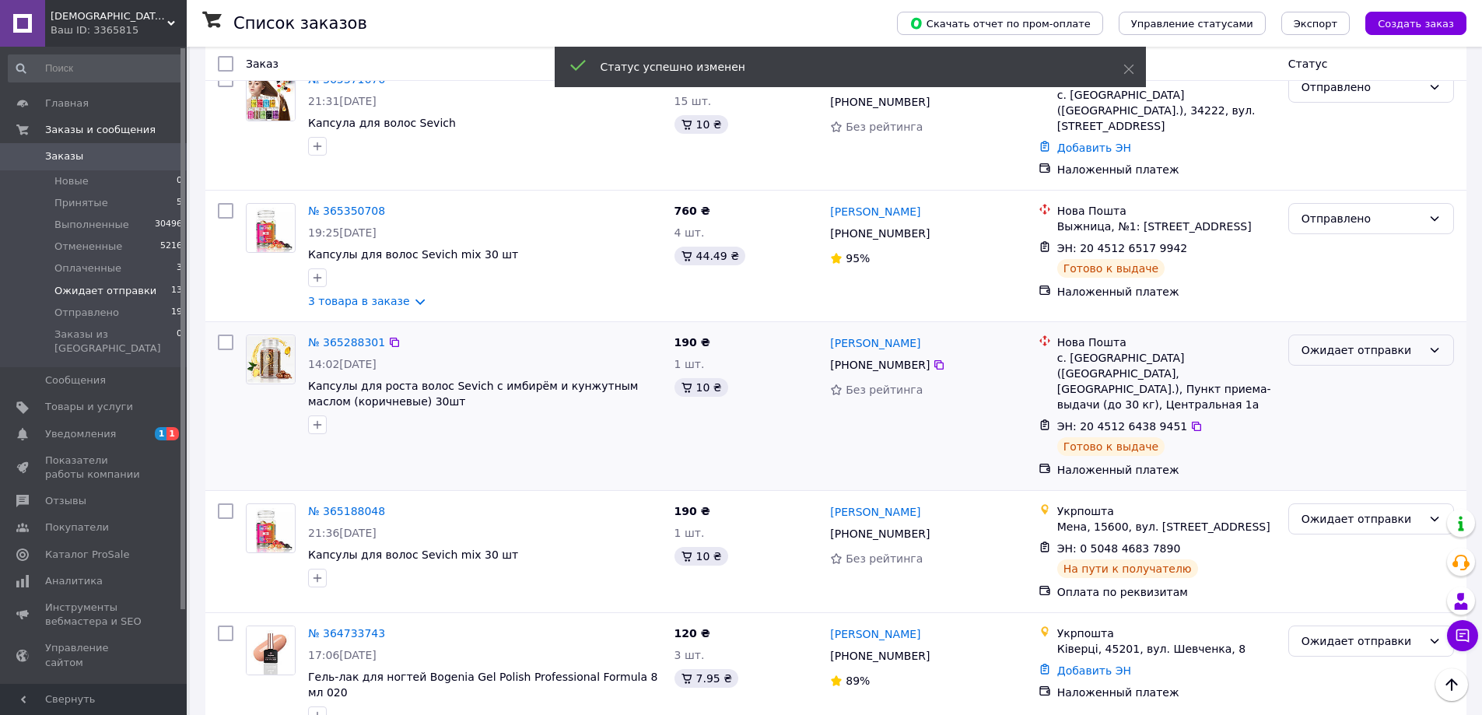
click at [1348, 335] on div "Ожидает отправки" at bounding box center [1372, 350] width 166 height 31
click at [1345, 465] on li "Отправлено" at bounding box center [1371, 465] width 164 height 28
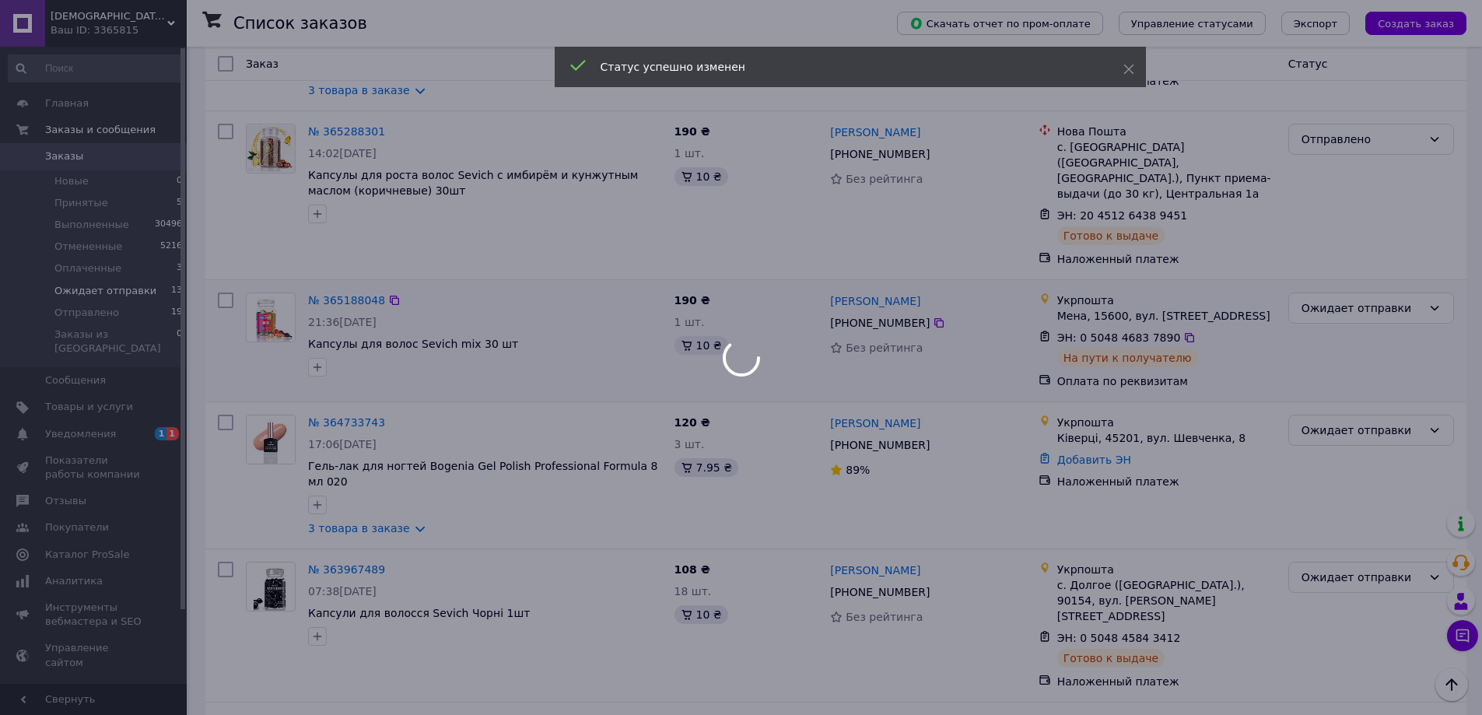
scroll to position [700, 0]
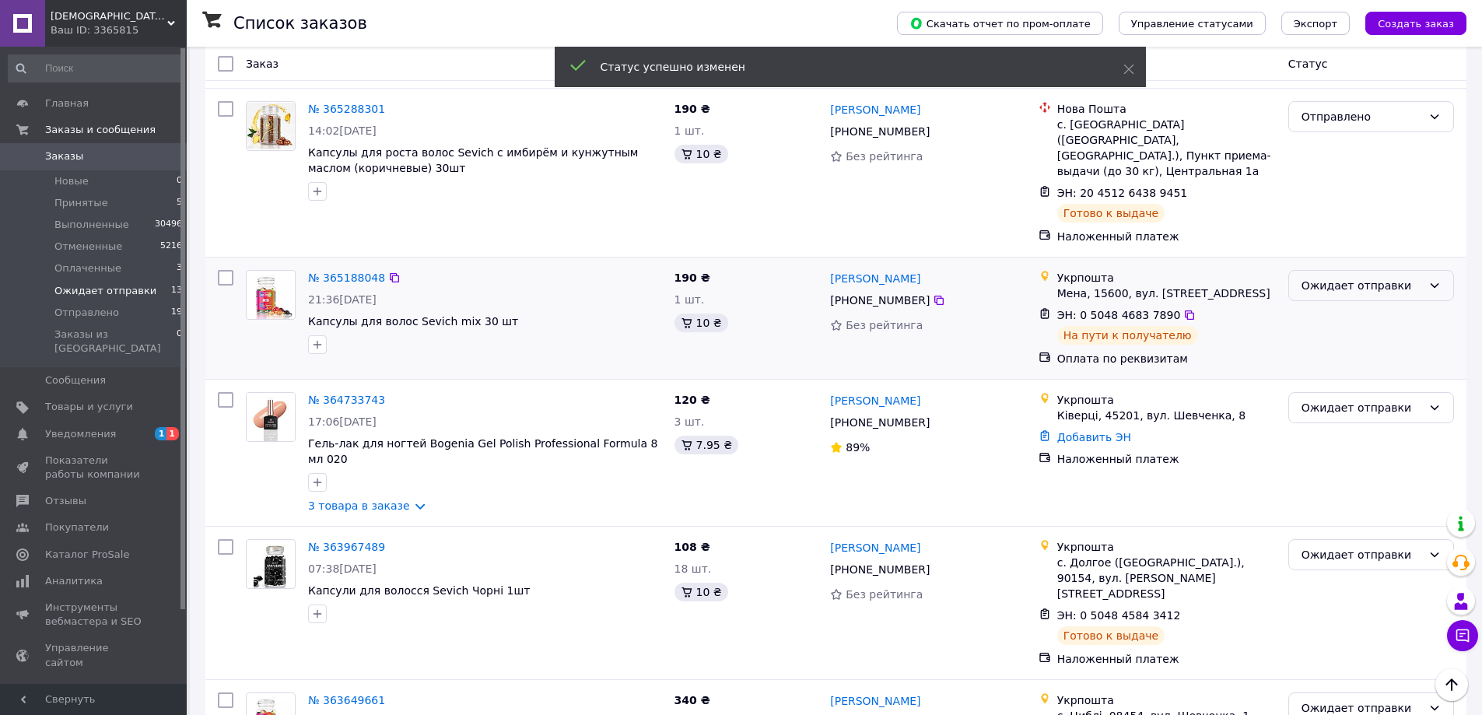
drag, startPoint x: 1364, startPoint y: 240, endPoint x: 1367, endPoint y: 254, distance: 14.3
click at [1365, 277] on div "Ожидает отправки" at bounding box center [1362, 285] width 121 height 17
click at [1361, 380] on li "Отправлено" at bounding box center [1371, 385] width 164 height 28
click at [344, 394] on link "№ 364733743" at bounding box center [346, 400] width 77 height 12
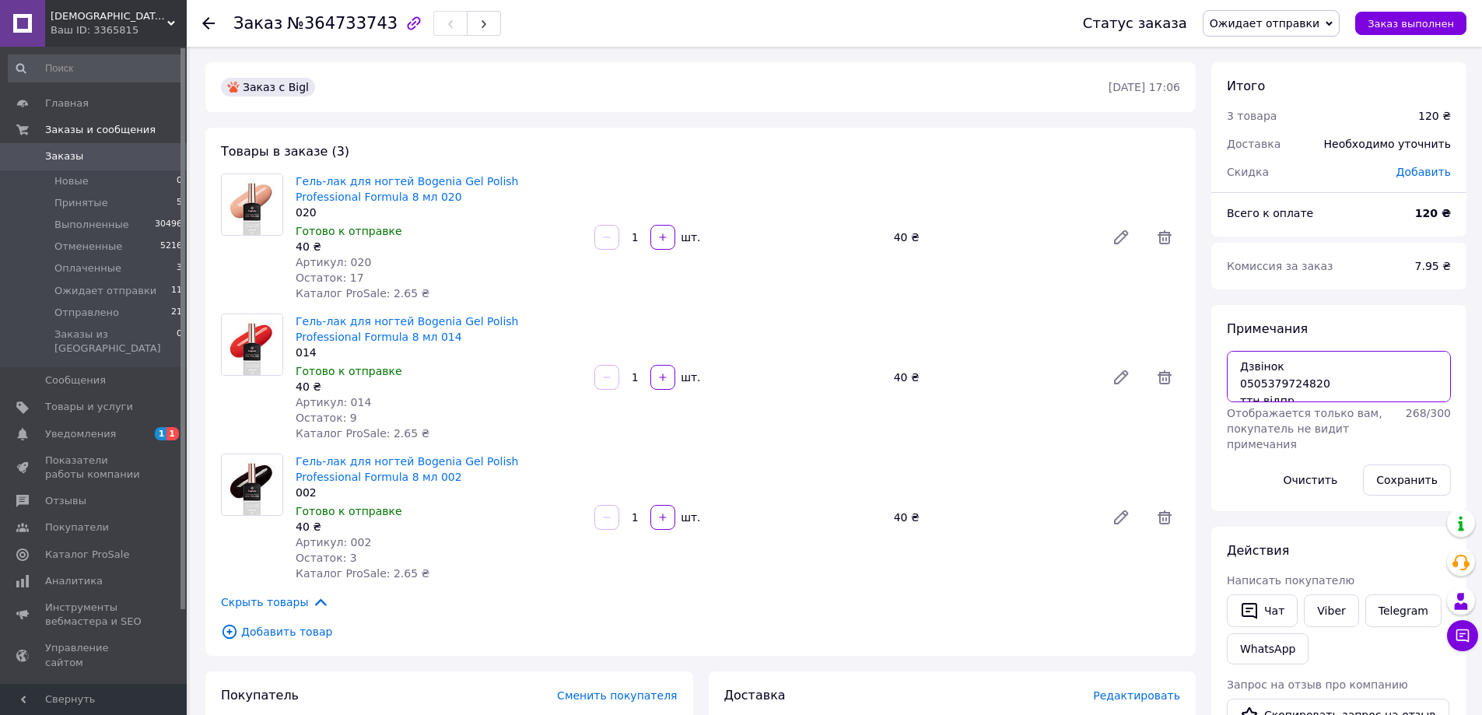
drag, startPoint x: 1240, startPoint y: 381, endPoint x: 1331, endPoint y: 380, distance: 91.8
click at [1331, 379] on textarea "Дзвінок 0505379724820 ттн відпр" at bounding box center [1339, 376] width 224 height 51
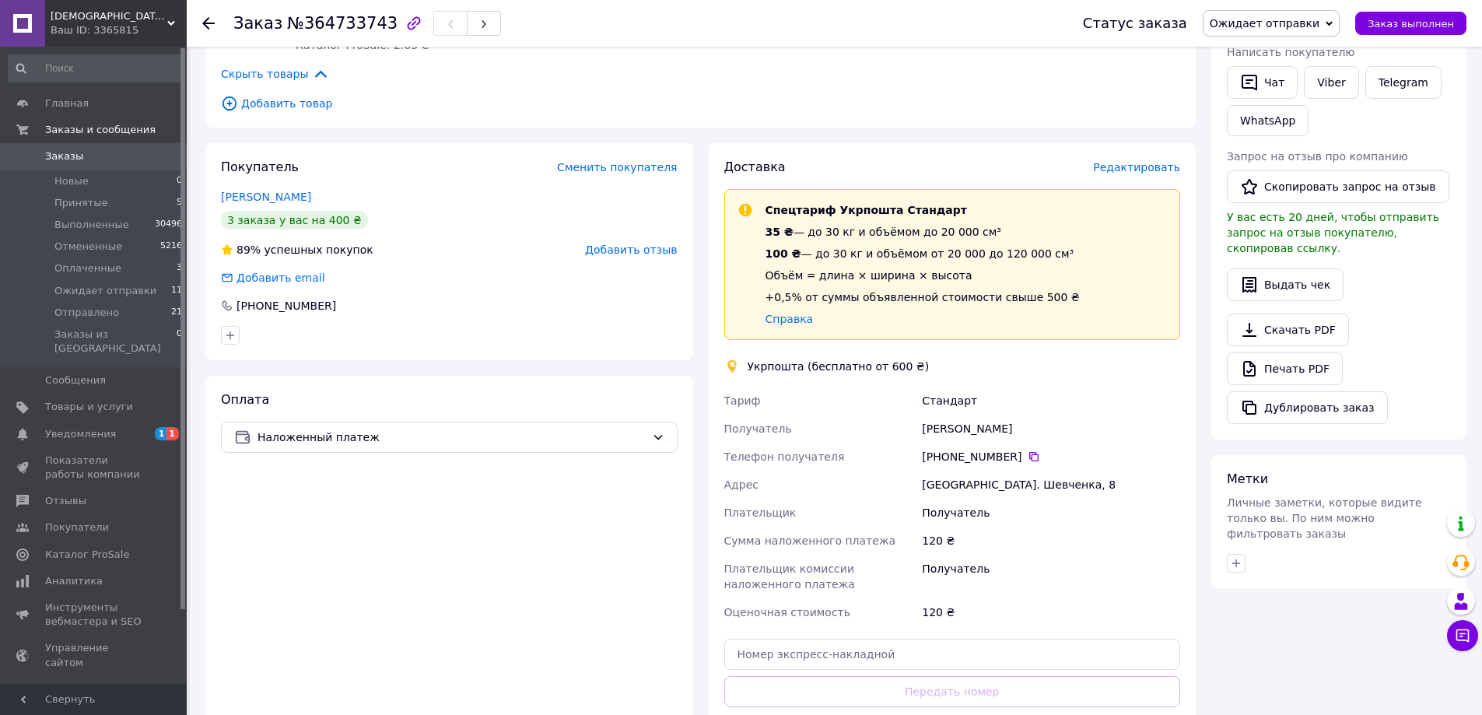
scroll to position [545, 0]
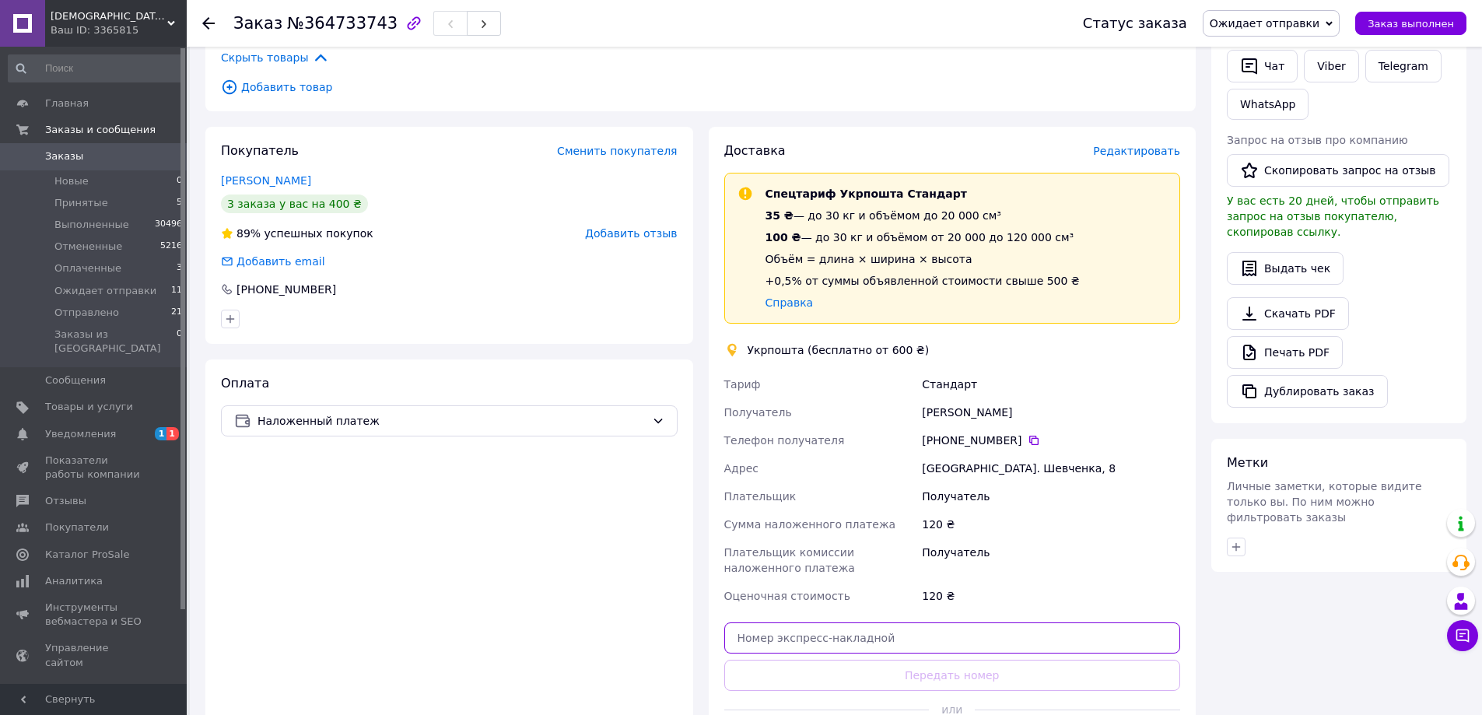
click at [945, 633] on input "text" at bounding box center [952, 637] width 457 height 31
paste input "0505379724820"
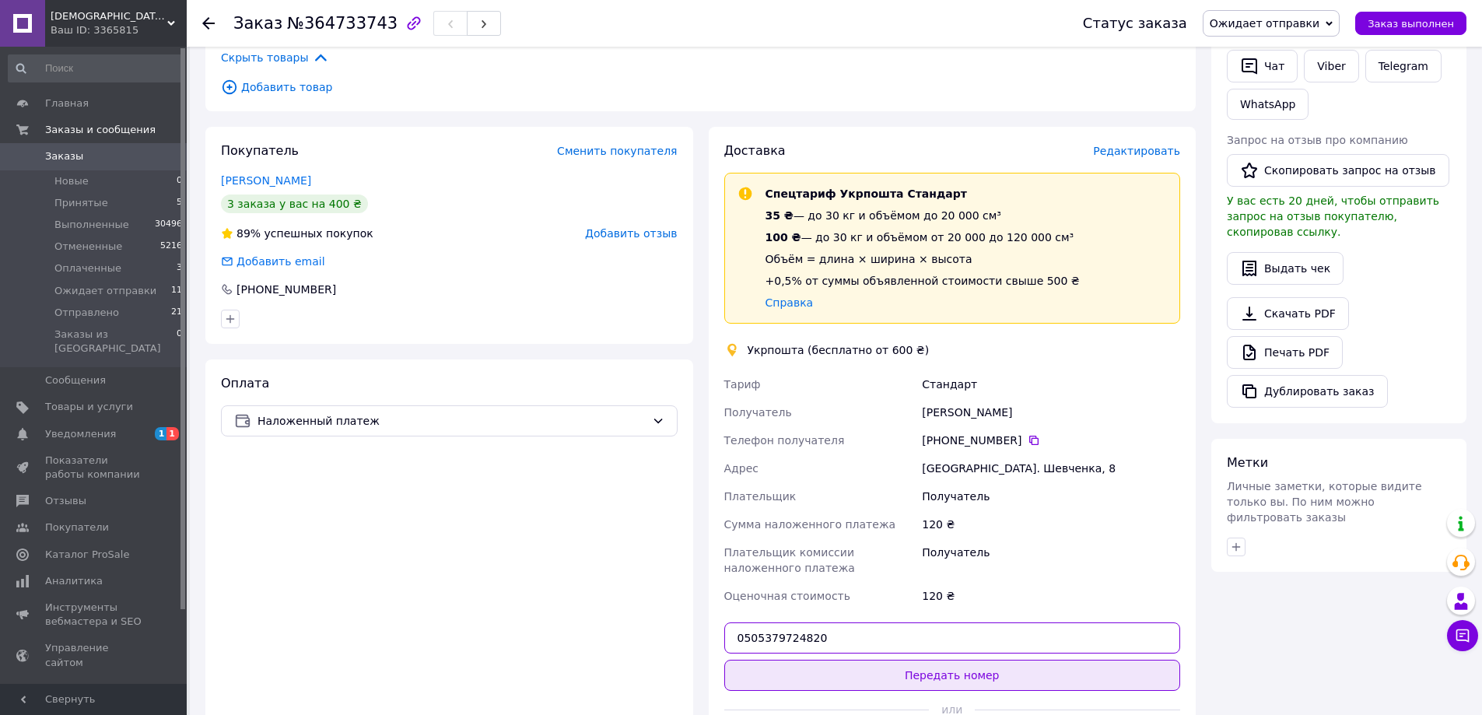
type input "0505379724820"
click at [928, 665] on button "Передать номер" at bounding box center [952, 675] width 457 height 31
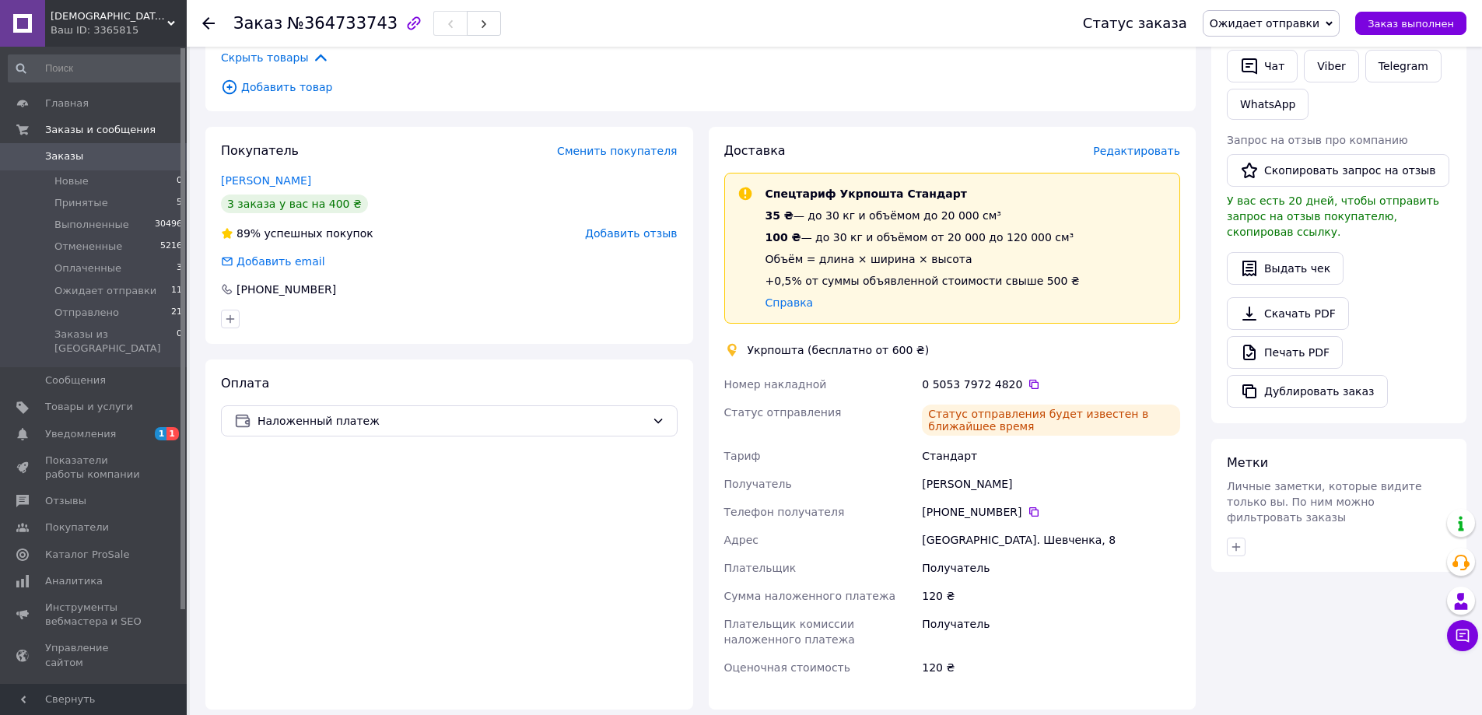
click at [1271, 19] on span "Ожидает отправки" at bounding box center [1265, 23] width 110 height 12
click at [1290, 145] on li "Отправлено" at bounding box center [1271, 147] width 135 height 23
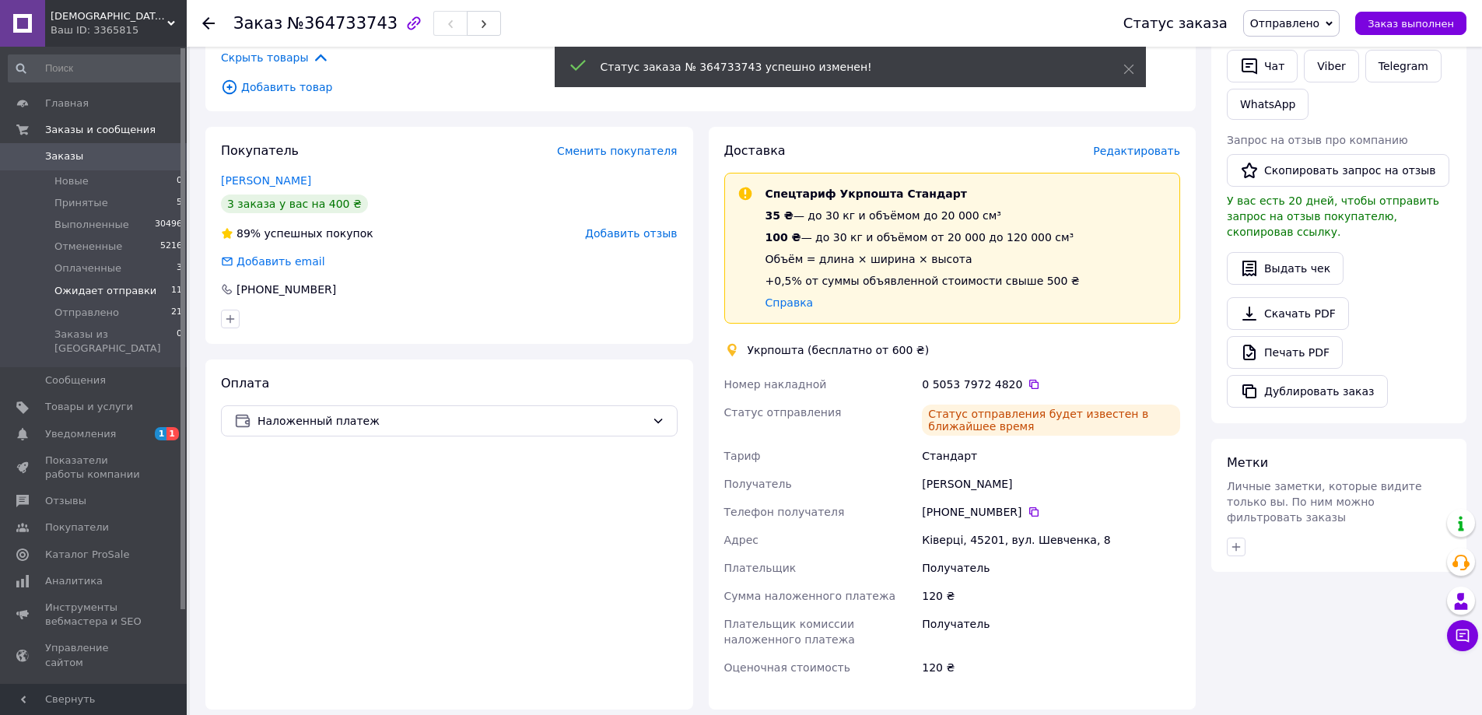
click at [95, 292] on span "Ожидает отправки" at bounding box center [105, 291] width 102 height 14
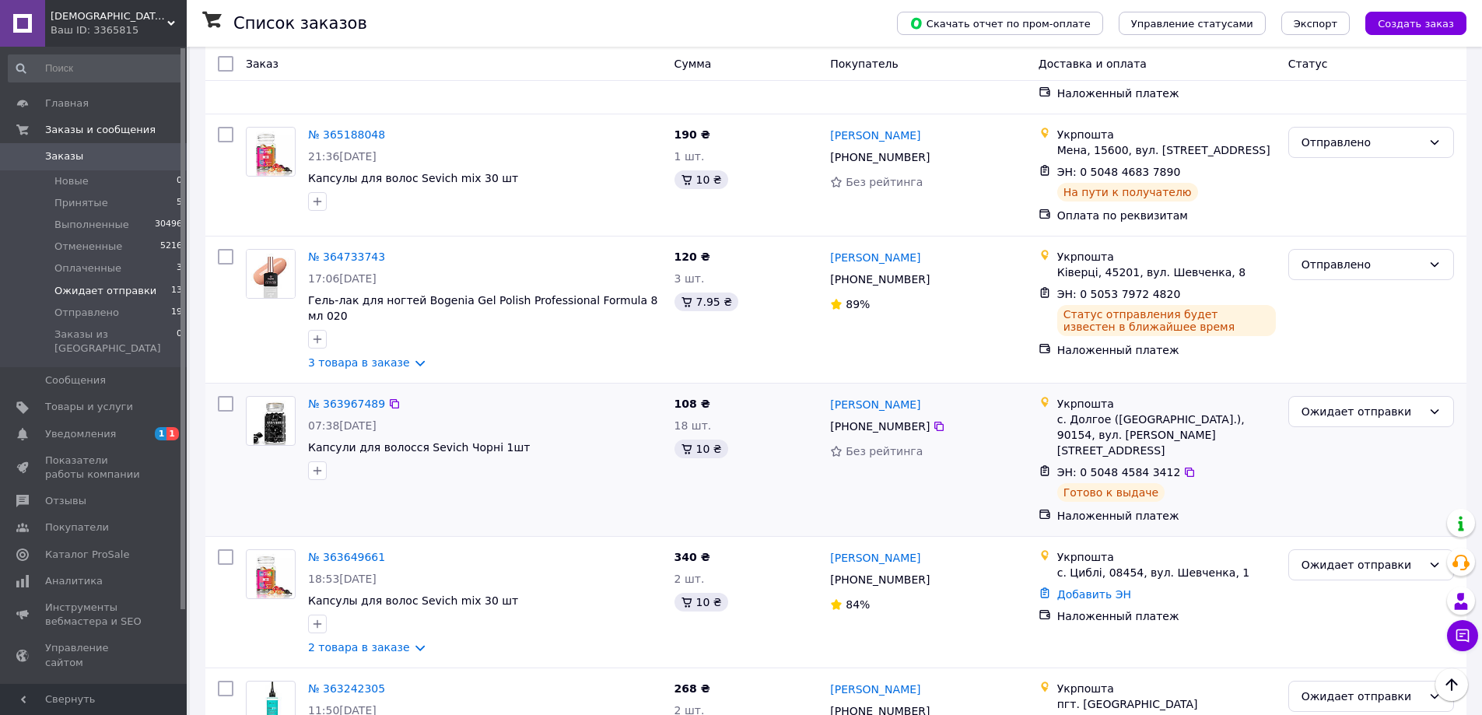
scroll to position [856, 0]
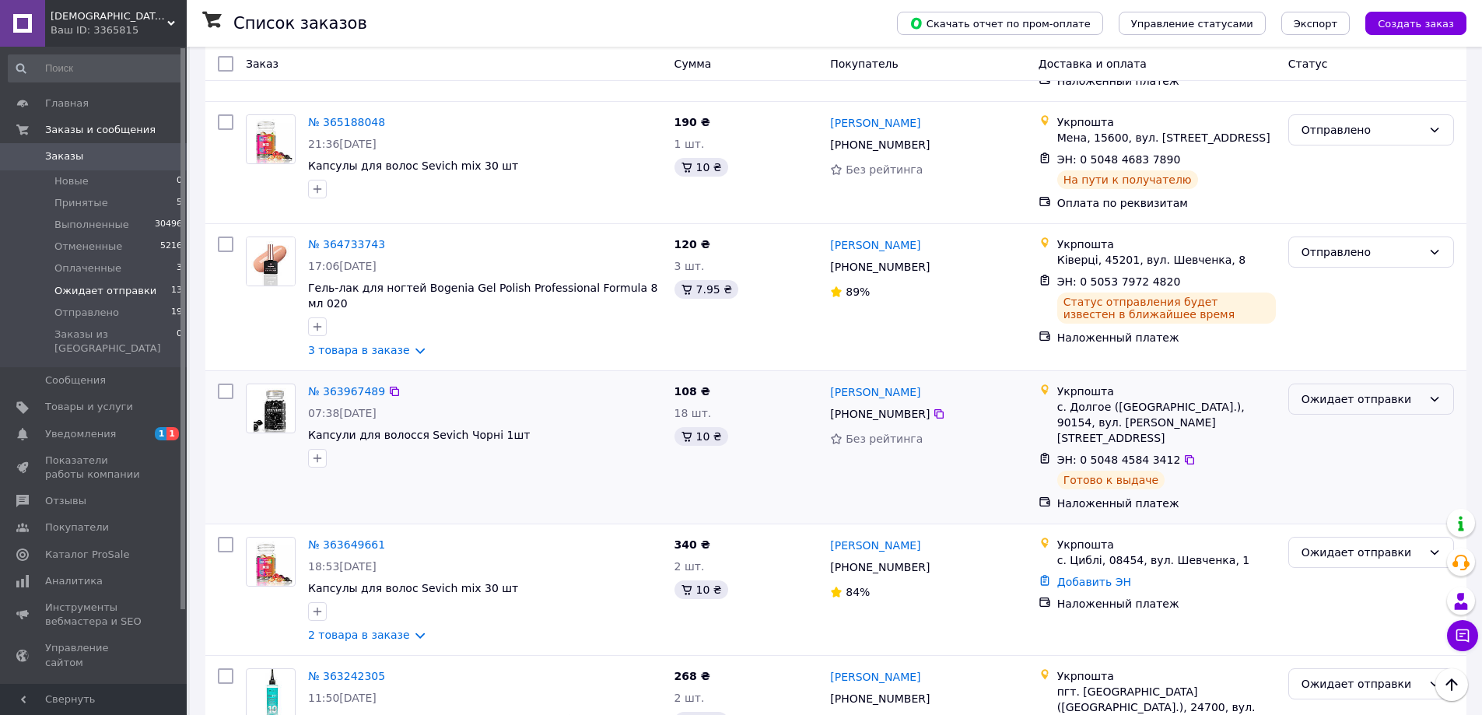
click at [1324, 391] on div "Ожидает отправки" at bounding box center [1362, 399] width 121 height 17
click at [1348, 483] on li "Отправлено" at bounding box center [1371, 486] width 164 height 28
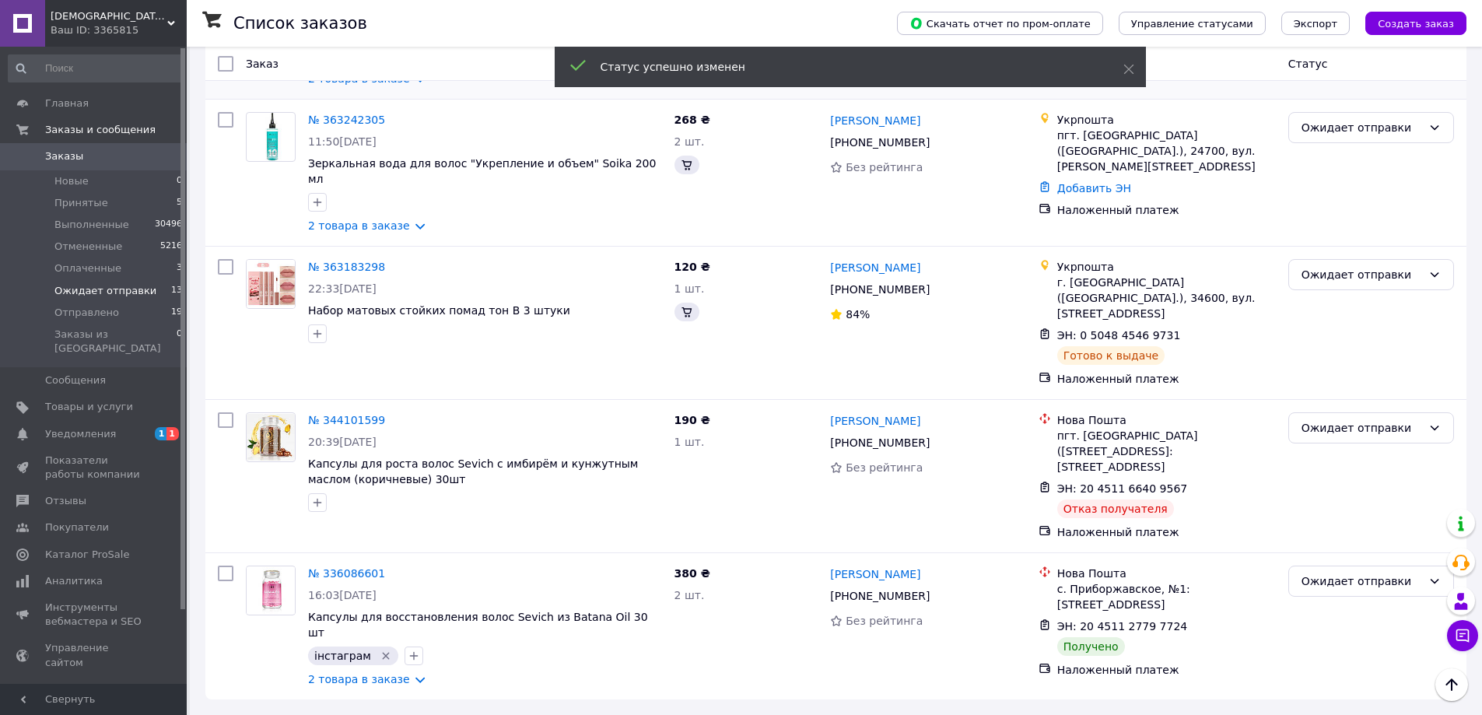
scroll to position [0, 0]
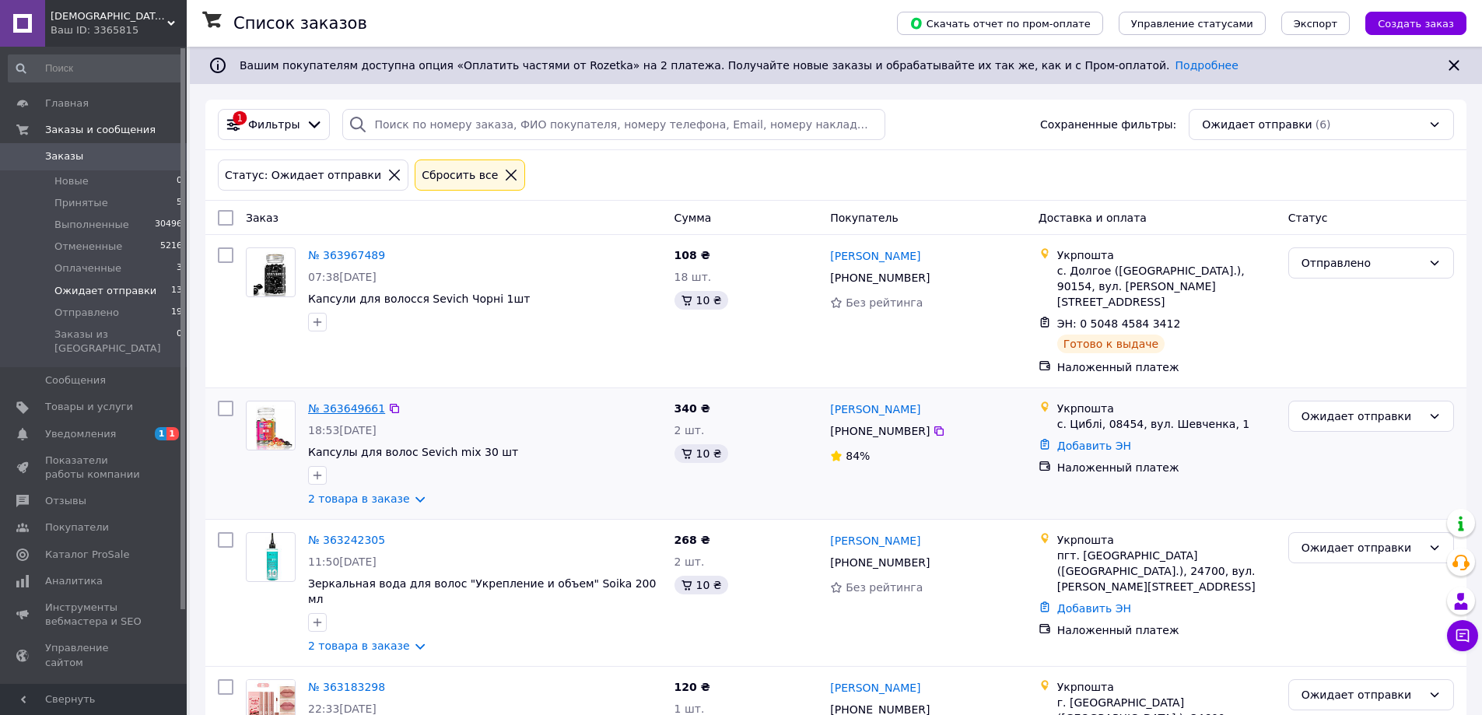
click at [358, 402] on link "№ 363649661" at bounding box center [346, 408] width 77 height 12
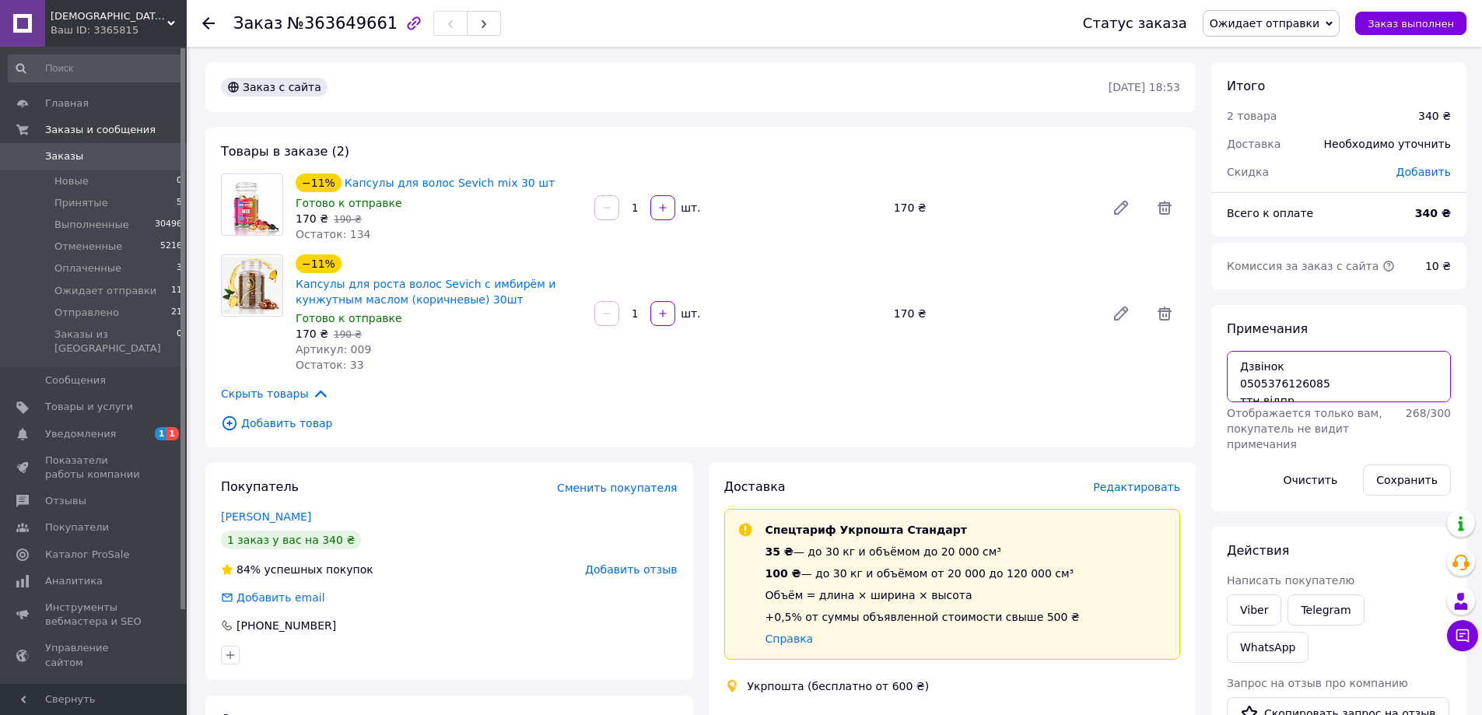
drag, startPoint x: 1239, startPoint y: 380, endPoint x: 1324, endPoint y: 382, distance: 84.8
click at [1324, 382] on textarea "Дзвінок 0505376126085 ттн відпр" at bounding box center [1339, 376] width 224 height 51
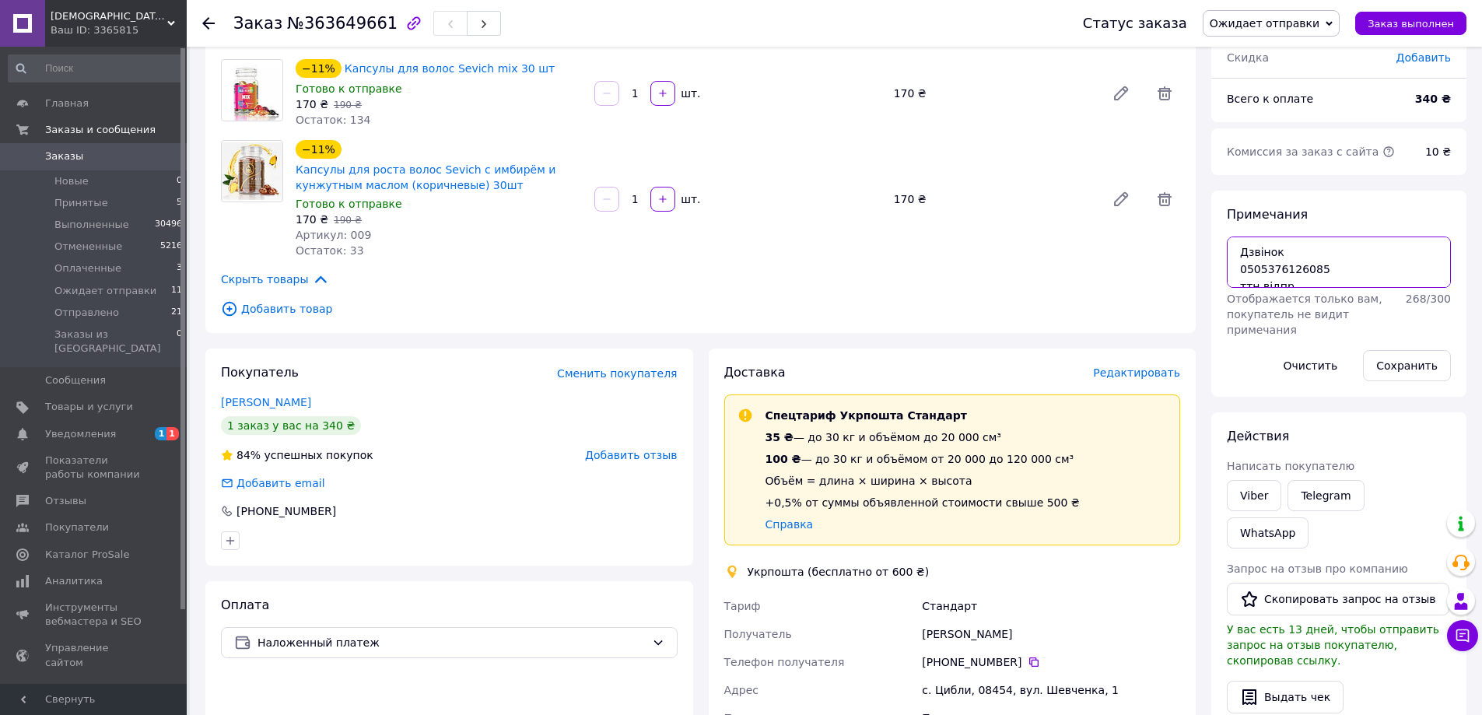
scroll to position [467, 0]
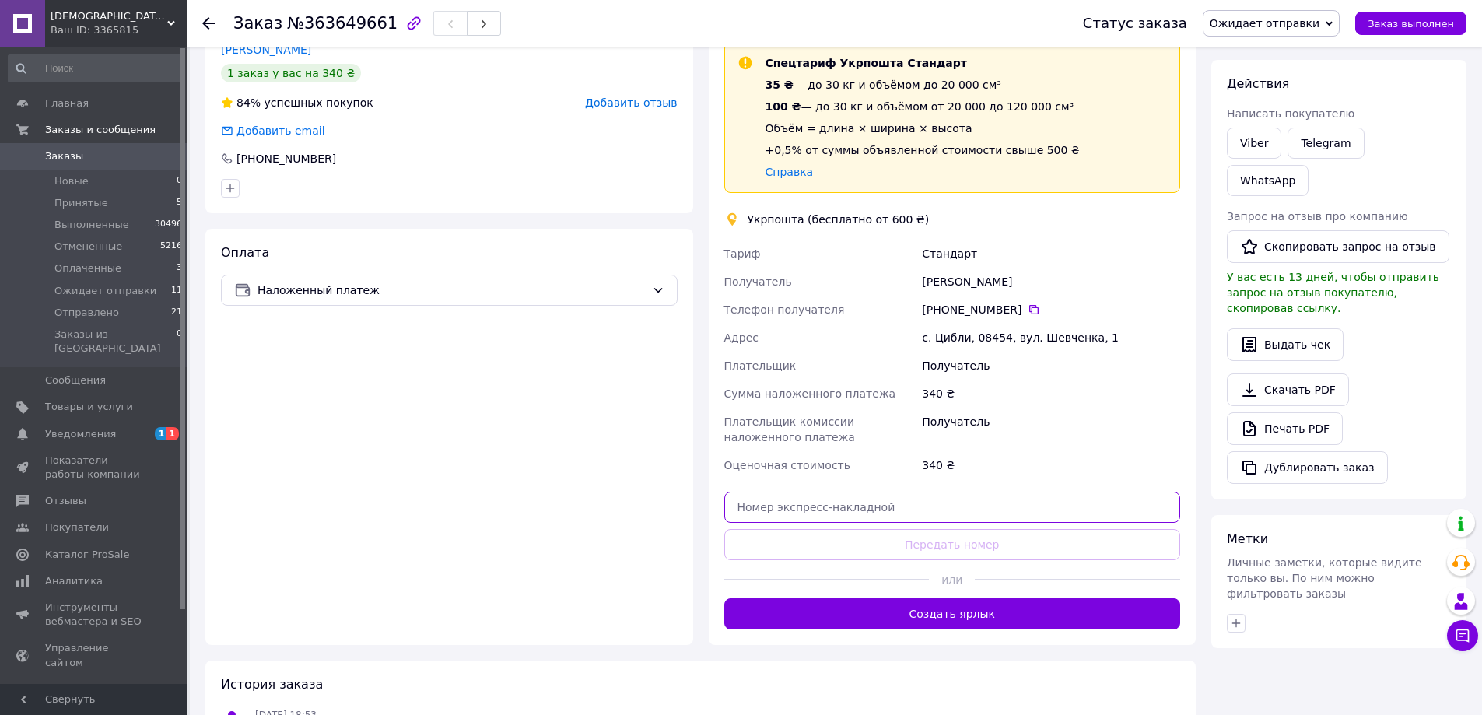
click at [889, 493] on input "text" at bounding box center [952, 507] width 457 height 31
paste input "0505376126085"
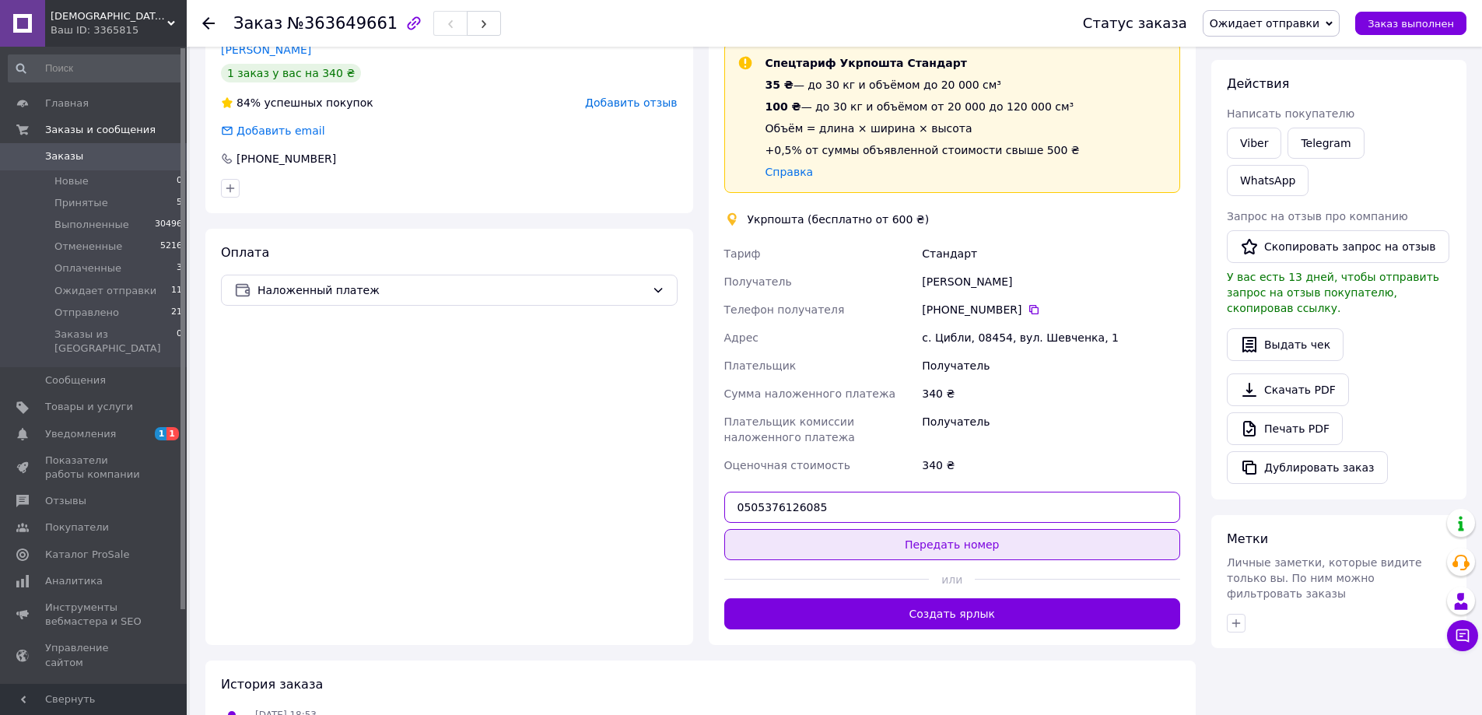
type input "0505376126085"
click at [959, 541] on button "Передать номер" at bounding box center [952, 544] width 457 height 31
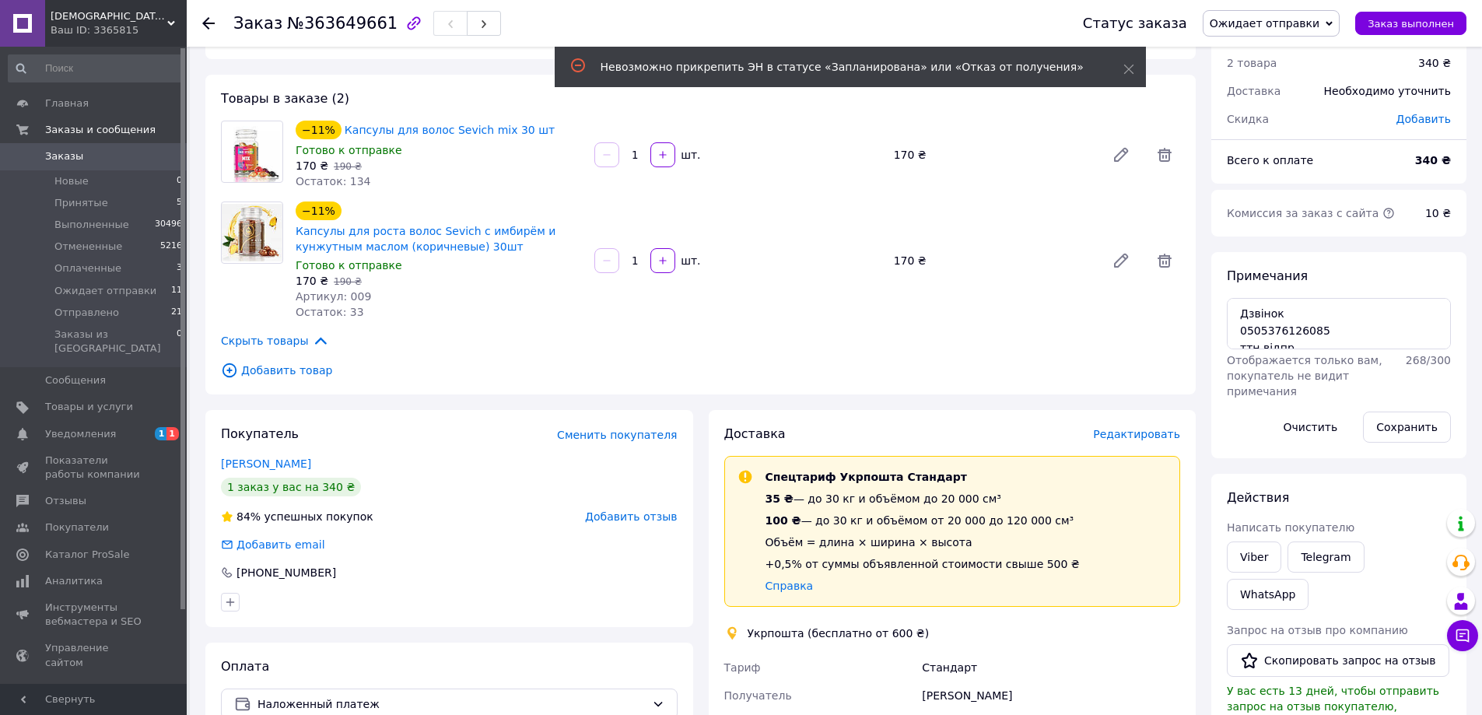
scroll to position [0, 0]
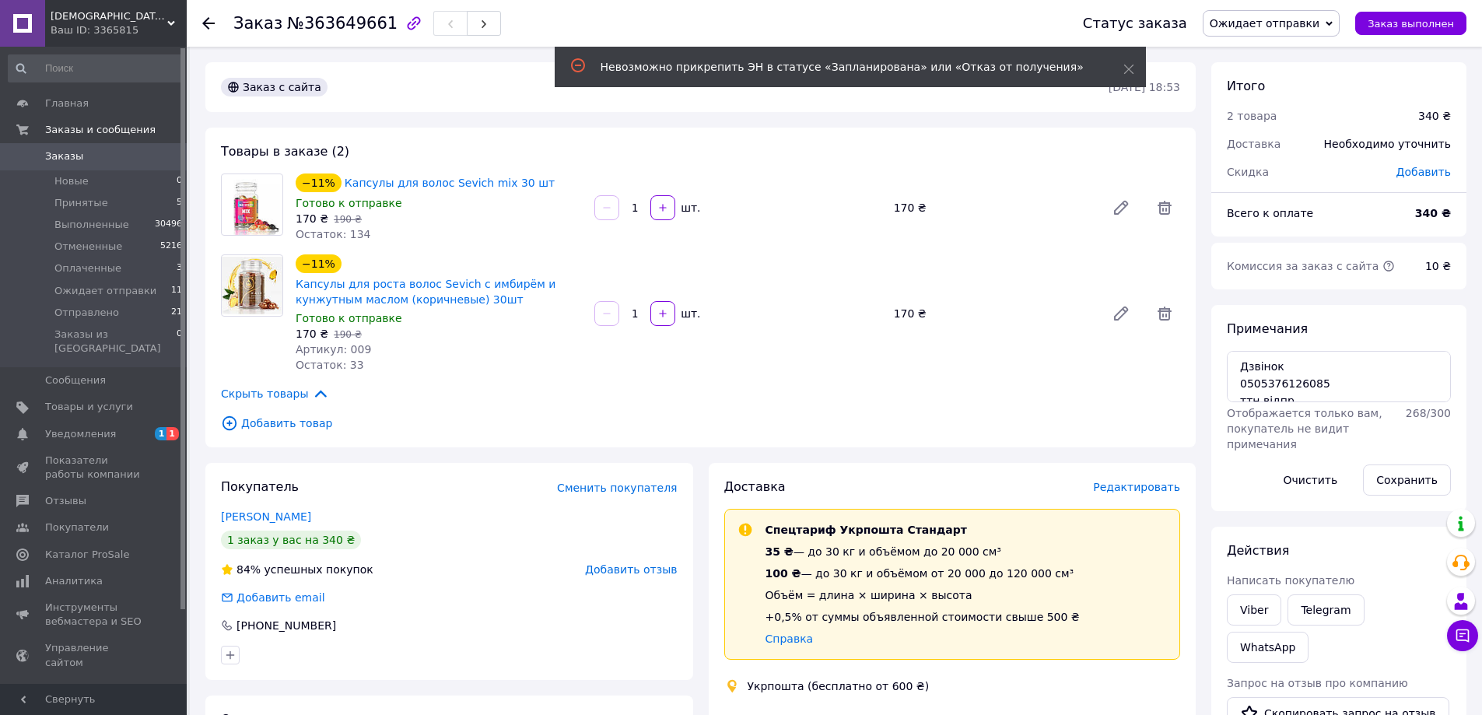
drag, startPoint x: 1261, startPoint y: 17, endPoint x: 1272, endPoint y: 28, distance: 15.4
click at [1265, 18] on span "Ожидает отправки" at bounding box center [1265, 23] width 110 height 12
click at [1295, 136] on li "Отправлено" at bounding box center [1271, 147] width 135 height 23
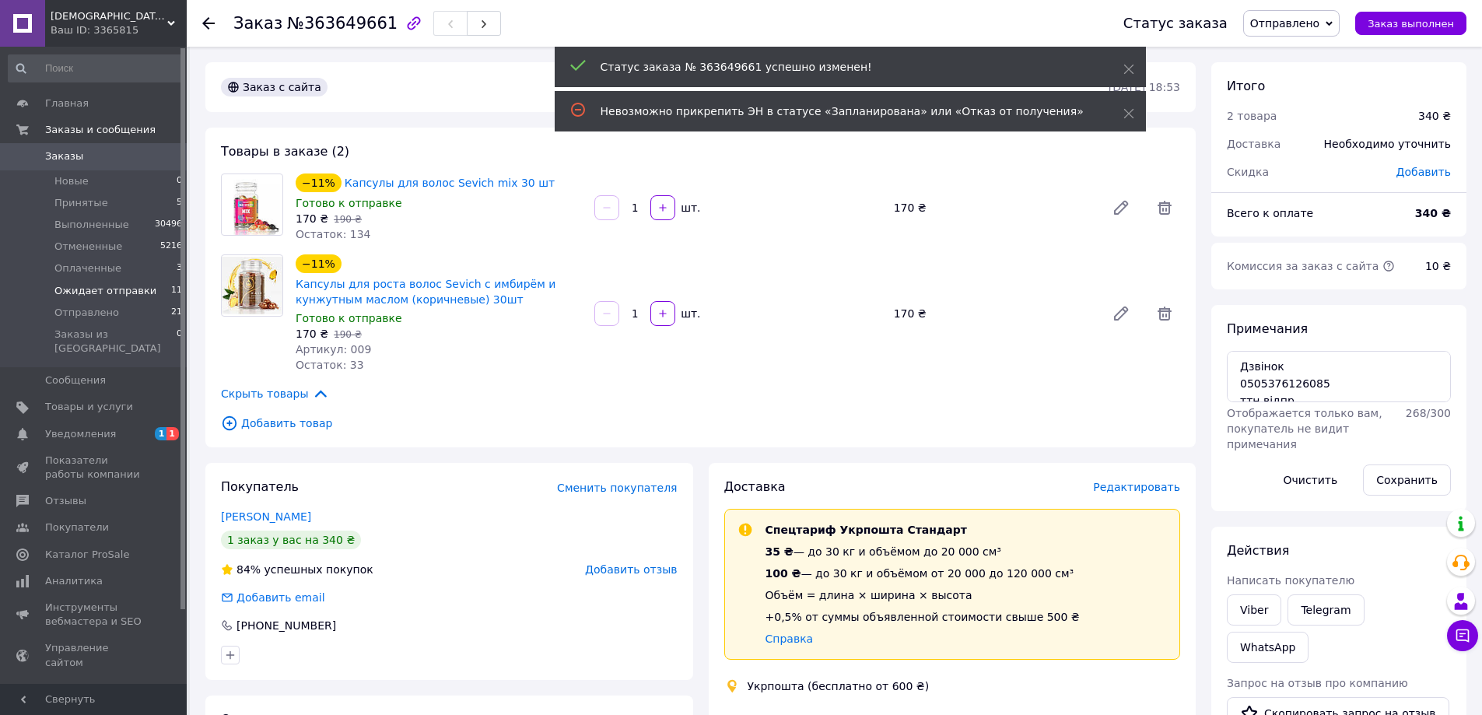
click at [116, 289] on span "Ожидает отправки" at bounding box center [105, 291] width 102 height 14
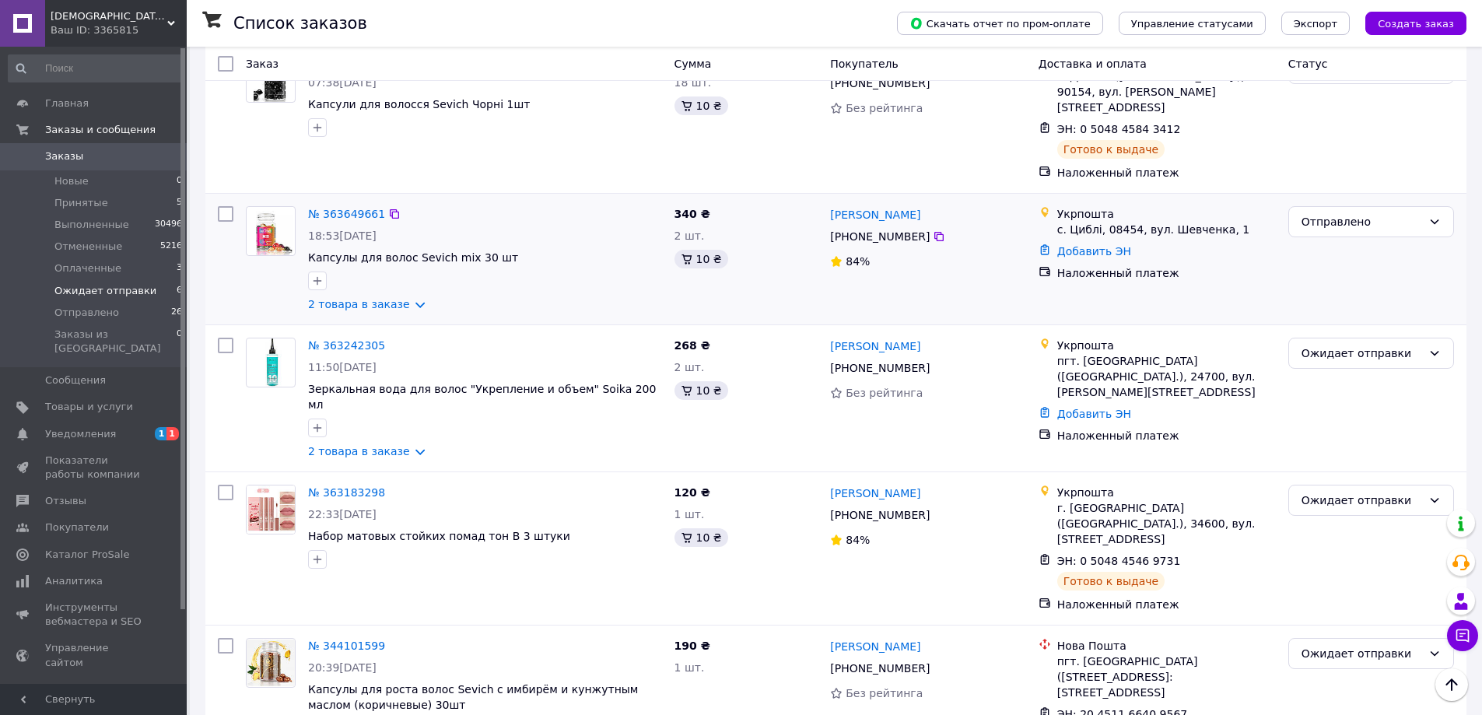
scroll to position [117, 0]
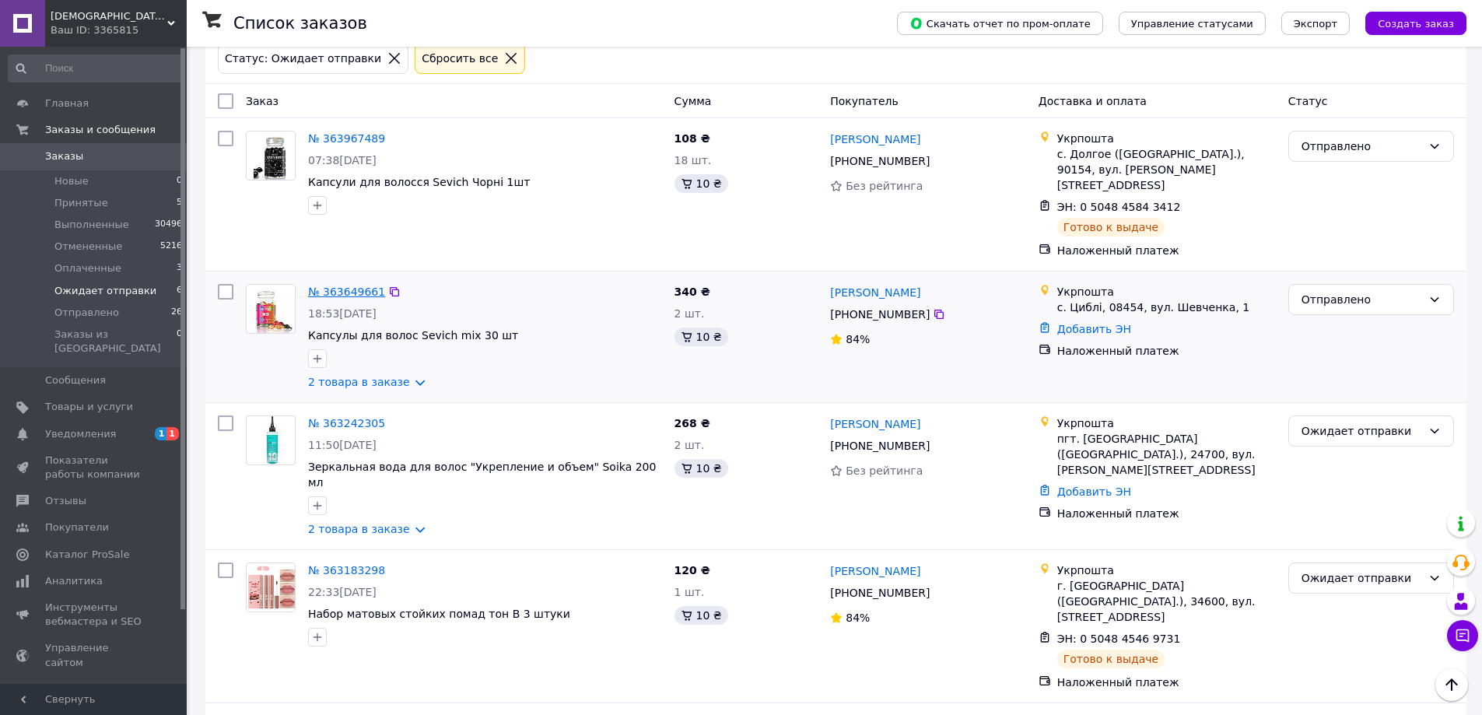
click at [349, 286] on link "№ 363649661" at bounding box center [346, 292] width 77 height 12
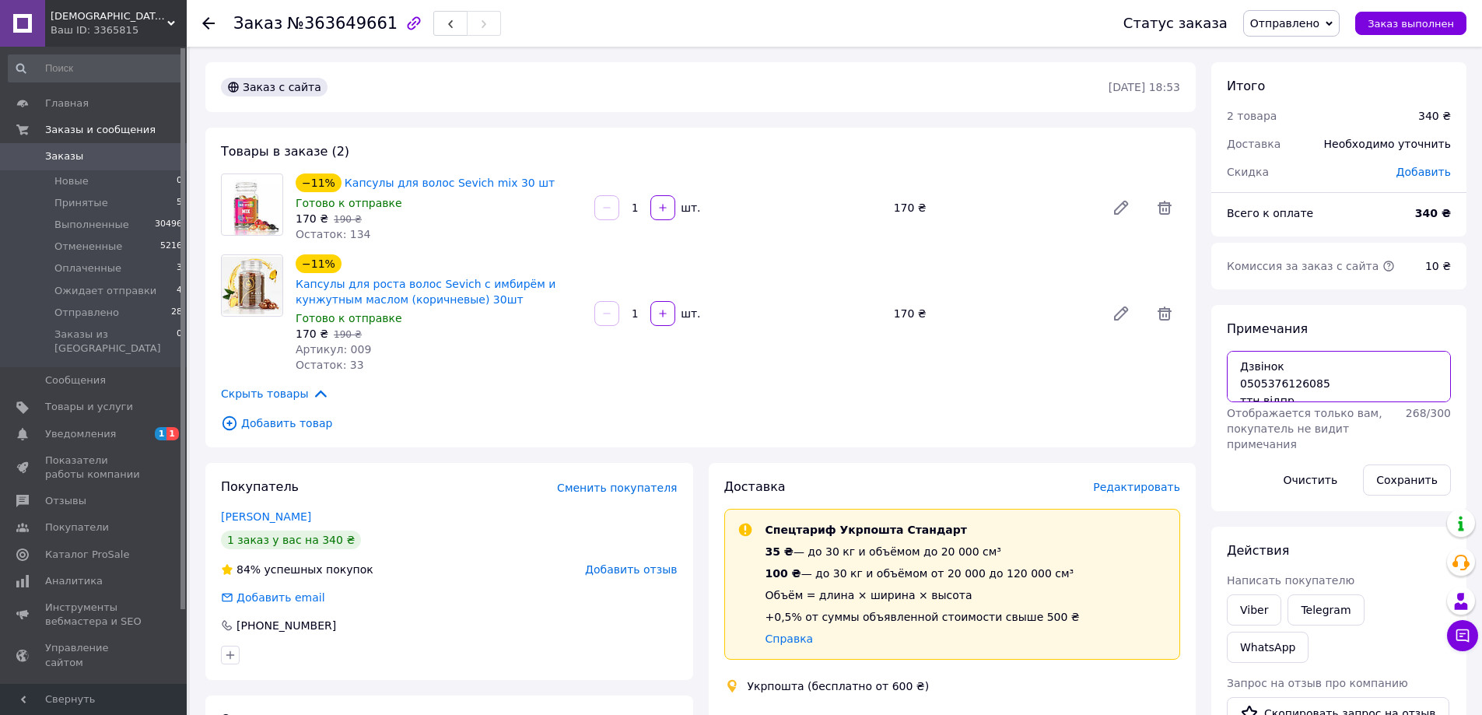
drag, startPoint x: 1245, startPoint y: 384, endPoint x: 1320, endPoint y: 378, distance: 74.9
click at [1320, 378] on textarea "Дзвінок 0505376126085 ттн відпр" at bounding box center [1339, 376] width 224 height 51
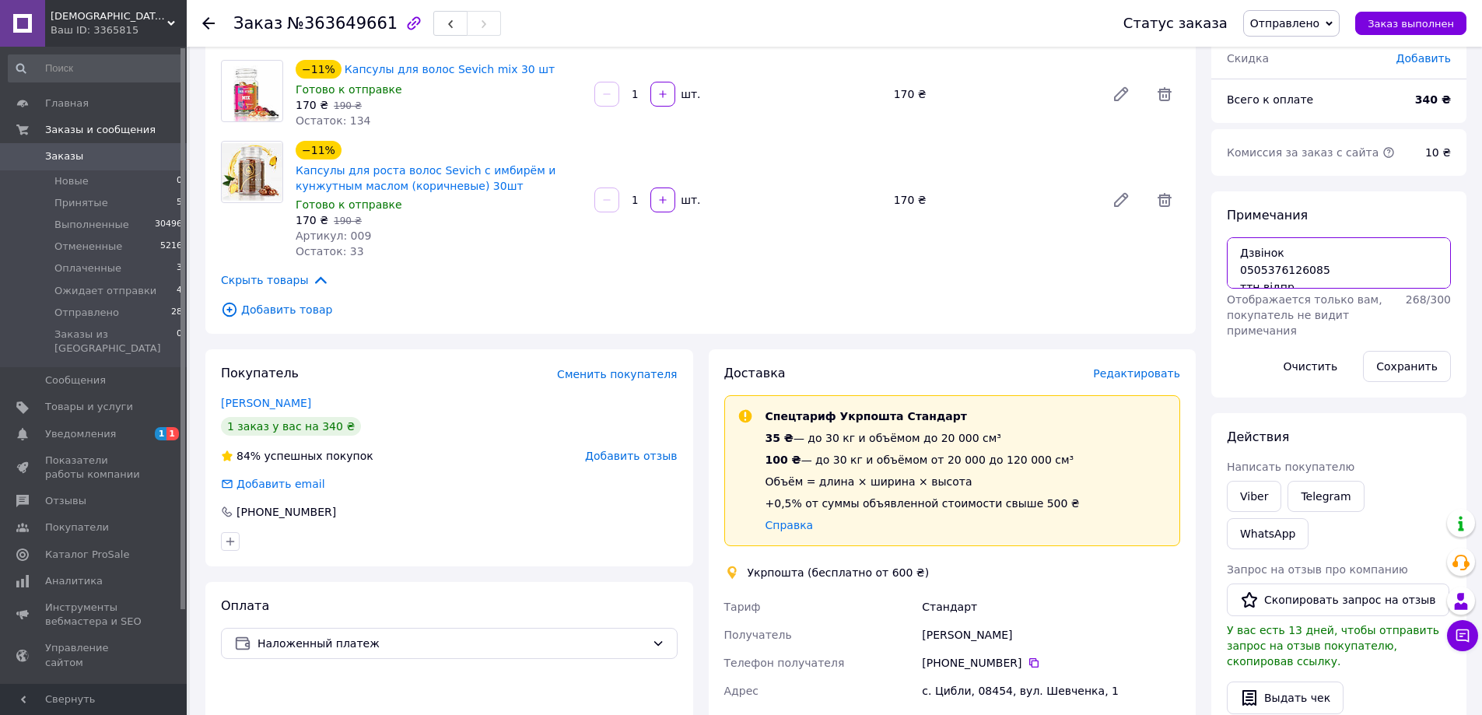
scroll to position [545, 0]
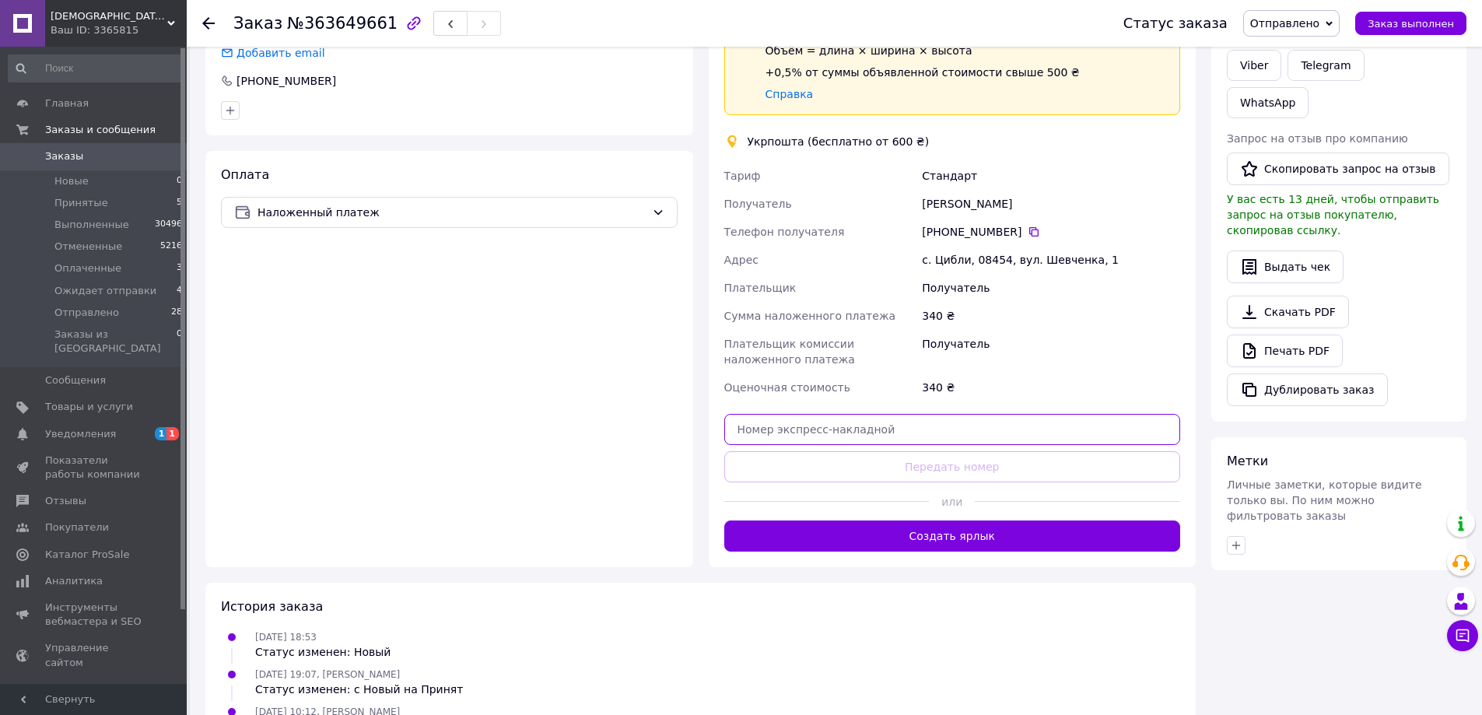
click at [923, 433] on input "text" at bounding box center [952, 429] width 457 height 31
paste input "0505376126085"
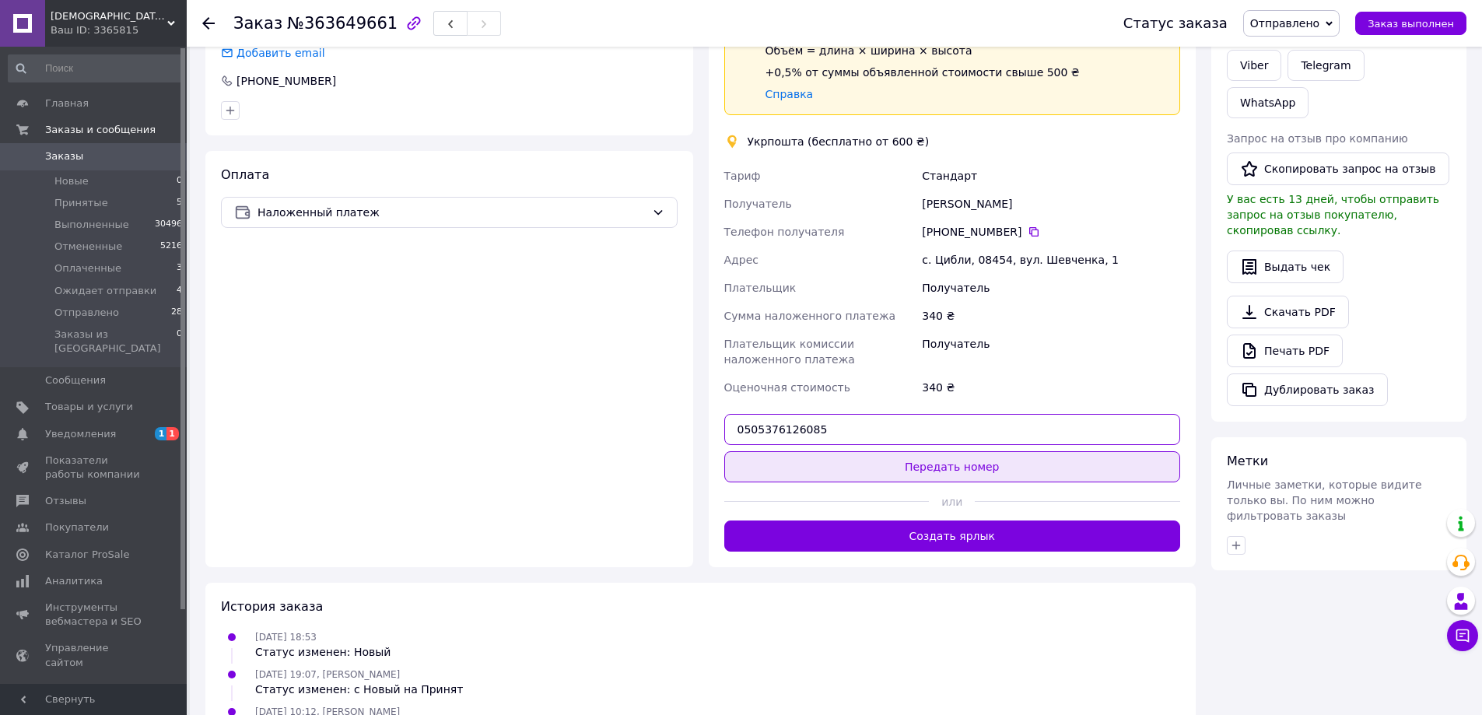
type input "0505376126085"
click at [944, 469] on button "Передать номер" at bounding box center [952, 466] width 457 height 31
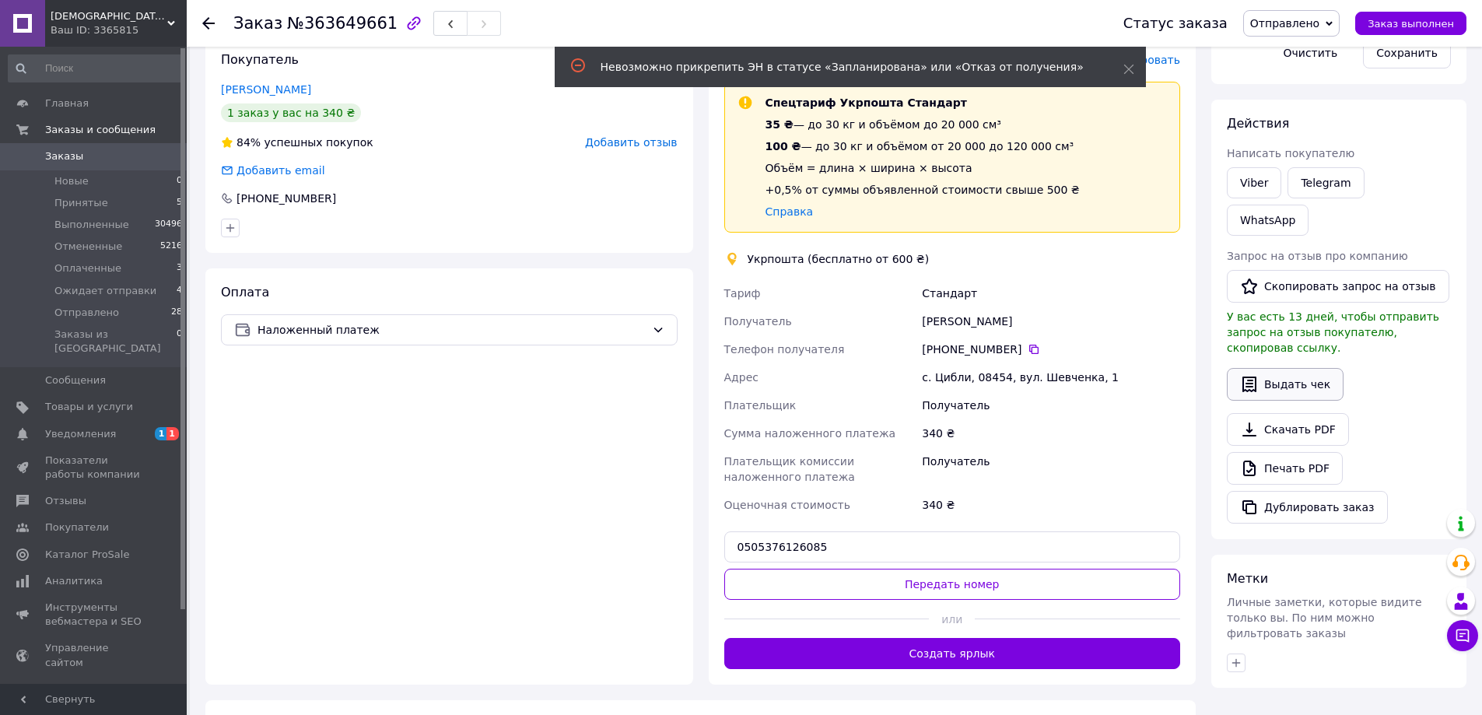
scroll to position [233, 0]
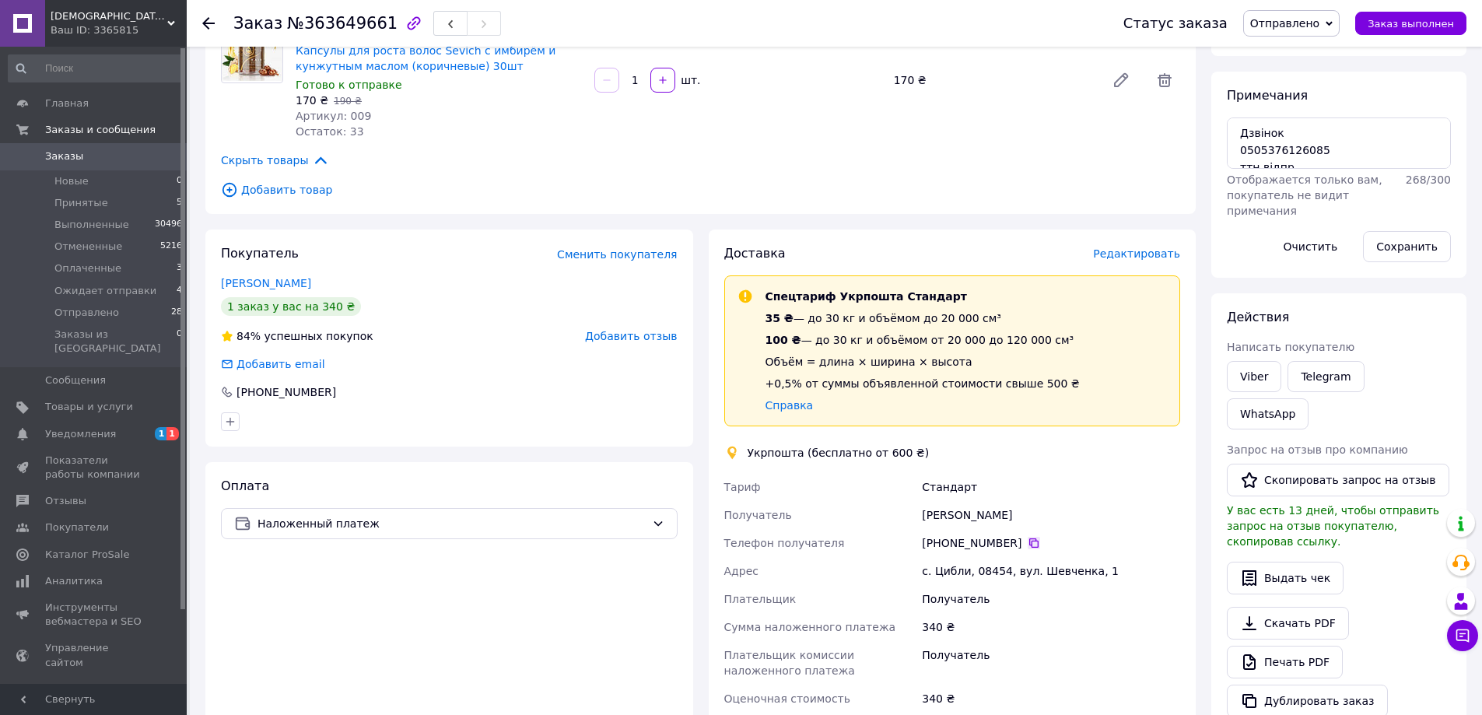
click at [1028, 543] on icon at bounding box center [1034, 543] width 12 height 12
click at [116, 286] on span "Ожидает отправки" at bounding box center [105, 291] width 102 height 14
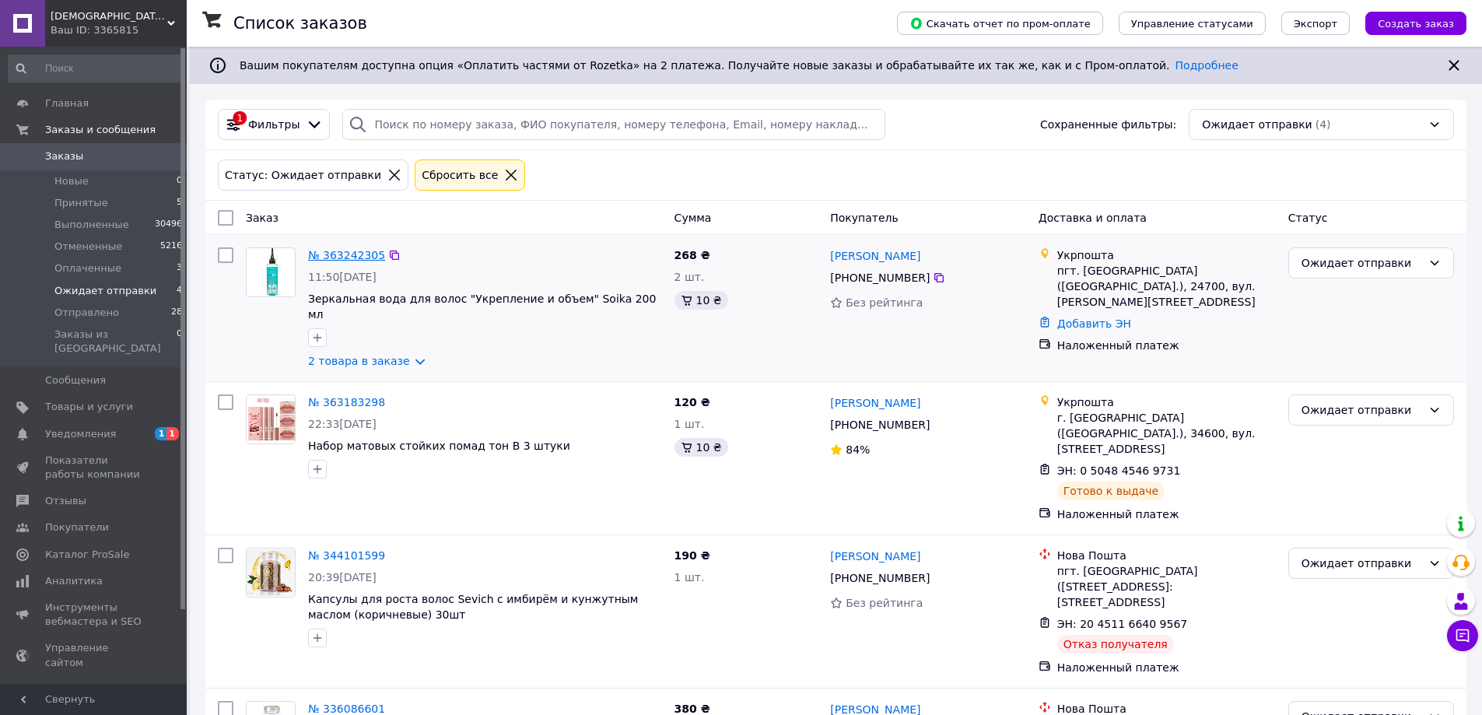
click at [336, 253] on link "№ 363242305" at bounding box center [346, 255] width 77 height 12
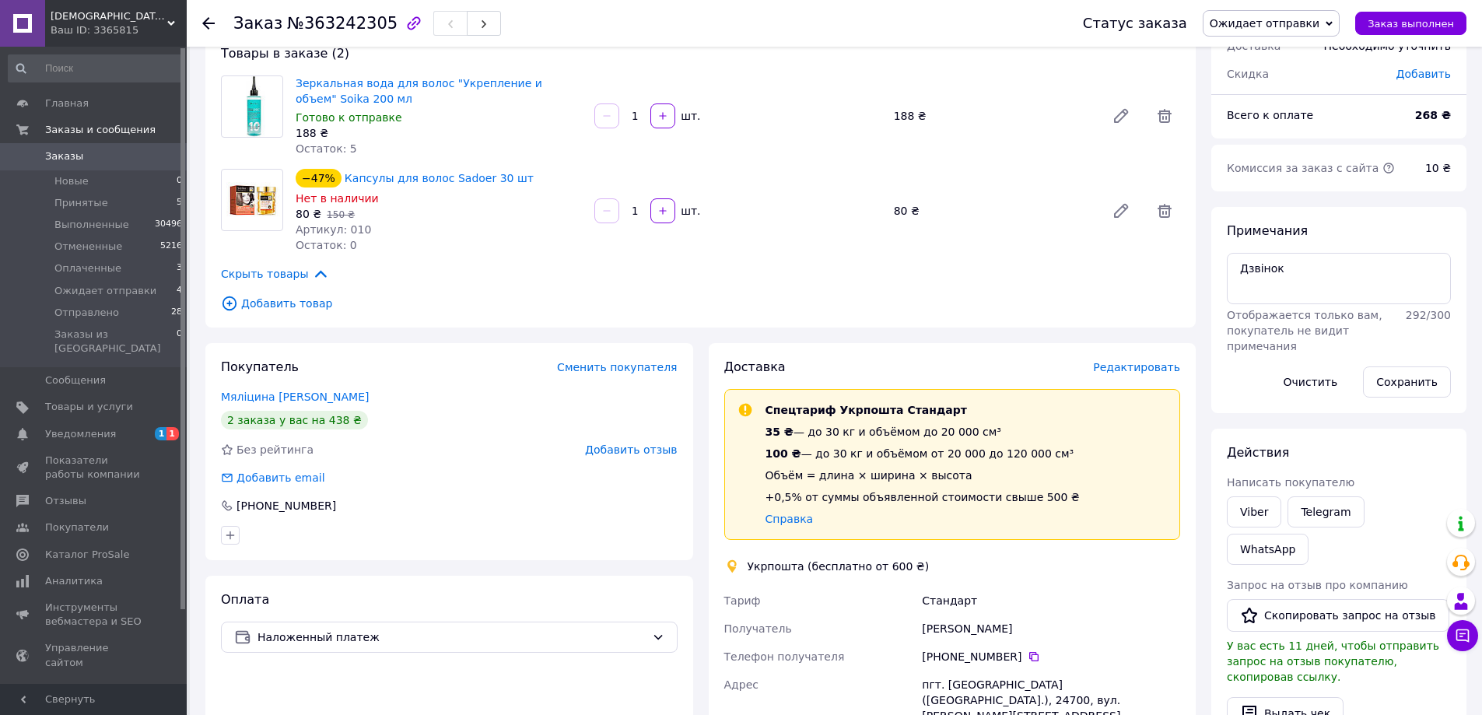
scroll to position [233, 0]
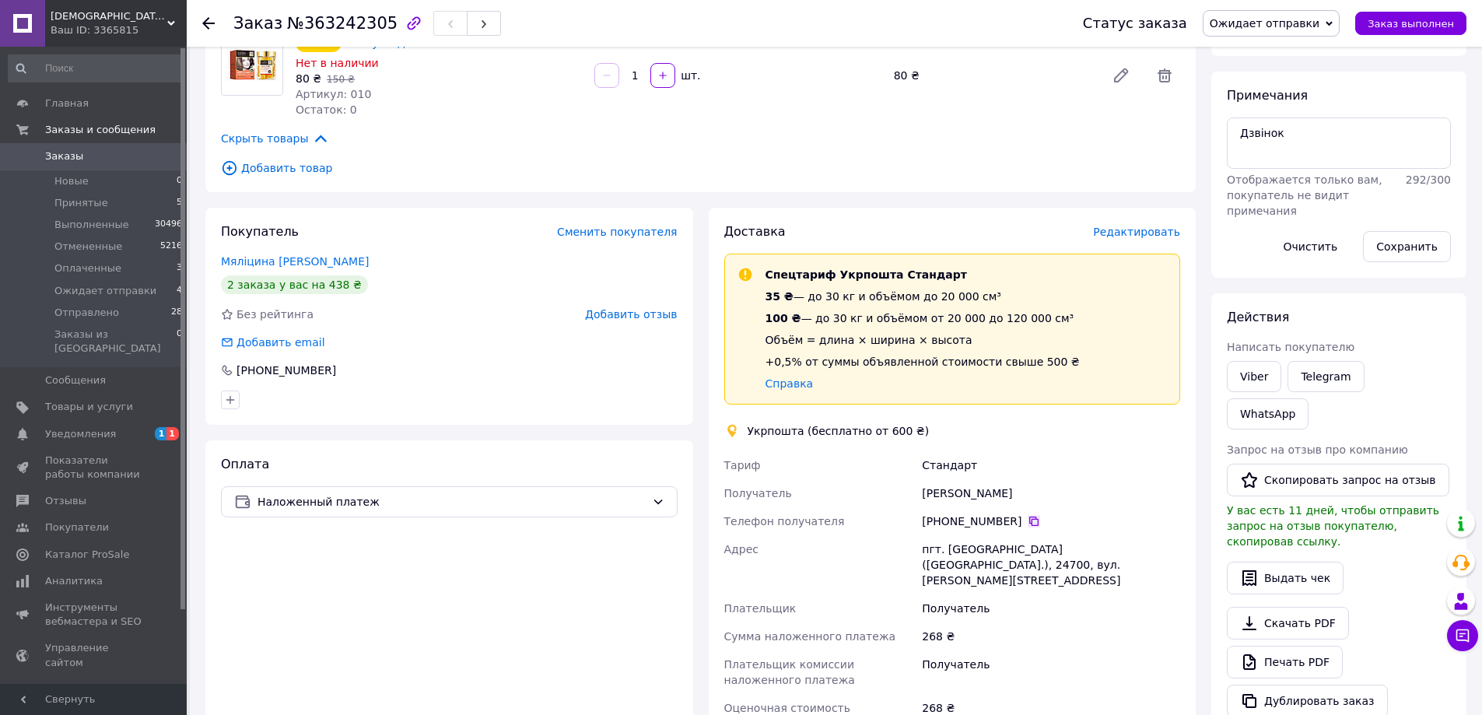
click at [1028, 518] on icon at bounding box center [1034, 521] width 12 height 12
click at [1312, 18] on span "Ожидает отправки" at bounding box center [1265, 23] width 110 height 12
click at [205, 22] on use at bounding box center [208, 23] width 12 height 12
